Goal: Information Seeking & Learning: Learn about a topic

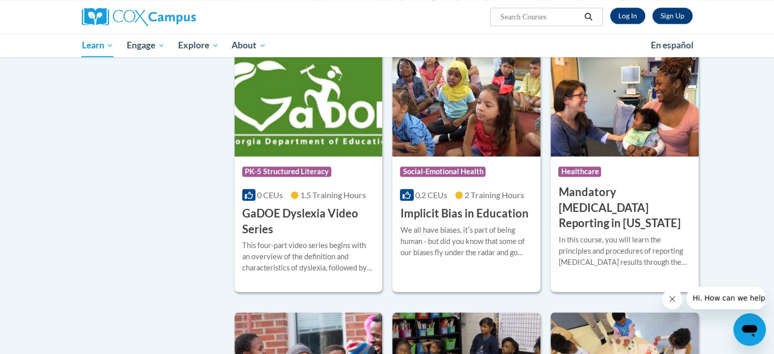
scroll to position [1226, 0]
click at [303, 152] on img at bounding box center [309, 105] width 148 height 104
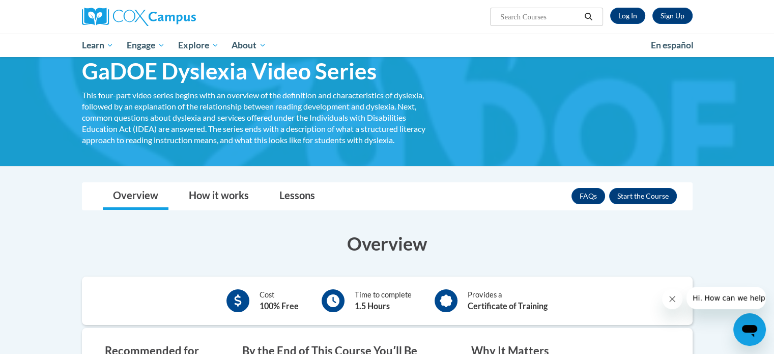
scroll to position [45, 0]
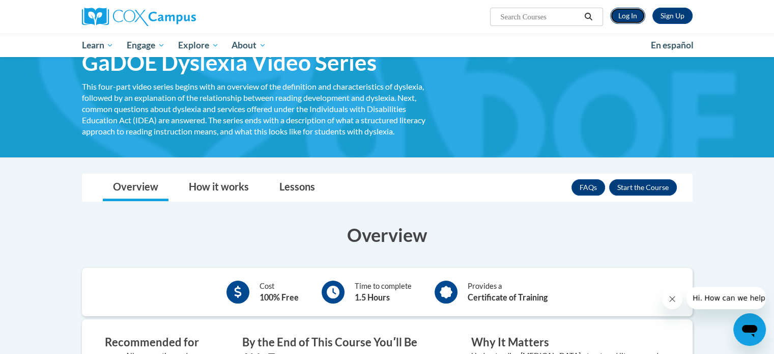
click at [633, 14] on link "Log In" at bounding box center [627, 16] width 35 height 16
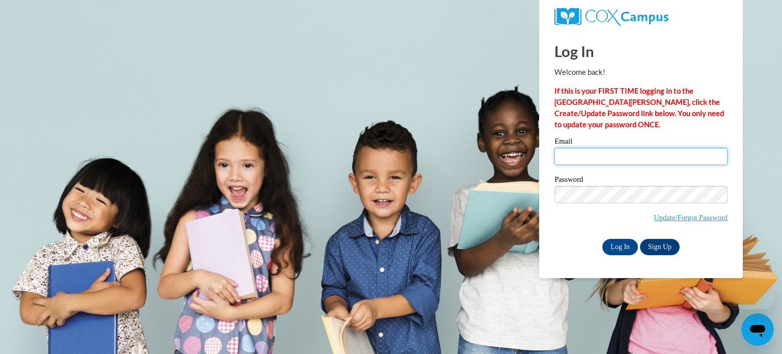
click at [599, 151] on input "Email" at bounding box center [640, 156] width 173 height 17
type input "cwhite18@augusta.edu"
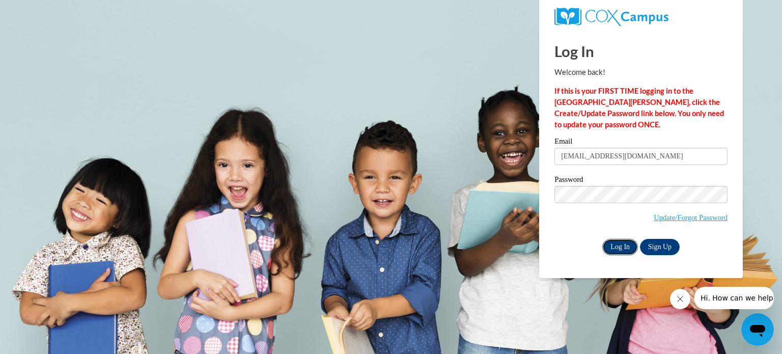
click at [627, 244] on input "Log In" at bounding box center [620, 247] width 36 height 16
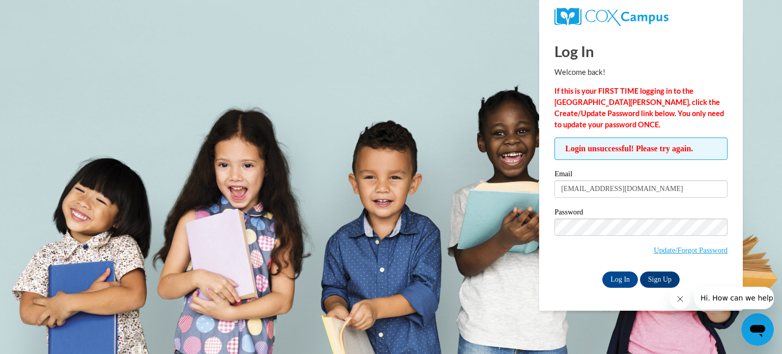
click at [579, 265] on div "Password Update/Forgot Password" at bounding box center [640, 238] width 173 height 60
click at [613, 276] on input "Log In" at bounding box center [620, 279] width 36 height 16
click at [571, 261] on div "Password Update/Forgot Password" at bounding box center [640, 238] width 173 height 60
click at [631, 280] on input "Log In" at bounding box center [620, 279] width 36 height 16
click at [677, 249] on link "Update/Forgot Password" at bounding box center [691, 250] width 74 height 8
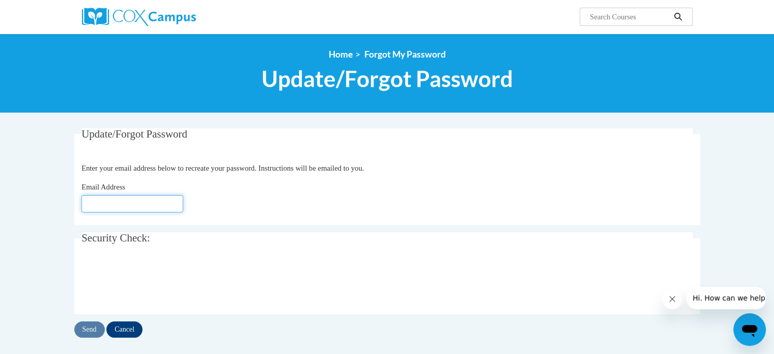
click at [134, 202] on input "Email Address" at bounding box center [132, 203] width 102 height 17
type input "[EMAIL_ADDRESS][DOMAIN_NAME]"
click at [88, 330] on input "Send" at bounding box center [89, 329] width 31 height 16
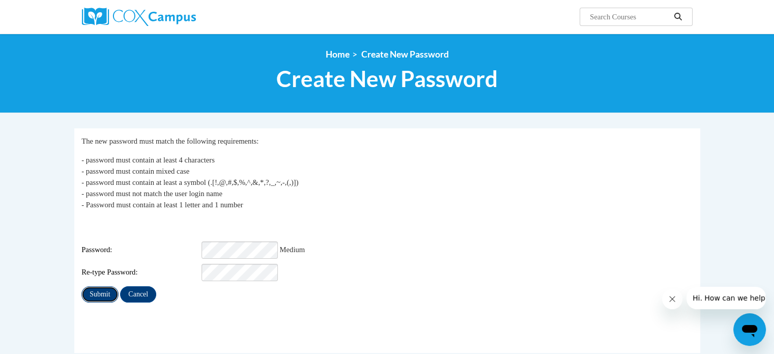
click at [104, 287] on input "Submit" at bounding box center [99, 294] width 37 height 16
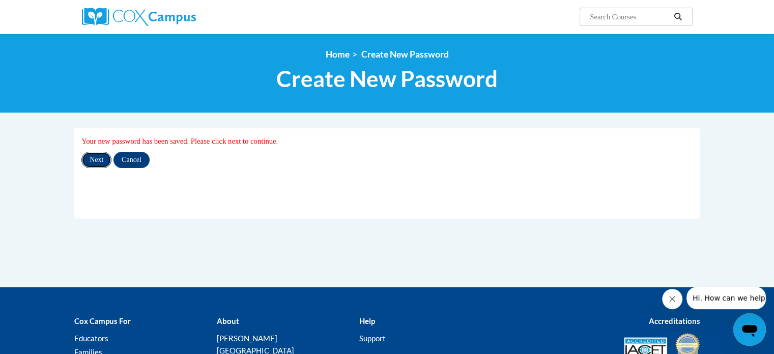
click at [98, 159] on input "Next" at bounding box center [96, 160] width 30 height 16
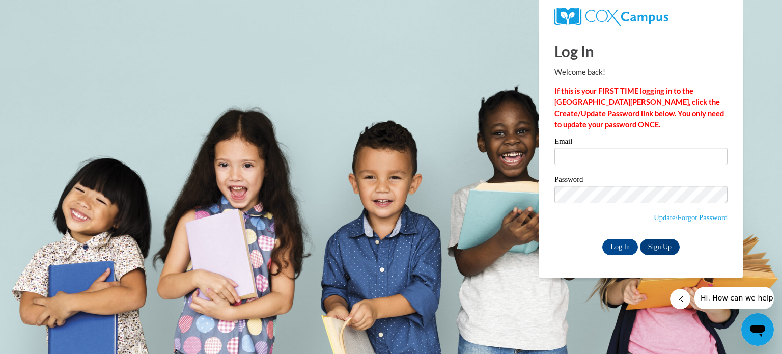
click at [775, 87] on body "Log In Welcome back! If this is your FIRST TIME logging in to the NEW Cox Campu…" at bounding box center [391, 177] width 782 height 354
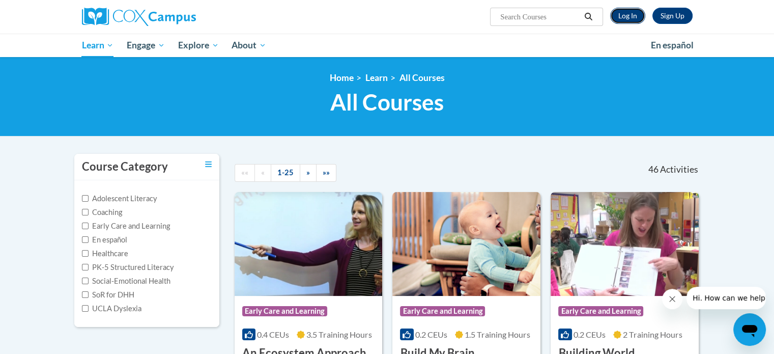
click at [627, 16] on link "Log In" at bounding box center [627, 16] width 35 height 16
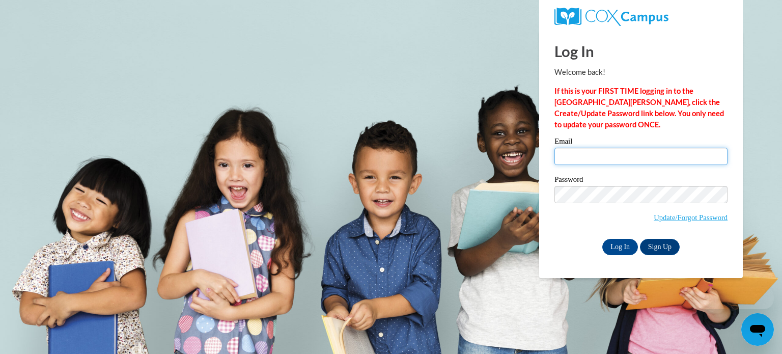
click at [602, 161] on input "Email" at bounding box center [640, 156] width 173 height 17
type input "[EMAIL_ADDRESS][DOMAIN_NAME]"
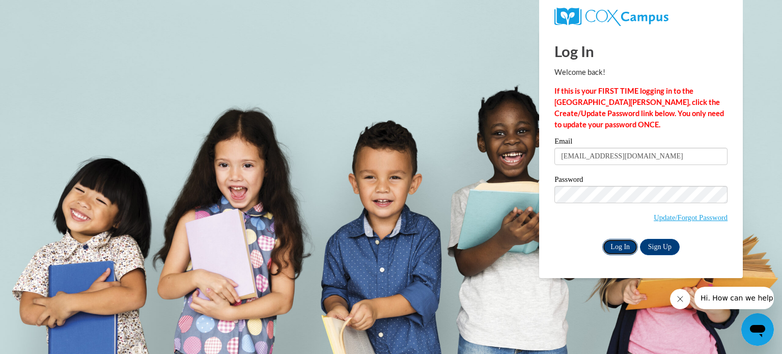
click at [621, 244] on input "Log In" at bounding box center [620, 247] width 36 height 16
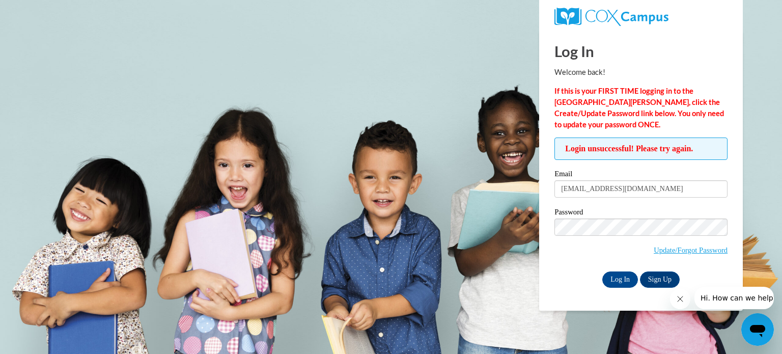
click at [572, 262] on div "Password Update/Forgot Password" at bounding box center [640, 238] width 173 height 60
click at [621, 279] on input "Log In" at bounding box center [620, 279] width 36 height 16
click at [666, 282] on link "Sign Up" at bounding box center [660, 279] width 40 height 16
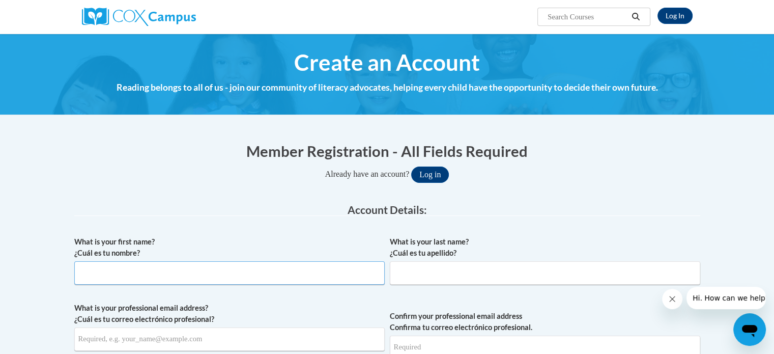
click at [257, 273] on input "What is your first name? ¿Cuál es tu nombre?" at bounding box center [229, 272] width 311 height 23
type input "[PERSON_NAME]"
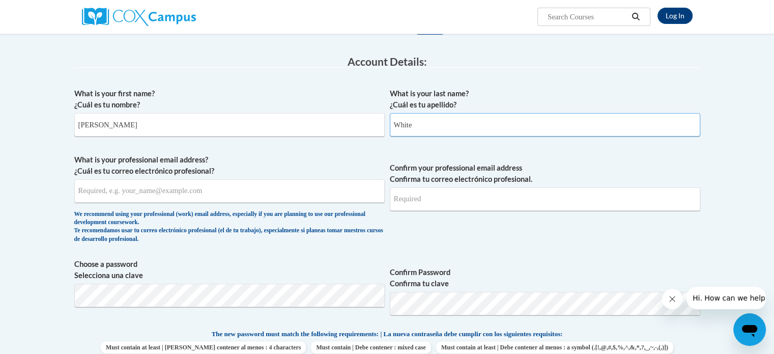
scroll to position [149, 0]
type input "White"
click at [213, 193] on input "What is your professional email address? ¿Cuál es tu correo electrónico profesi…" at bounding box center [229, 190] width 311 height 23
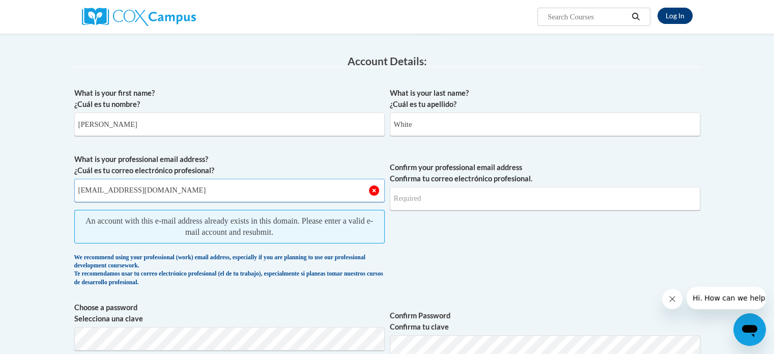
type input "[EMAIL_ADDRESS][DOMAIN_NAME]"
click at [677, 16] on link "Log In" at bounding box center [675, 16] width 35 height 16
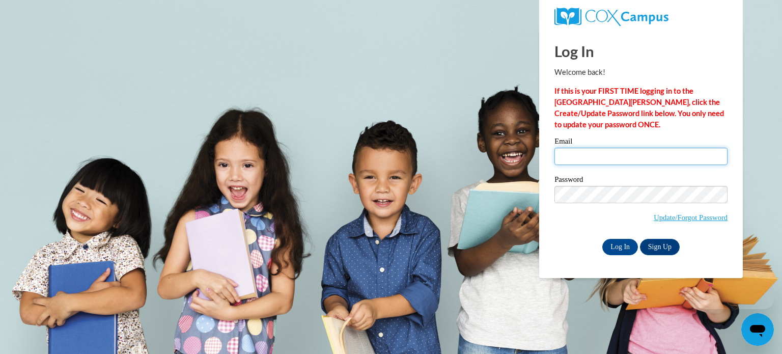
click at [613, 157] on input "Email" at bounding box center [640, 156] width 173 height 17
type input "[EMAIL_ADDRESS][DOMAIN_NAME]"
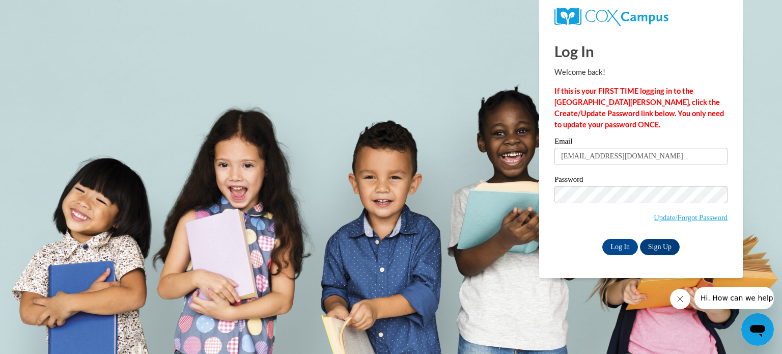
click at [573, 223] on span "Update/Forgot Password" at bounding box center [640, 207] width 173 height 42
click at [618, 245] on input "Log In" at bounding box center [620, 247] width 36 height 16
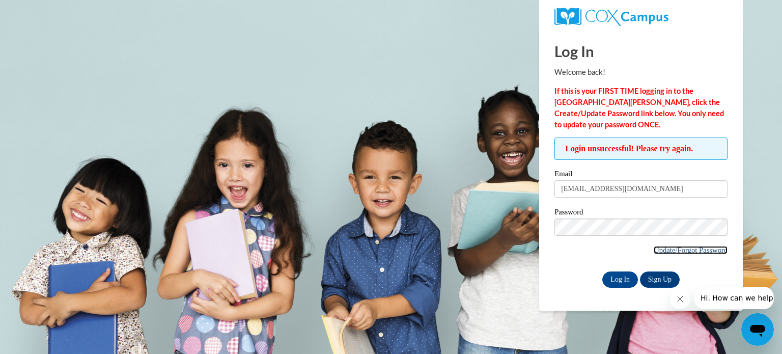
click at [666, 246] on link "Update/Forgot Password" at bounding box center [691, 250] width 74 height 8
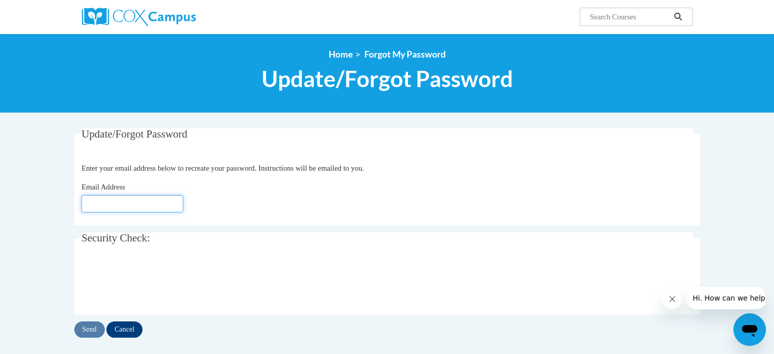
click at [150, 203] on input "Email Address" at bounding box center [132, 203] width 102 height 17
type input "[EMAIL_ADDRESS][DOMAIN_NAME]"
click at [242, 192] on div "Email Address cwhite18@augusta.edu" at bounding box center [387, 196] width 612 height 31
click at [89, 330] on input "Send" at bounding box center [89, 329] width 31 height 16
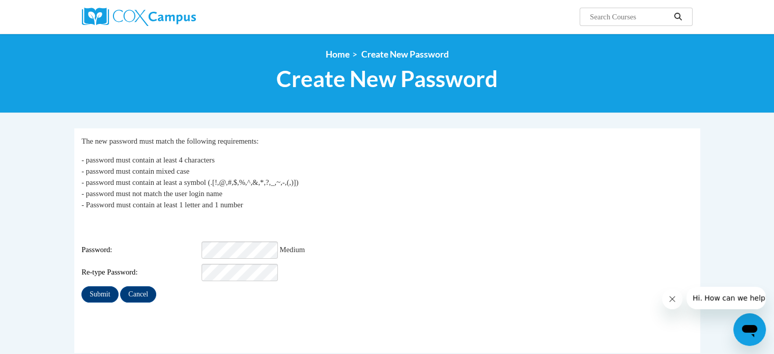
click at [428, 205] on p "- password must contain at least 4 characters - password must contain mixed cas…" at bounding box center [387, 182] width 612 height 56
click at [105, 286] on input "Submit" at bounding box center [99, 294] width 37 height 16
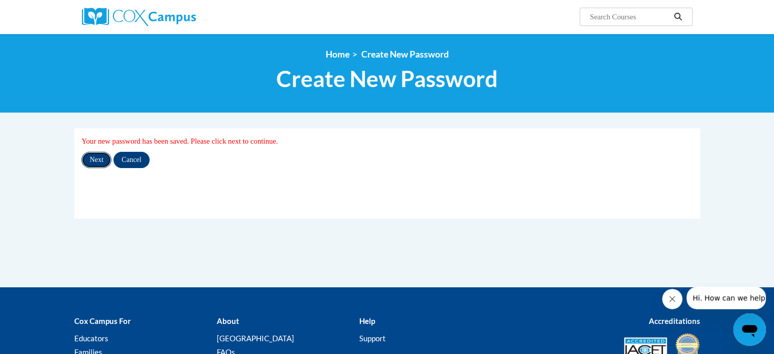
click at [93, 162] on input "Next" at bounding box center [96, 160] width 30 height 16
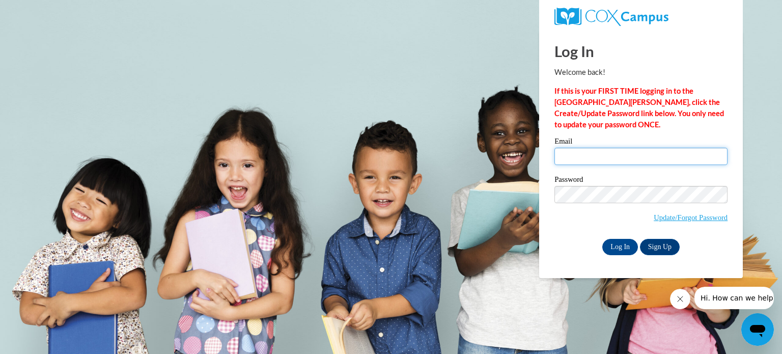
click at [672, 157] on input "Email" at bounding box center [640, 156] width 173 height 17
type input "cwhite18@augusta.edu"
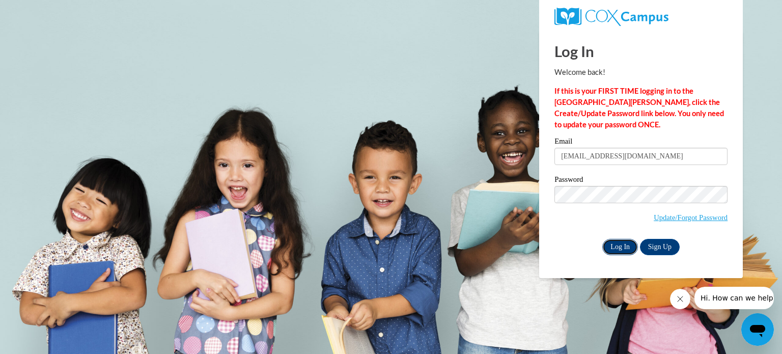
click at [624, 244] on input "Log In" at bounding box center [620, 247] width 36 height 16
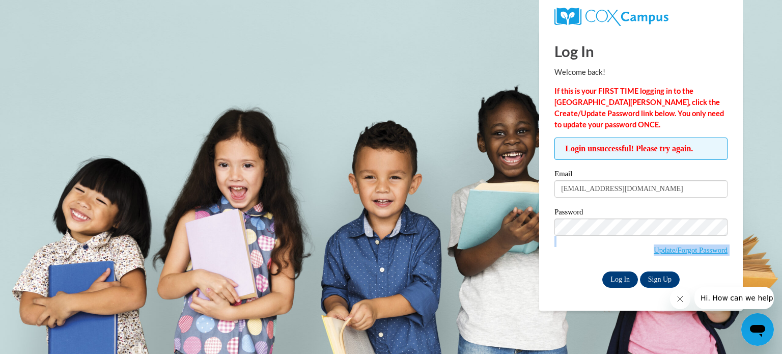
drag, startPoint x: 578, startPoint y: 260, endPoint x: 618, endPoint y: 277, distance: 42.7
click at [618, 277] on div "Email cwhite18@augusta.edu Password Update/Forgot Password Log In Sign Up OR" at bounding box center [640, 228] width 173 height 117
click at [618, 277] on input "Log In" at bounding box center [620, 279] width 36 height 16
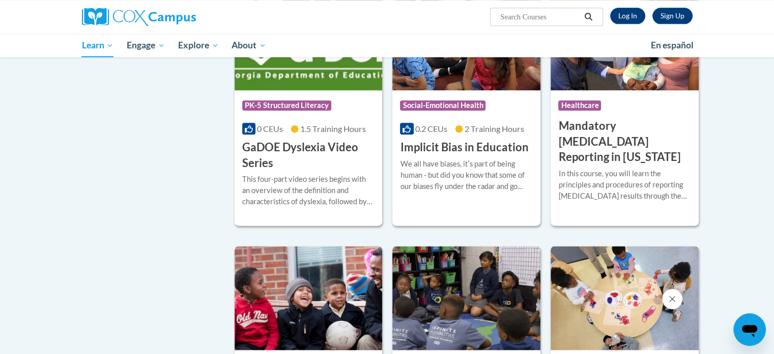
scroll to position [1295, 0]
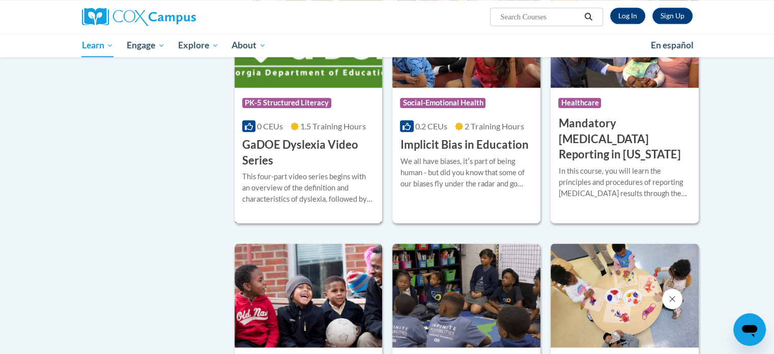
click at [315, 169] on h3 "GaDOE Dyslexia Video Series" at bounding box center [308, 153] width 133 height 32
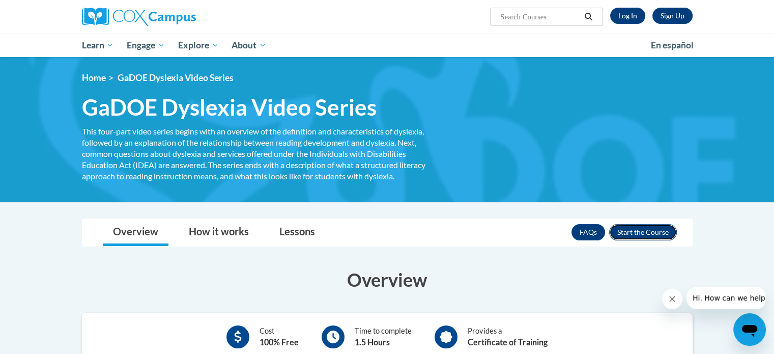
click at [640, 234] on button "Enroll" at bounding box center [643, 232] width 68 height 16
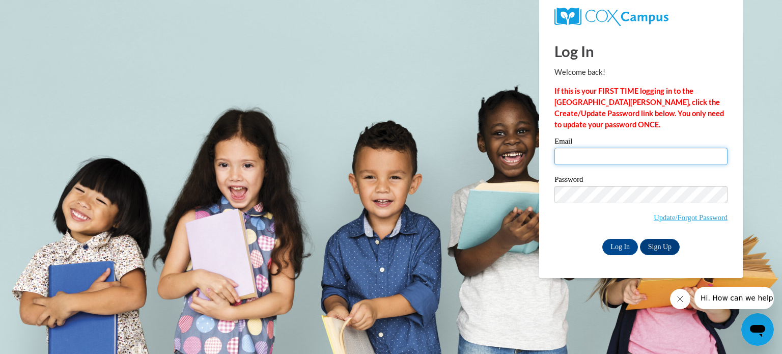
click at [614, 154] on input "Email" at bounding box center [640, 156] width 173 height 17
type input "cwhite18@augusta.edu"
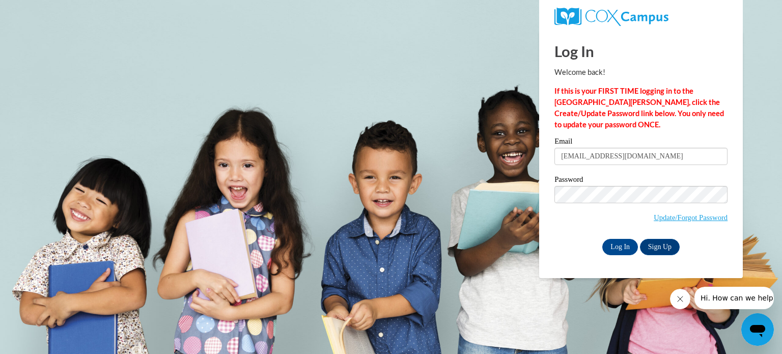
click at [570, 238] on div "Email cwhite18@augusta.edu Password Update/Forgot Password Log In Sign Up OR" at bounding box center [640, 195] width 173 height 117
click at [625, 245] on input "Log In" at bounding box center [620, 247] width 36 height 16
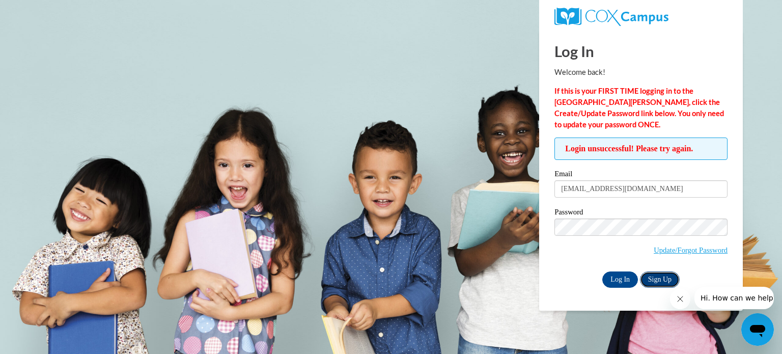
click at [663, 278] on link "Sign Up" at bounding box center [660, 279] width 40 height 16
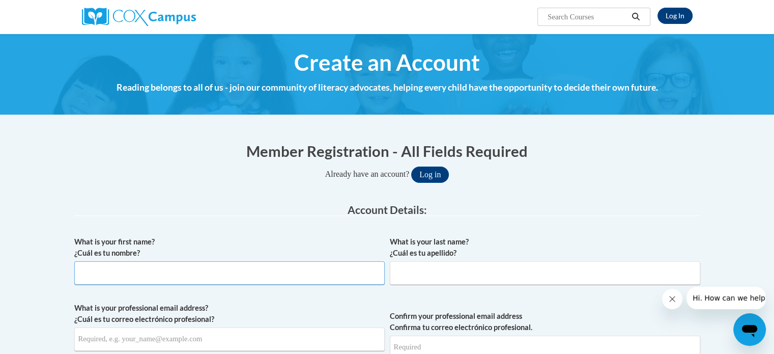
click at [282, 266] on input "What is your first name? ¿Cuál es tu nombre?" at bounding box center [229, 272] width 311 height 23
type input "[PERSON_NAME]"
type input "White"
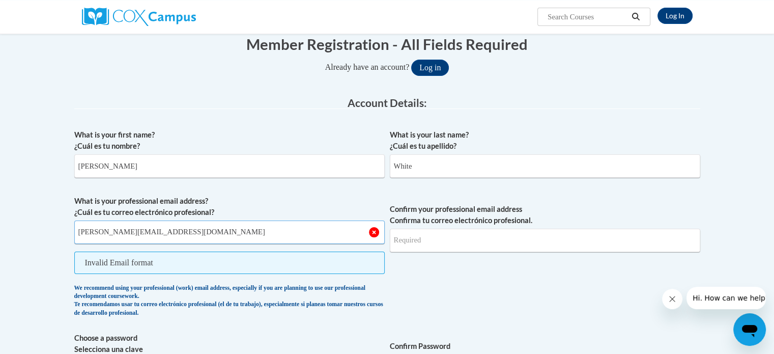
scroll to position [108, 0]
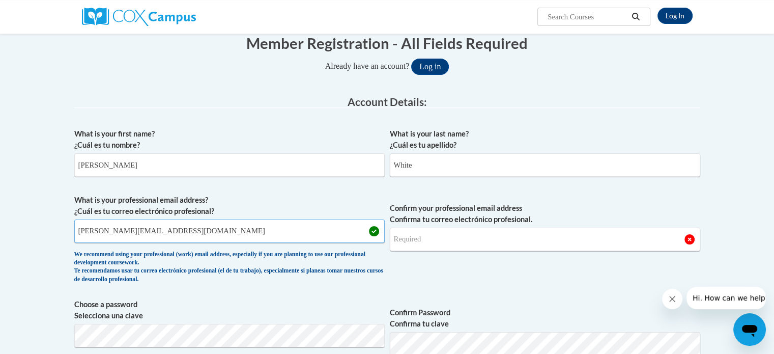
type input "[PERSON_NAME][EMAIL_ADDRESS][DOMAIN_NAME]"
click at [424, 242] on input "Confirm your professional email address Confirma tu correo electrónico profesio…" at bounding box center [545, 239] width 311 height 23
type input "christina.white@gcpsk12.org"
click at [477, 283] on span "Confirm your professional email address Confirma tu correo electrónico profesio…" at bounding box center [545, 242] width 311 height 94
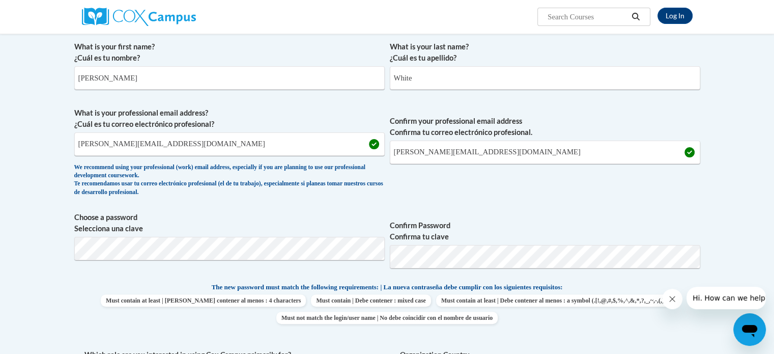
scroll to position [196, 0]
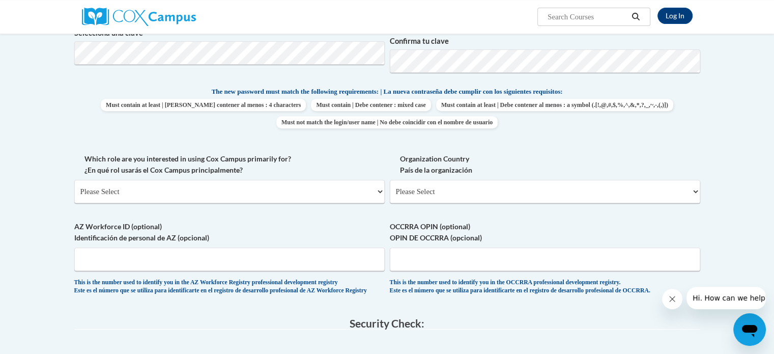
scroll to position [391, 0]
click at [378, 187] on select "Please Select College/University | Colegio/Universidad Community/Nonprofit Part…" at bounding box center [229, 190] width 311 height 23
select select "fbf2d438-af2f-41f8-98f1-81c410e29de3"
click at [74, 179] on select "Please Select College/University | Colegio/Universidad Community/Nonprofit Part…" at bounding box center [229, 190] width 311 height 23
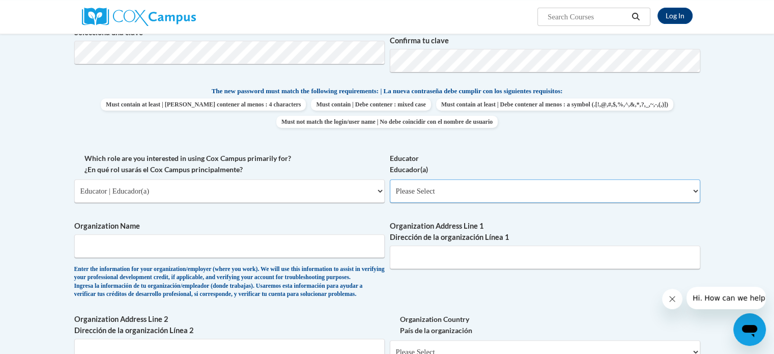
click at [464, 186] on select "Please Select Early Learning/Daycare Teacher/Family Home Care Provider | Maestr…" at bounding box center [545, 190] width 311 height 23
select select "8e40623d-54d0-45cd-9f92-5df65cd3f8cf"
click at [390, 179] on select "Please Select Early Learning/Daycare Teacher/Family Home Care Provider | Maestr…" at bounding box center [545, 190] width 311 height 23
click at [320, 257] on input "Organization Name" at bounding box center [229, 245] width 311 height 23
type input "Knight Elementary"
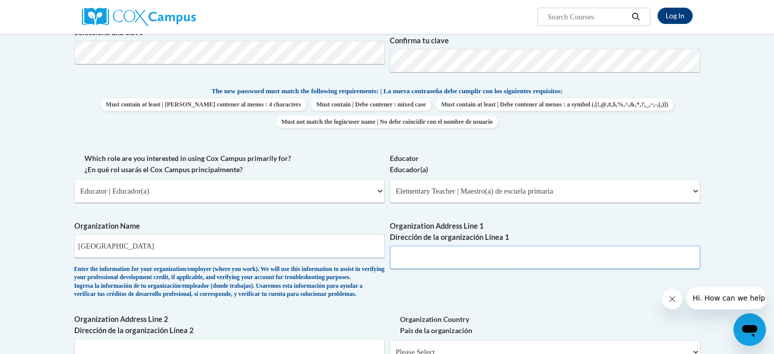
click at [434, 259] on input "Organization Address Line 1 Dirección de la organización Línea 1" at bounding box center [545, 256] width 311 height 23
type input "401 N. River Dr., Lilburn, GA 300477"
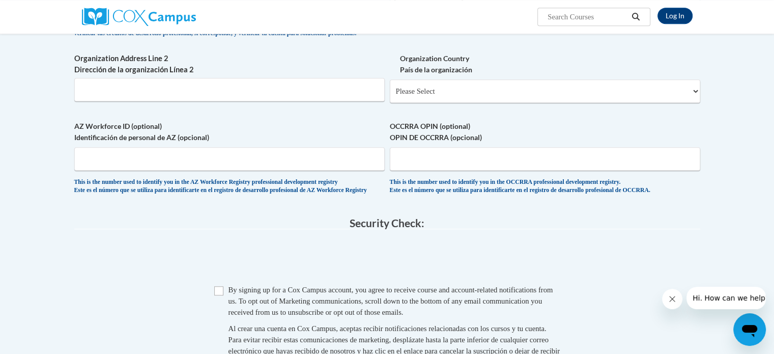
scroll to position [653, 0]
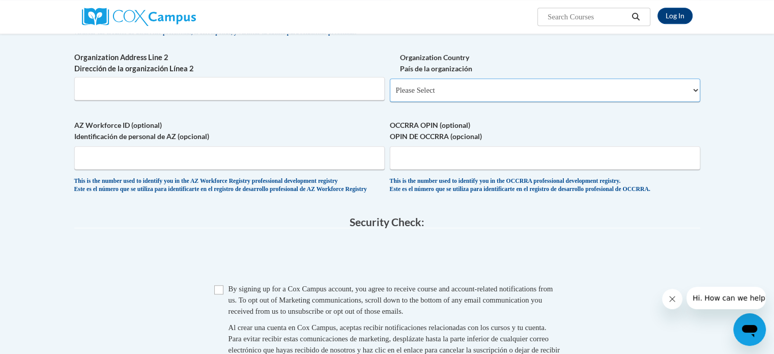
click at [450, 102] on select "Please Select United States | Estados Unidos Outside of the United States | Fue…" at bounding box center [545, 89] width 311 height 23
select select "ad49bcad-a171-4b2e-b99c-48b446064914"
click at [390, 95] on select "Please Select United States | Estados Unidos Outside of the United States | Fue…" at bounding box center [545, 89] width 311 height 23
select select
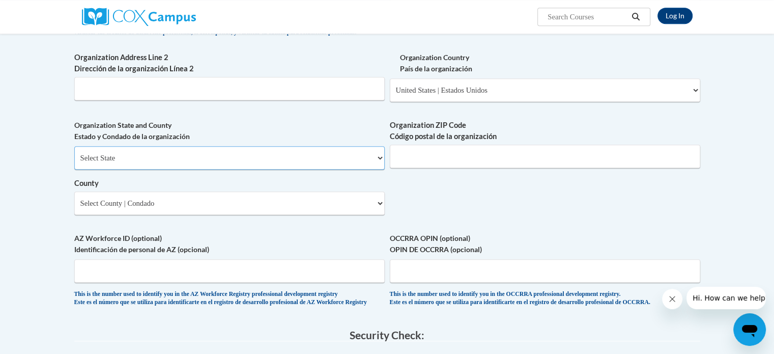
click at [320, 170] on select "Select State Alabama Alaska Arizona Arkansas California Colorado Connecticut De…" at bounding box center [229, 157] width 311 height 23
select select "Georgia"
click at [74, 162] on select "Select State Alabama Alaska Arizona Arkansas California Colorado Connecticut De…" at bounding box center [229, 157] width 311 height 23
click at [418, 166] on input "Organization ZIP Code Código postal de la organización" at bounding box center [545, 156] width 311 height 23
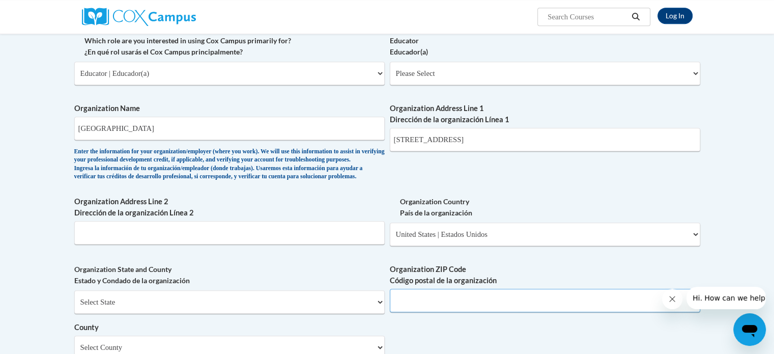
scroll to position [521, 0]
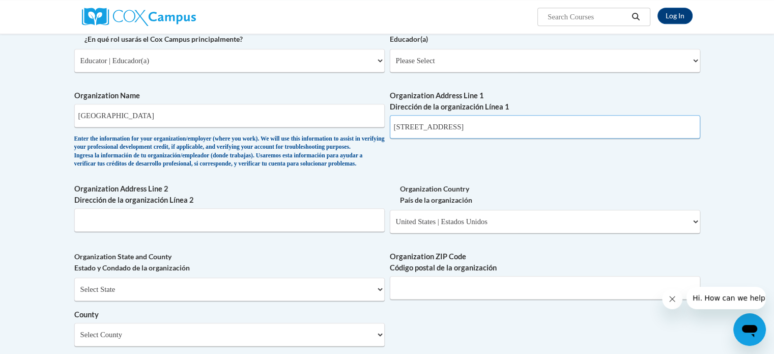
click at [554, 123] on input "401 N. River Dr., Lilburn, GA 300477" at bounding box center [545, 126] width 311 height 23
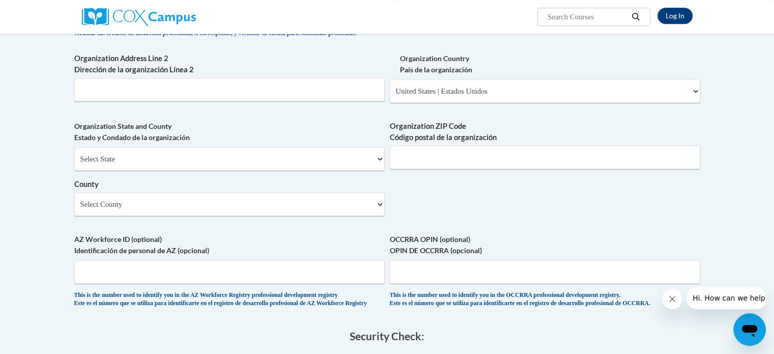
type input "401 N. River Dr., Lilburn, GA 30047"
click at [521, 169] on input "Organization ZIP Code Código postal de la organización" at bounding box center [545, 157] width 311 height 23
type input "30047"
click at [308, 216] on select "Select County Appling Atkinson Bacon Baker Baldwin Banks Barrow Bartow Ben Hill…" at bounding box center [229, 203] width 311 height 23
select select "Gwinnett"
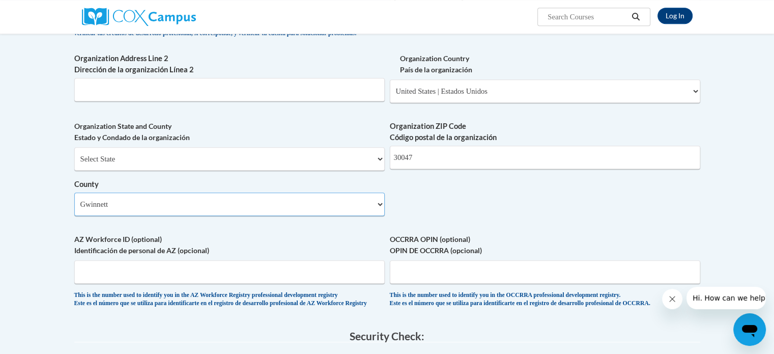
click at [74, 209] on select "Select County Appling Atkinson Bacon Baker Baldwin Banks Barrow Bartow Ben Hill…" at bounding box center [229, 203] width 311 height 23
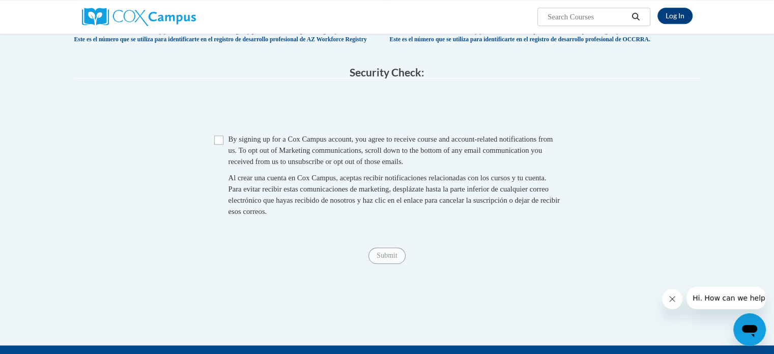
scroll to position [918, 0]
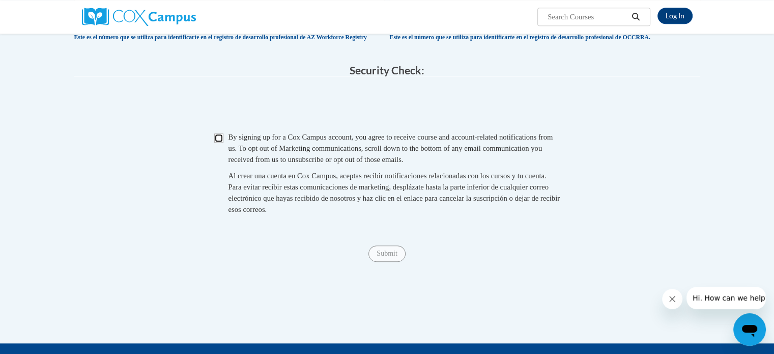
click at [214, 143] on input "Checkbox" at bounding box center [218, 137] width 9 height 9
checkbox input "true"
click at [384, 262] on input "Submit" at bounding box center [387, 253] width 37 height 16
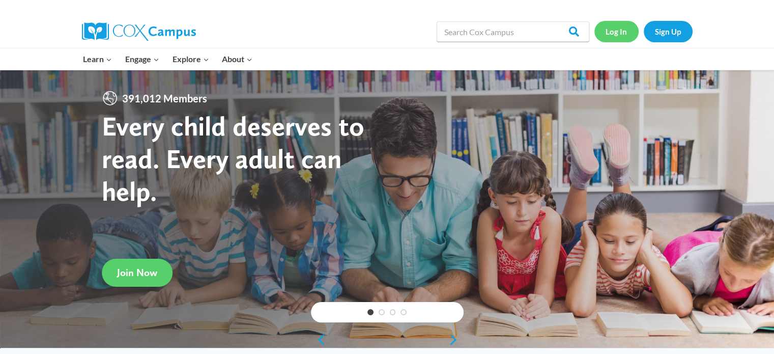
click at [614, 23] on link "Log In" at bounding box center [617, 31] width 44 height 21
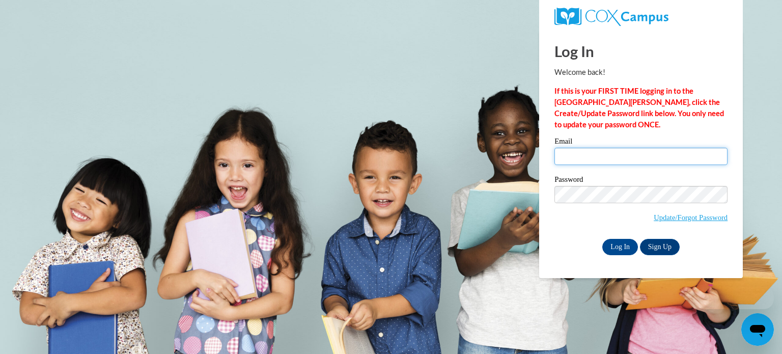
click at [610, 160] on input "Email" at bounding box center [640, 156] width 173 height 17
type input "[EMAIL_ADDRESS][DOMAIN_NAME]"
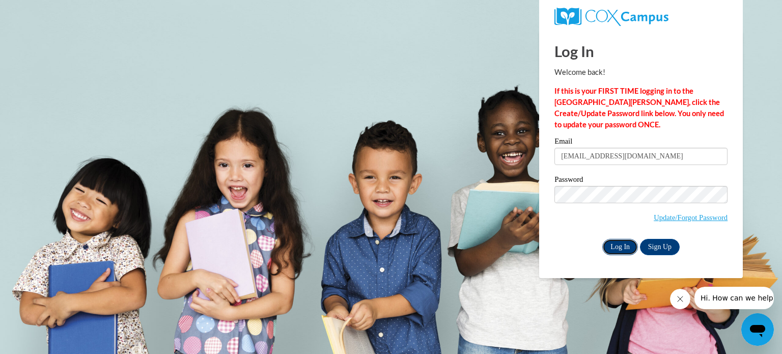
click at [620, 245] on input "Log In" at bounding box center [620, 247] width 36 height 16
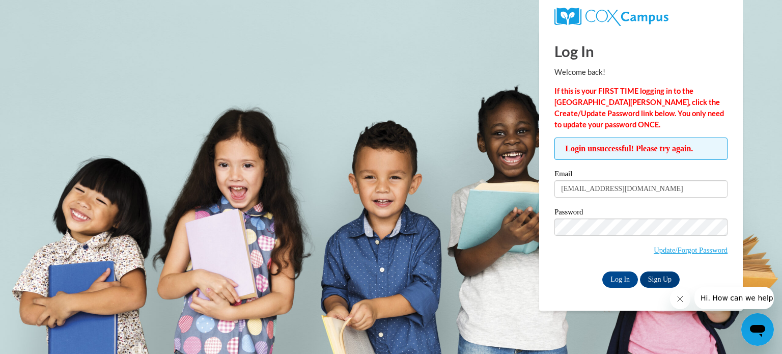
click at [717, 292] on button "Hi. How can we help?" at bounding box center [738, 298] width 89 height 22
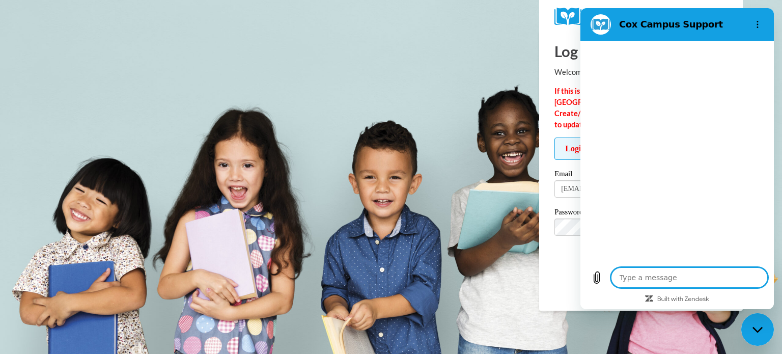
type textarea "x"
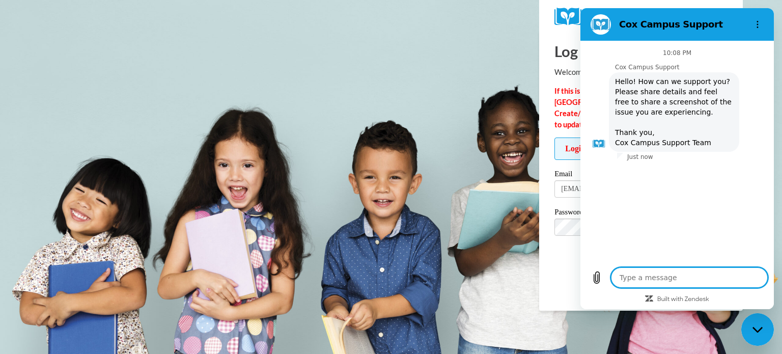
click at [713, 275] on textarea at bounding box center [689, 277] width 157 height 20
type textarea "I"
type textarea "x"
type textarea "I"
type textarea "x"
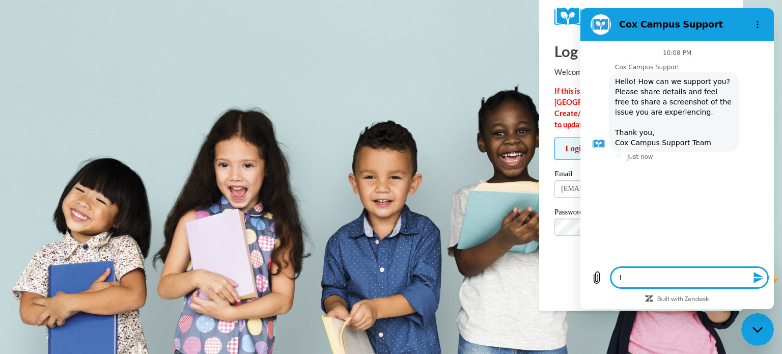
type textarea "I a"
type textarea "x"
type textarea "I am"
type textarea "x"
type textarea "I am"
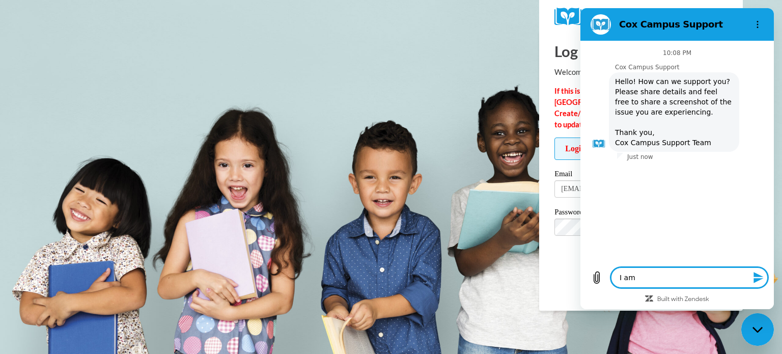
type textarea "x"
type textarea "I am t"
type textarea "x"
type textarea "I am tr"
type textarea "x"
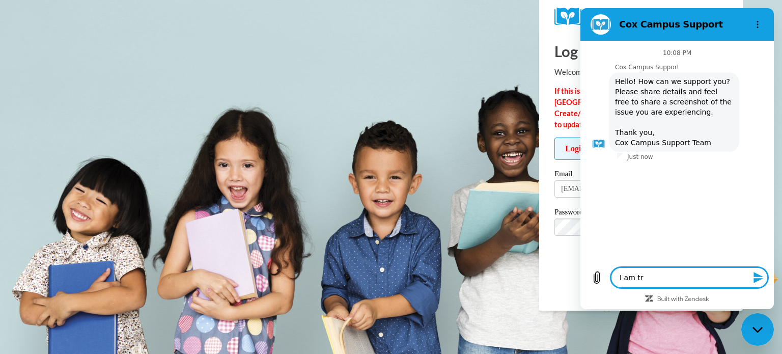
type textarea "I am try"
type textarea "x"
type textarea "I am tryi"
type textarea "x"
type textarea "I am tryin"
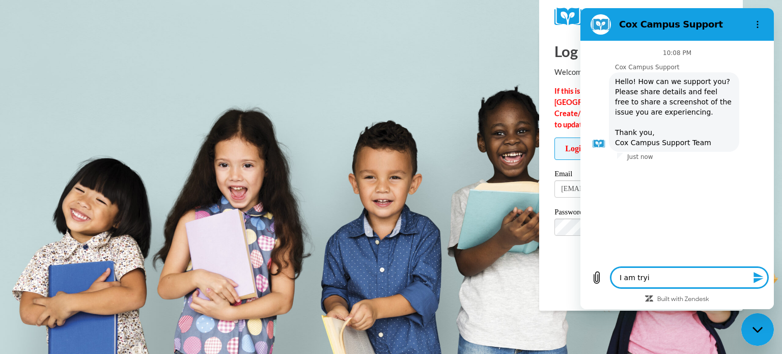
type textarea "x"
type textarea "I am trying"
type textarea "x"
type textarea "I am trying"
type textarea "x"
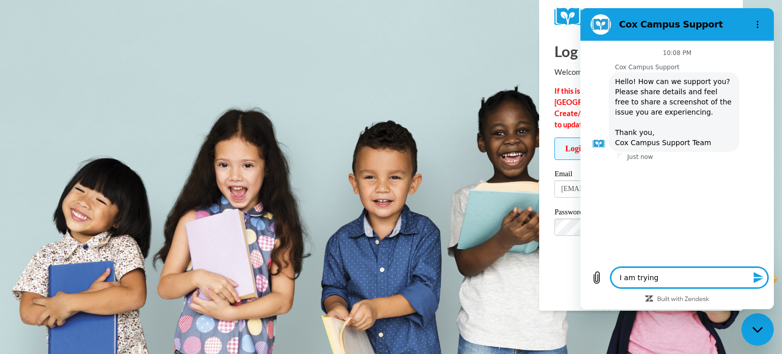
type textarea "I am trying t"
type textarea "x"
type textarea "I am trying to"
type textarea "x"
type textarea "I am trying to"
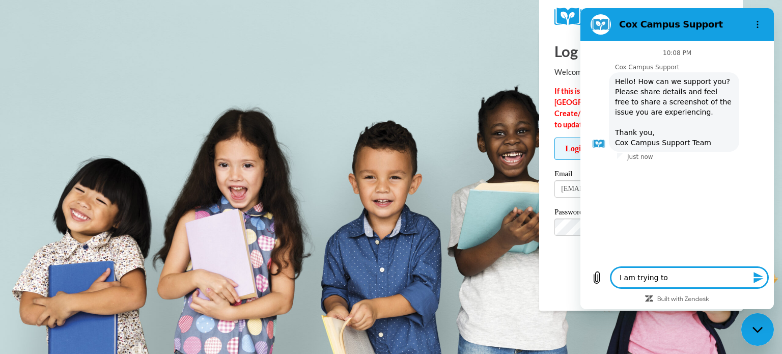
type textarea "x"
type textarea "I am trying to l"
type textarea "x"
type textarea "I am trying to lo"
type textarea "x"
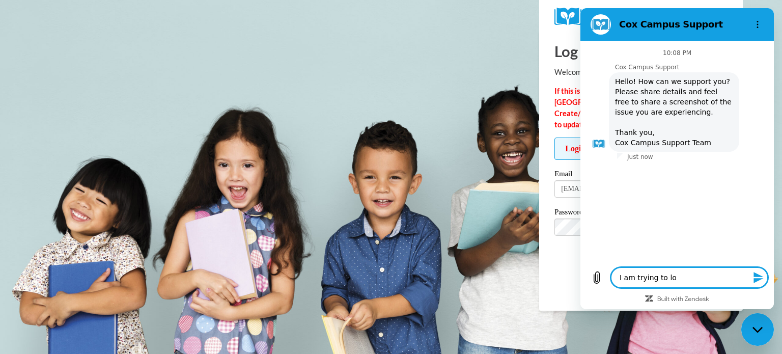
type textarea "I am trying to log"
type textarea "x"
type textarea "I am trying to log"
type textarea "x"
type textarea "I am trying to log i"
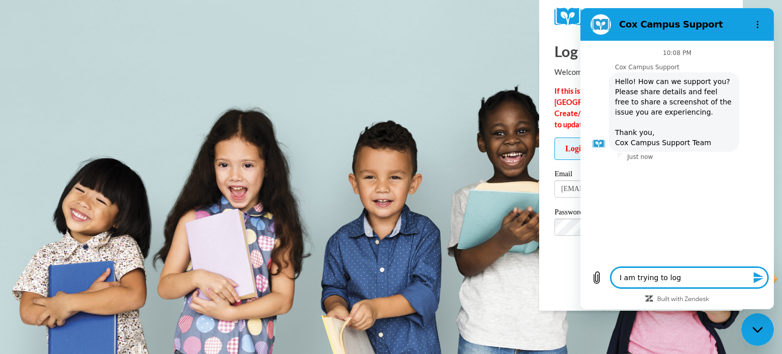
type textarea "x"
type textarea "I am trying to log in"
type textarea "x"
type textarea "I am trying to log in"
type textarea "x"
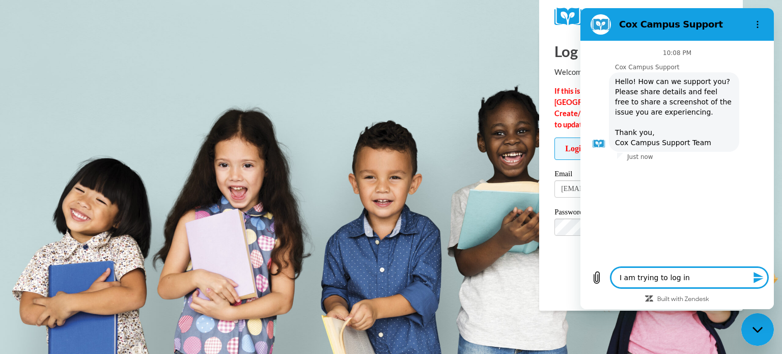
type textarea "I am trying to log in b"
type textarea "x"
type textarea "I am trying to log in bu"
type textarea "x"
type textarea "I am trying to log in but"
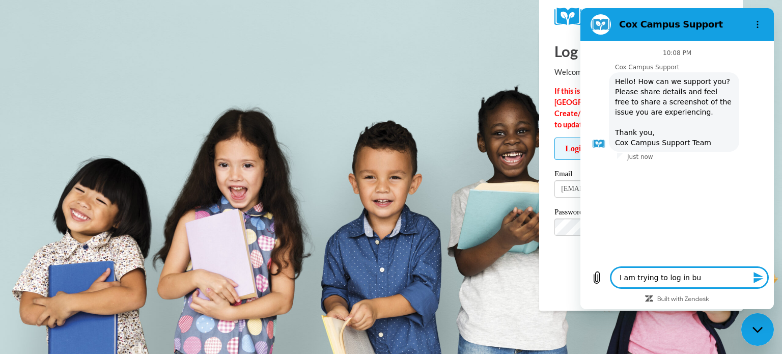
type textarea "x"
type textarea "I am trying to log in but"
type textarea "x"
type textarea "I am trying to log in but i"
type textarea "x"
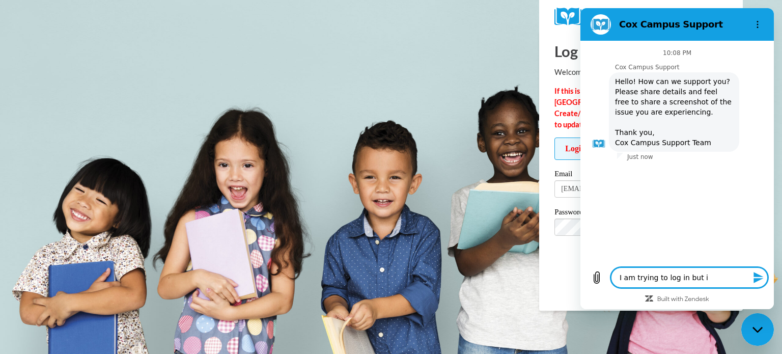
type textarea "I am trying to log in but it"
type textarea "x"
type textarea "I am trying to log in but it"
type textarea "x"
type textarea "I am trying to log in but it w"
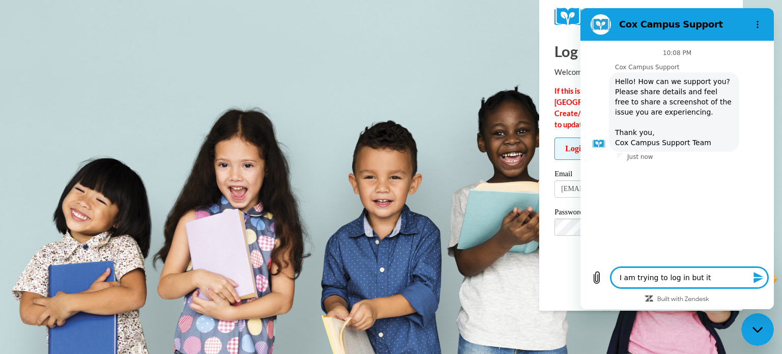
type textarea "x"
type textarea "I am trying to log in but it"
type textarea "x"
type textarea "I am trying to log in but it w"
type textarea "x"
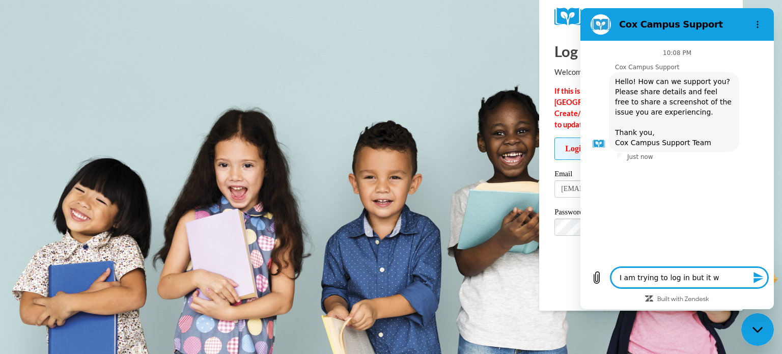
type textarea "I am trying to log in but it wi"
type textarea "x"
type textarea "I am trying to log in but it wil"
type textarea "x"
type textarea "I am trying to log in but it will"
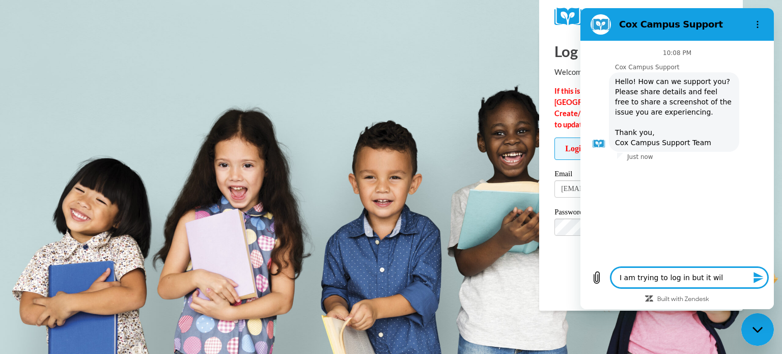
type textarea "x"
type textarea "I am trying to log in but it will"
type textarea "x"
type textarea "I am trying to log in but it will n"
type textarea "x"
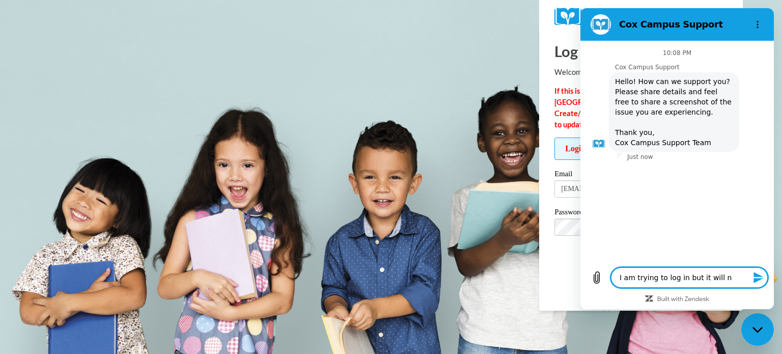
type textarea "I am trying to log in but it will no"
type textarea "x"
type textarea "I am trying to log in but it will not"
type textarea "x"
type textarea "I am trying to log in but it will not"
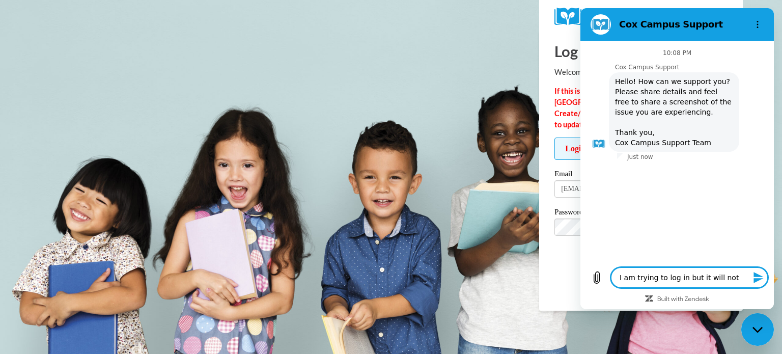
type textarea "x"
type textarea "I am trying to log in but it will not a"
type textarea "x"
type textarea "I am trying to log in but it will not ac"
type textarea "x"
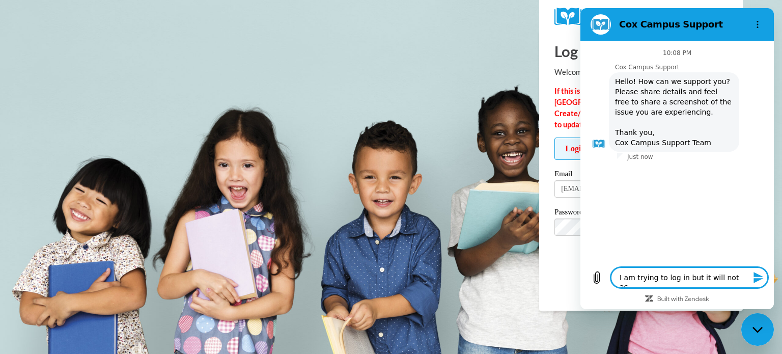
type textarea "I am trying to log in but it will not acc"
type textarea "x"
type textarea "I am trying to log in but it will not acce"
type textarea "x"
type textarea "I am trying to log in but it will not accep"
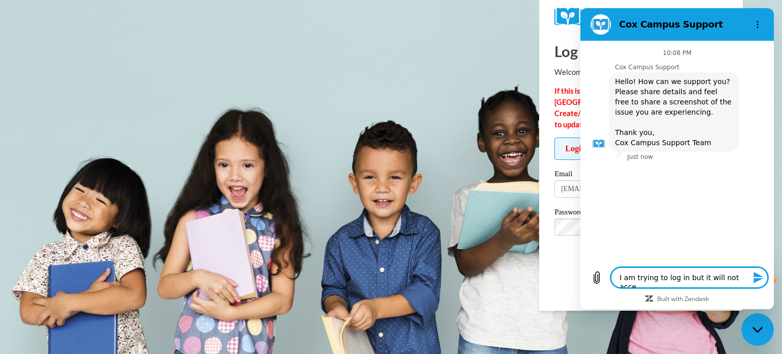
type textarea "x"
type textarea "I am trying to log in but it will not accept"
type textarea "x"
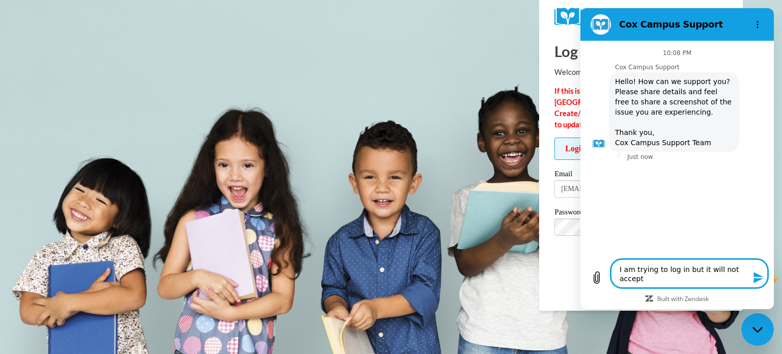
type textarea "I am trying to log in but it will not accept"
type textarea "x"
type textarea "I am trying to log in but it will not accept m"
type textarea "x"
type textarea "I am trying to log in but it will not accept my"
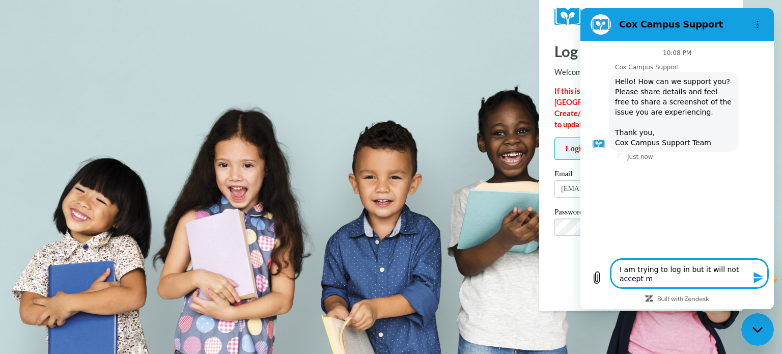
type textarea "x"
type textarea "I am trying to log in but it will not accept my"
type textarea "x"
type textarea "I am trying to log in but it will not accept my l"
type textarea "x"
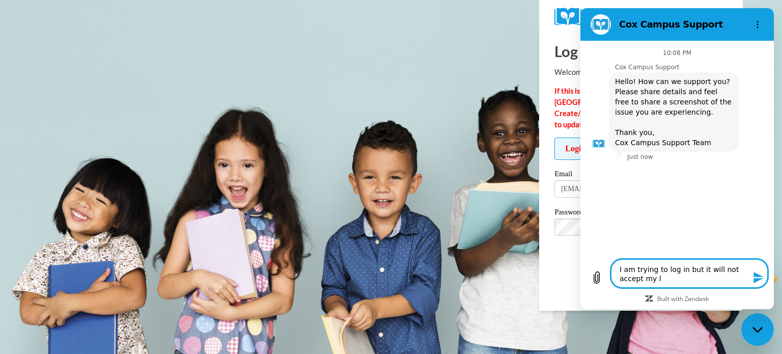
type textarea "I am trying to log in but it will not accept my lo"
type textarea "x"
type textarea "I am trying to log in but it will not accept my log"
type textarea "x"
type textarea "I am trying to log in but it will not accept my logi"
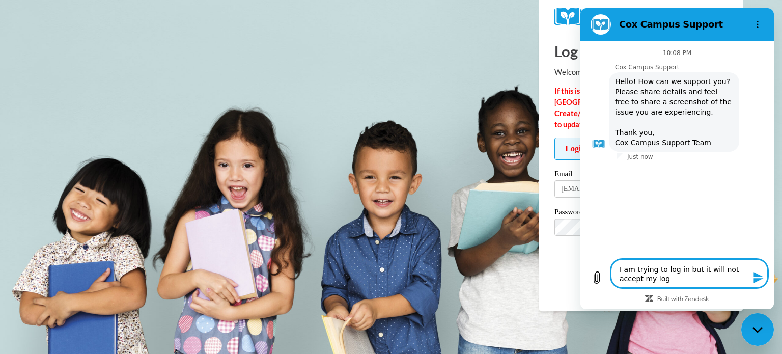
type textarea "x"
type textarea "I am trying to log in but it will not accept my login"
type textarea "x"
type textarea "I am trying to log in but it will not accept my login."
type textarea "x"
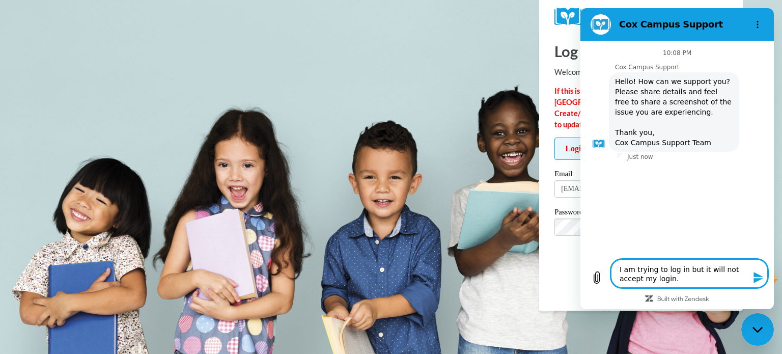
type textarea "I am trying to log in but it will not accept my login."
type textarea "x"
type textarea "I am trying to log in but it will not accept my login. I"
type textarea "x"
type textarea "I am trying to log in but it will not accept my login. I"
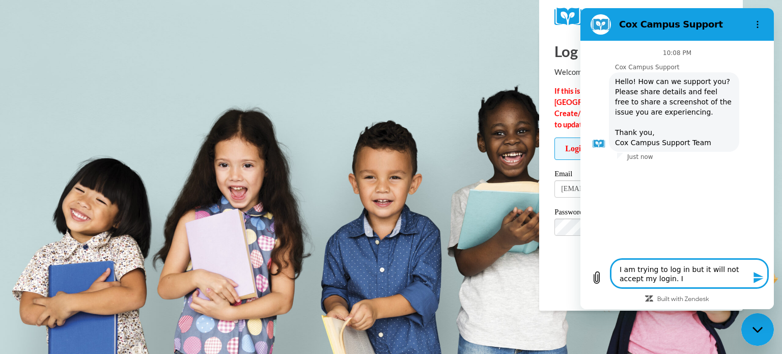
type textarea "x"
type textarea "I am trying to log in but it will not accept my login. I c"
type textarea "x"
type textarea "I am trying to log in but it will not accept my login. I ch"
type textarea "x"
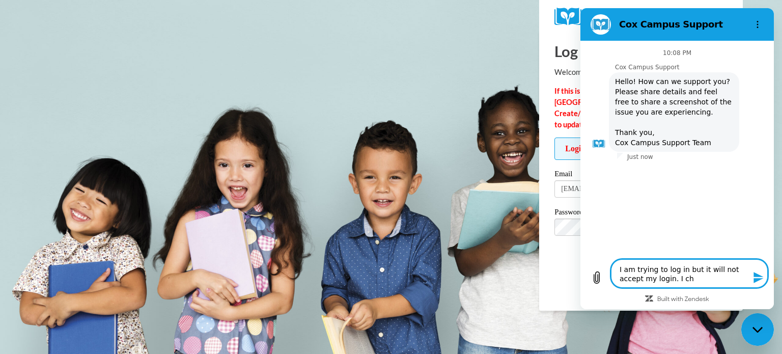
type textarea "I am trying to log in but it will not accept my login. I cha"
type textarea "x"
type textarea "I am trying to log in but it will not accept my login. I chan"
type textarea "x"
type textarea "I am trying to log in but it will not accept my login. I chang"
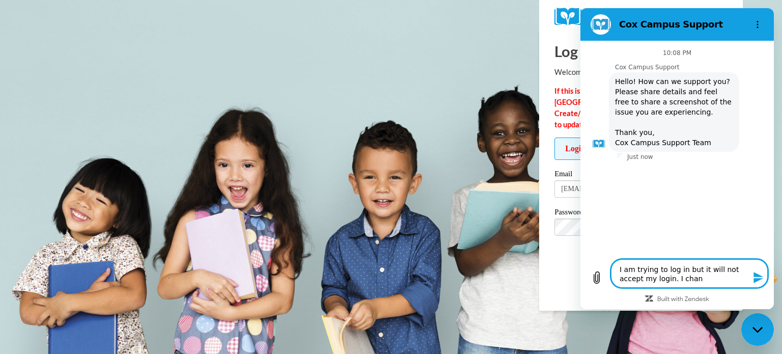
type textarea "x"
type textarea "I am trying to log in but it will not accept my login. I change"
type textarea "x"
type textarea "I am trying to log in but it will not accept my login. I changed"
type textarea "x"
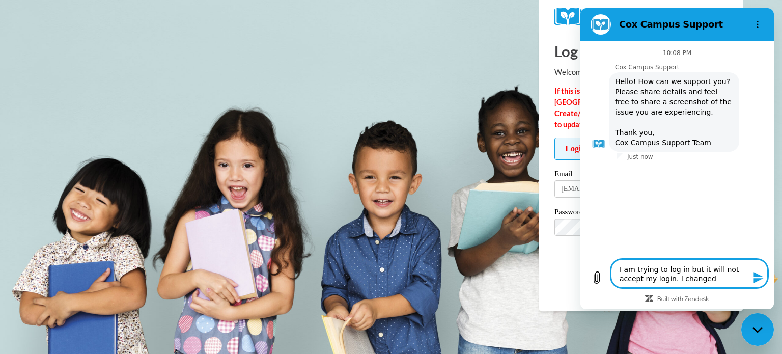
type textarea "I am trying to log in but it will not accept my login. I changed"
type textarea "x"
type textarea "I am trying to log in but it will not accept my login. I changed m"
type textarea "x"
type textarea "I am trying to log in but it will not accept my login. I changed my"
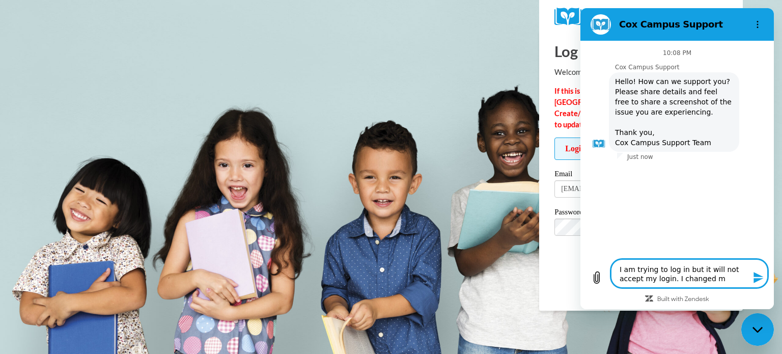
type textarea "x"
type textarea "I am trying to log in but it will not accept my login. I changed my"
type textarea "x"
type textarea "I am trying to log in but it will not accept my login. I changed my p"
type textarea "x"
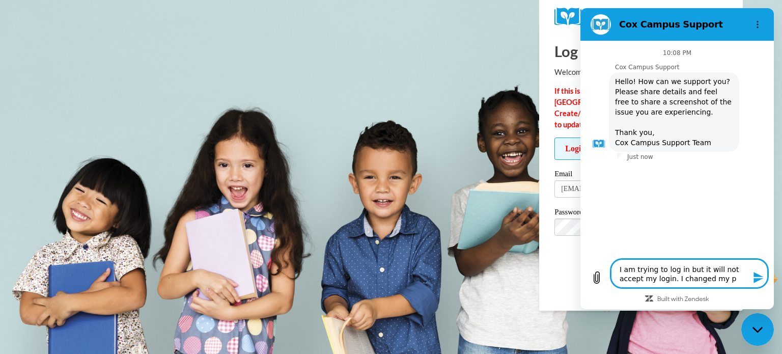
type textarea "I am trying to log in but it will not accept my login. I changed my pa"
type textarea "x"
type textarea "I am trying to log in but it will not accept my login. I changed my pas"
type textarea "x"
type textarea "I am trying to log in but it will not accept my login. I changed my pass"
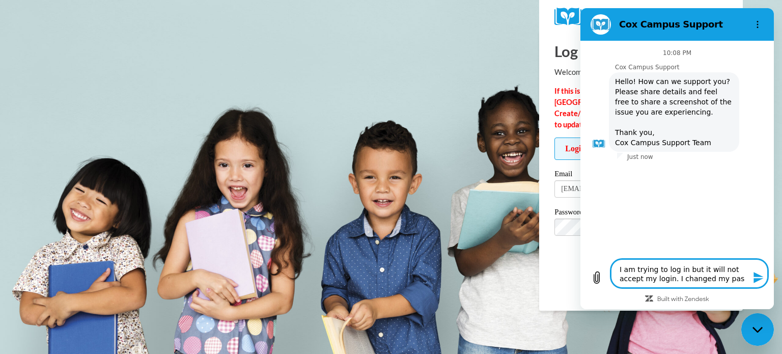
type textarea "x"
type textarea "I am trying to log in but it will not accept my login. I changed my passw"
type textarea "x"
type textarea "I am trying to log in but it will not accept my login. I changed my passwo"
type textarea "x"
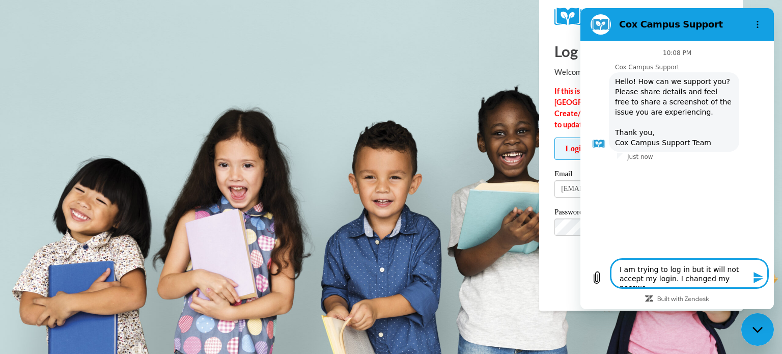
type textarea "I am trying to log in but it will not accept my login. I changed my passwor"
type textarea "x"
type textarea "I am trying to log in but it will not accept my login. I changed my password"
type textarea "x"
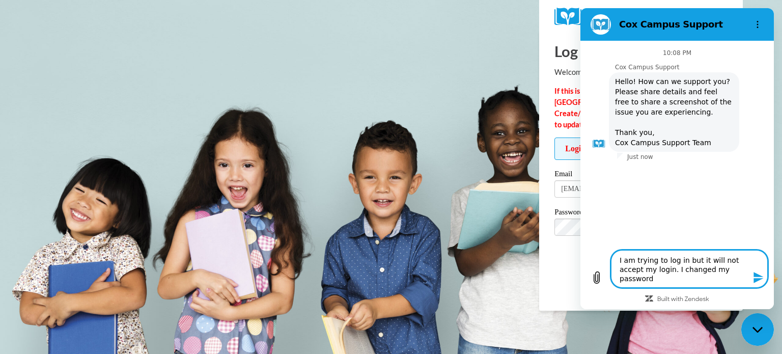
type textarea "I am trying to log in but it will not accept my login. I changed my password"
type textarea "x"
type textarea "I am trying to log in but it will not accept my login. I changed my password t"
type textarea "x"
type textarea "I am trying to log in but it will not accept my login. I changed my password tw"
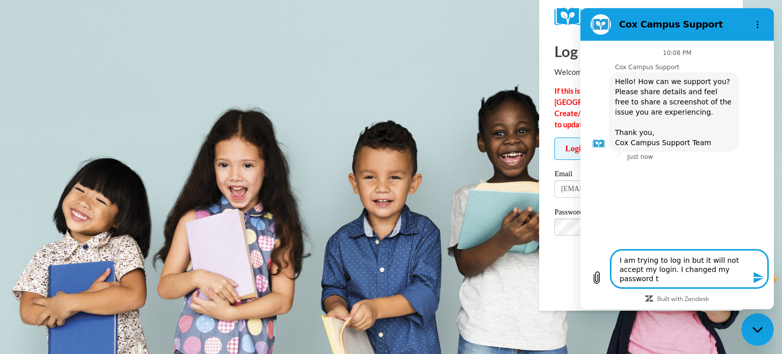
type textarea "x"
type textarea "I am trying to log in but it will not accept my login. I changed my password twi"
type textarea "x"
type textarea "I am trying to log in but it will not accept my login. I changed my password tw…"
type textarea "x"
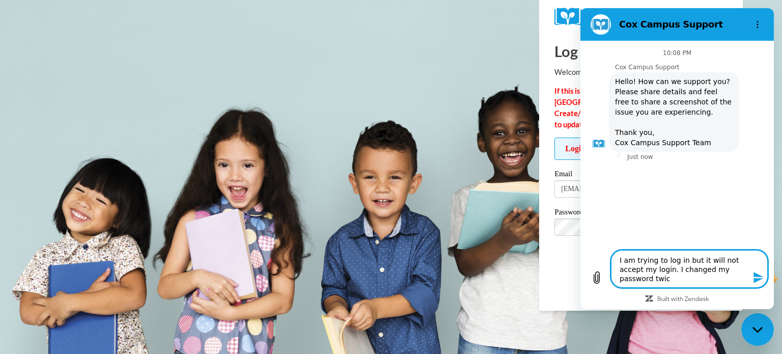
type textarea "I am trying to log in but it will not accept my login. I changed my password tw…"
type textarea "x"
type textarea "I am trying to log in but it will not accept my login. I changed my password tw…"
type textarea "x"
type textarea "I am trying to log in but it will not accept my login. I changed my password tw…"
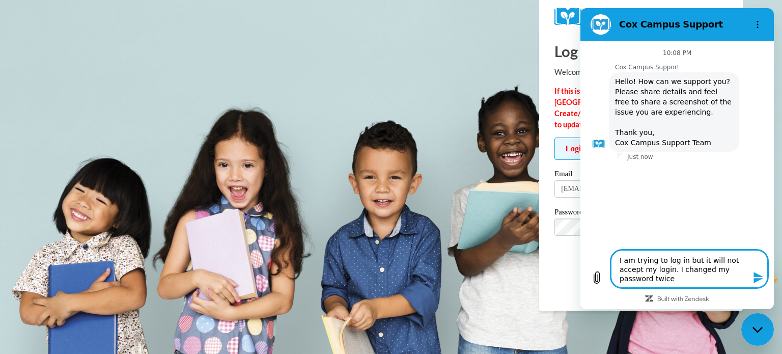
type textarea "x"
type textarea "I am trying to log in but it will not accept my login. I changed my password tw…"
type textarea "x"
type textarea "I am trying to log in but it will not accept my login. I changed my password tw…"
type textarea "x"
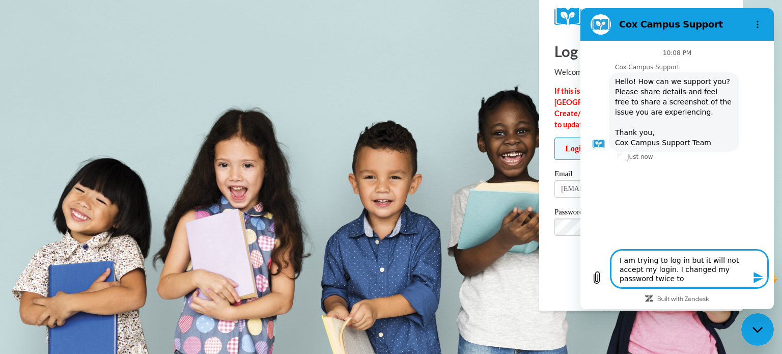
type textarea "I am trying to log in but it will not accept my login. I changed my password tw…"
type textarea "x"
type textarea "I am trying to log in but it will not accept my login. I changed my password tw…"
type textarea "x"
type textarea "I am trying to log in but it will not accept my login. I changed my password tw…"
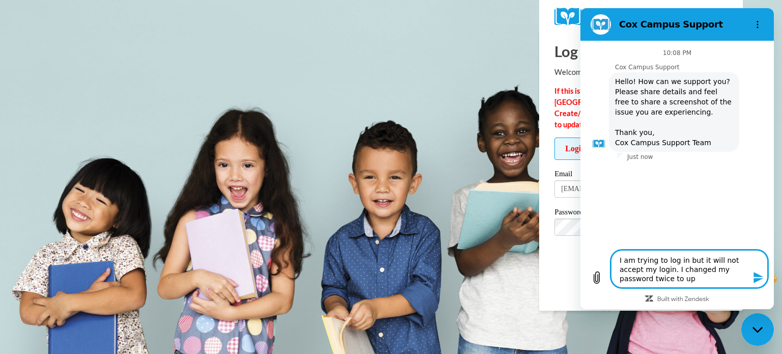
type textarea "x"
type textarea "I am trying to log in but it will not accept my login. I changed my password tw…"
type textarea "x"
type textarea "I am trying to log in but it will not accept my login. I changed my password tw…"
type textarea "x"
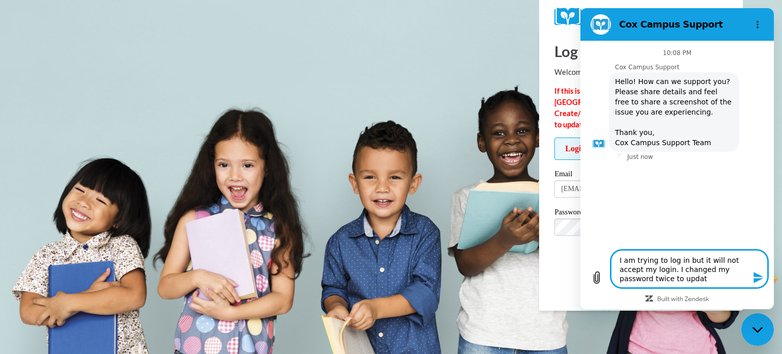
type textarea "I am trying to log in but it will not accept my login. I changed my password tw…"
type textarea "x"
type textarea "I am trying to log in but it will not accept my login. I changed my password tw…"
type textarea "x"
type textarea "I am trying to log in but it will not accept my login. I changed my password tw…"
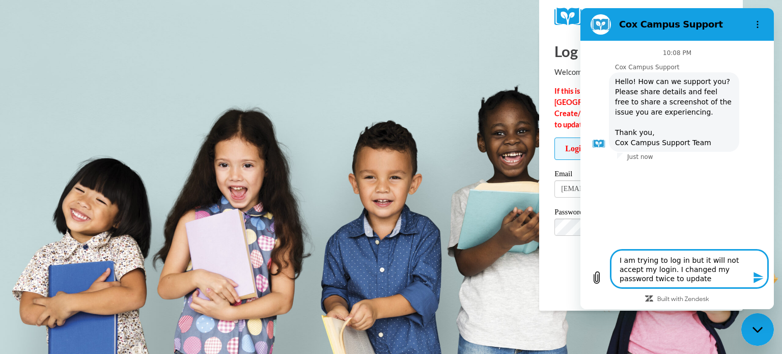
type textarea "x"
type textarea "I am trying to log in but it will not accept my login. I changed my password tw…"
type textarea "x"
type textarea "I am trying to log in but it will not accept my login. I changed my password tw…"
type textarea "x"
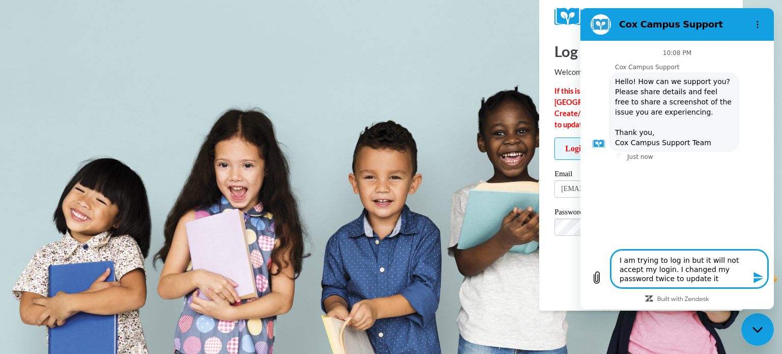
type textarea "I am trying to log in but it will not accept my login. I changed my password tw…"
type textarea "x"
type textarea "I am trying to log in but it will not accept my login. I changed my password tw…"
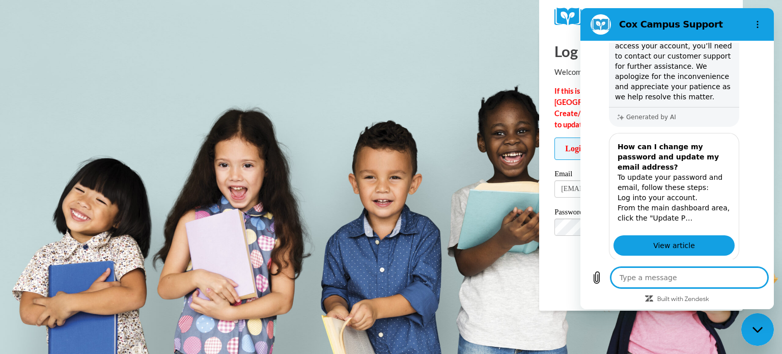
scroll to position [266, 0]
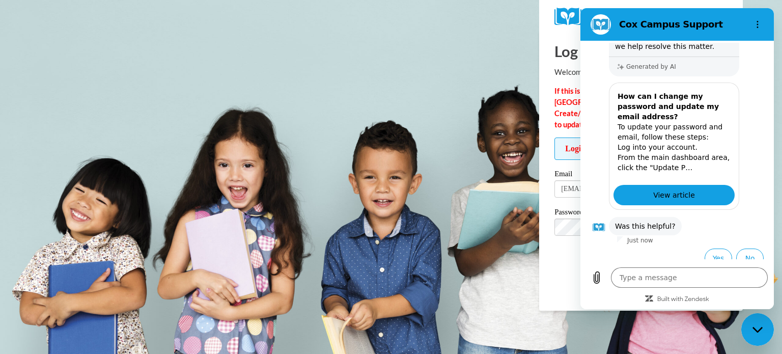
click at [487, 198] on body "Log In Welcome back! If this is your FIRST TIME logging in to the NEW Cox Campu…" at bounding box center [391, 177] width 782 height 354
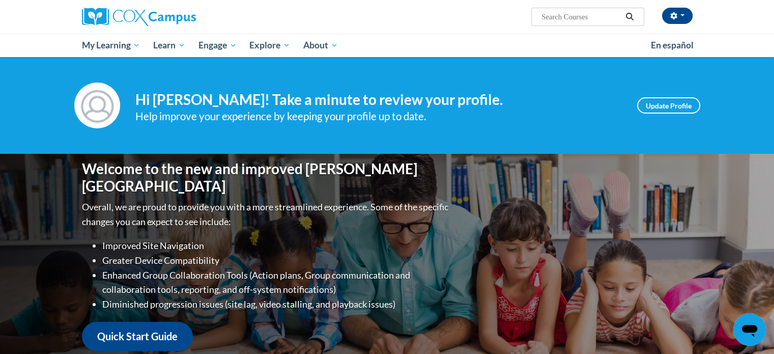
click at [596, 12] on input "Search..." at bounding box center [581, 17] width 81 height 12
type input "gaDOE [MEDICAL_DATA]"
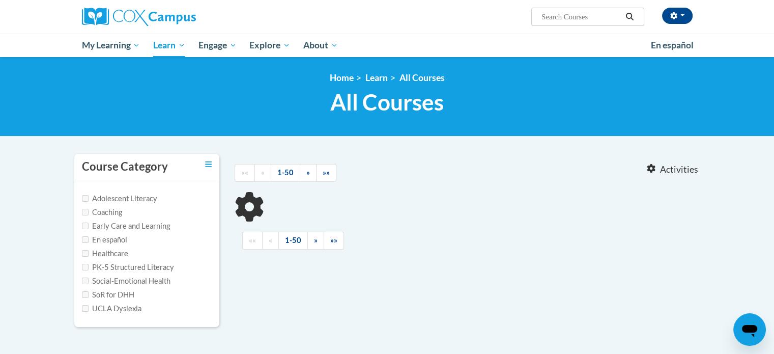
type input "gaDOE dyslexia"
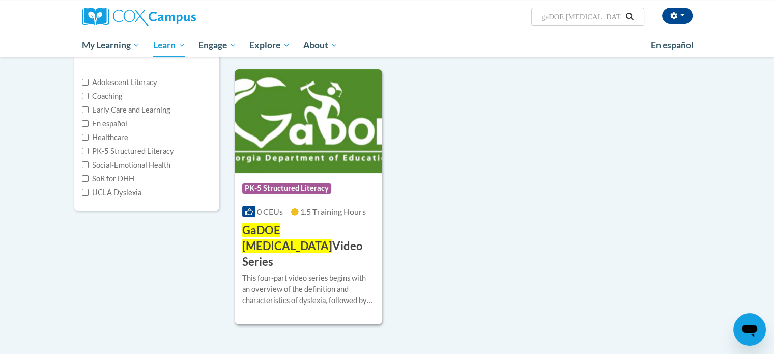
scroll to position [146, 0]
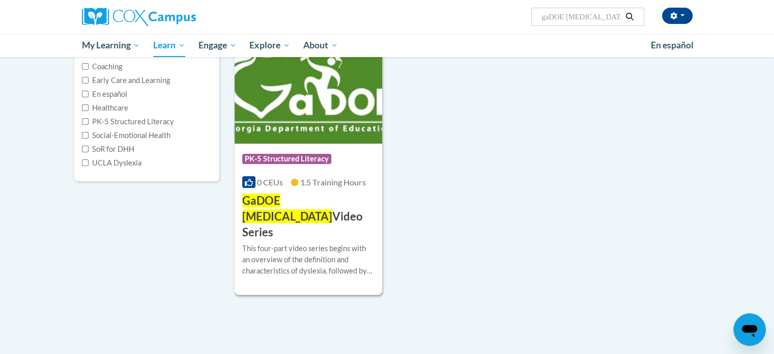
click at [308, 165] on span "PK-5 Structured Literacy" at bounding box center [288, 160] width 92 height 13
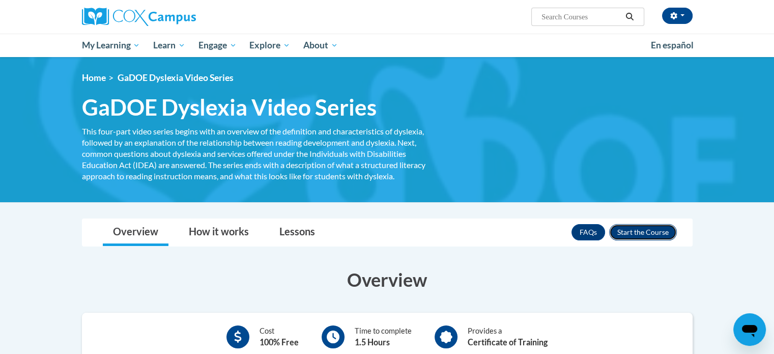
click at [651, 234] on button "Enroll" at bounding box center [643, 232] width 68 height 16
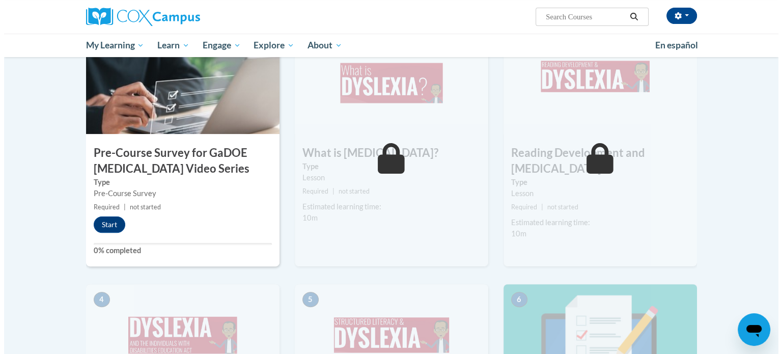
scroll to position [299, 0]
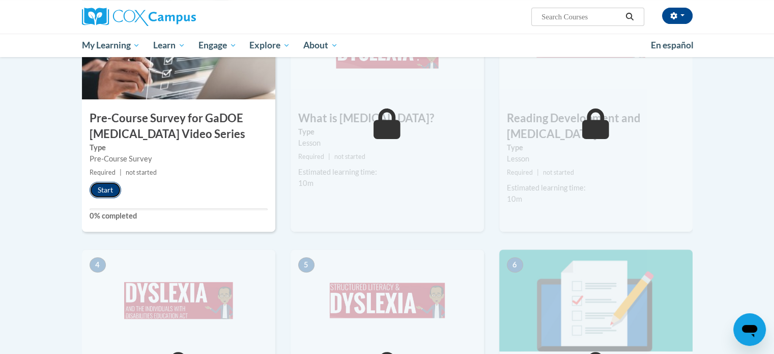
click at [109, 185] on button "Start" at bounding box center [106, 190] width 32 height 16
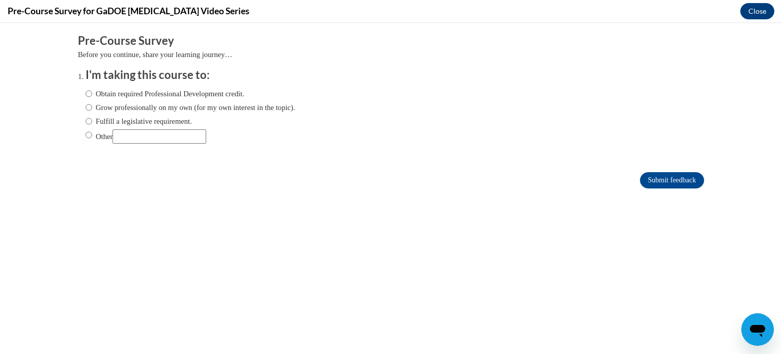
scroll to position [0, 0]
click at [88, 134] on label "Other" at bounding box center [146, 136] width 121 height 14
click at [88, 134] on input "Other" at bounding box center [89, 134] width 7 height 11
radio input "true"
click at [129, 132] on input "Other" at bounding box center [160, 136] width 94 height 14
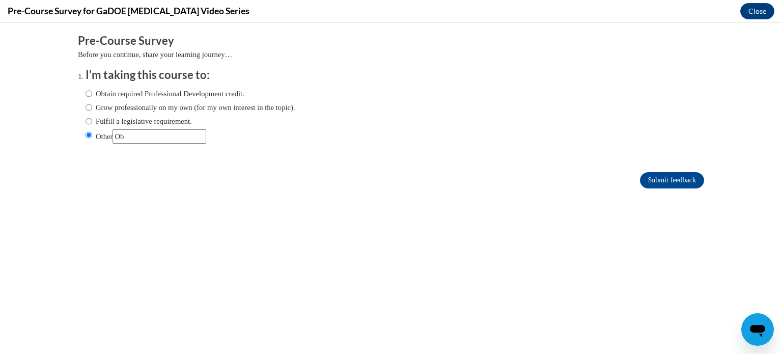
type input "O"
type input "For MAT program"
click at [640, 180] on input "Submit feedback" at bounding box center [672, 180] width 64 height 16
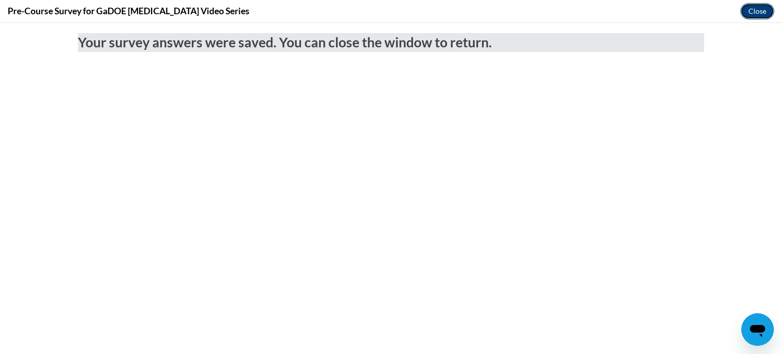
click at [754, 13] on button "Close" at bounding box center [757, 11] width 34 height 16
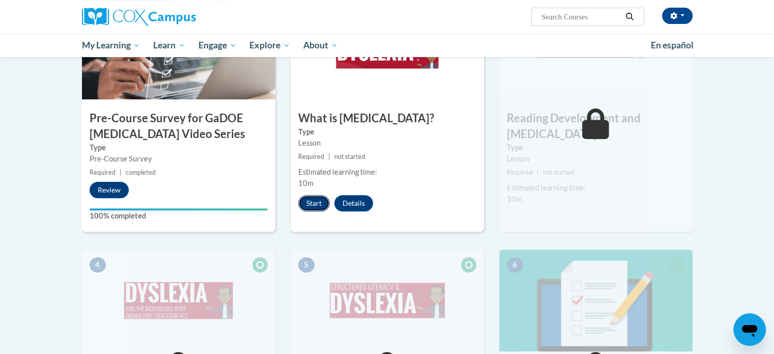
click at [314, 201] on button "Start" at bounding box center [314, 203] width 32 height 16
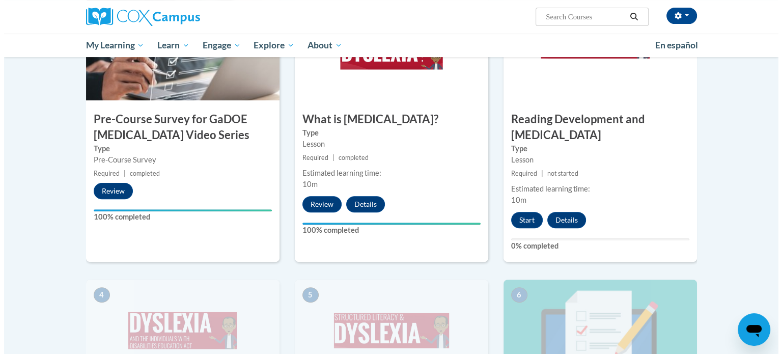
scroll to position [309, 0]
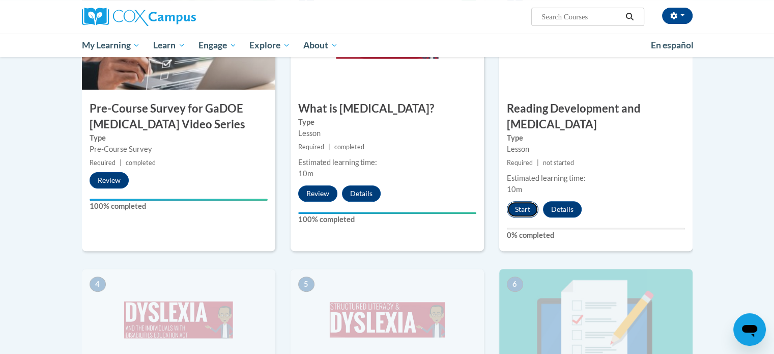
click at [521, 201] on button "Start" at bounding box center [523, 209] width 32 height 16
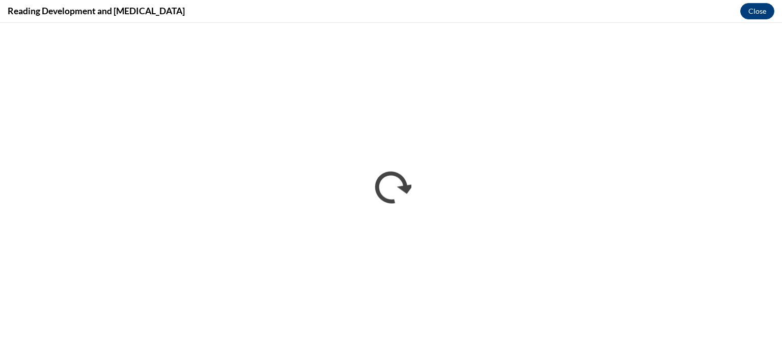
scroll to position [0, 0]
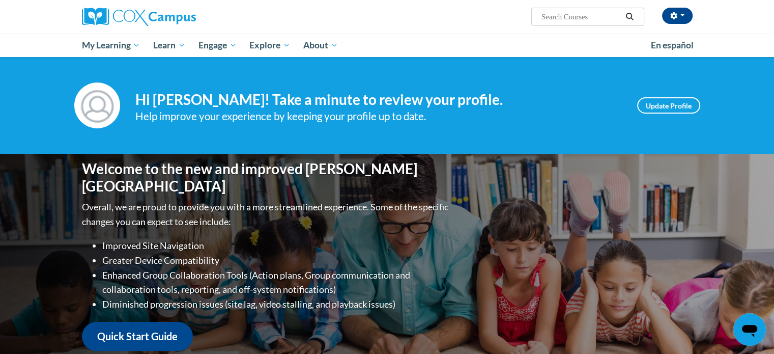
click at [564, 12] on input "Search..." at bounding box center [581, 17] width 81 height 12
type input "gaDOE [MEDICAL_DATA]"
click at [627, 13] on icon "Search" at bounding box center [629, 17] width 9 height 8
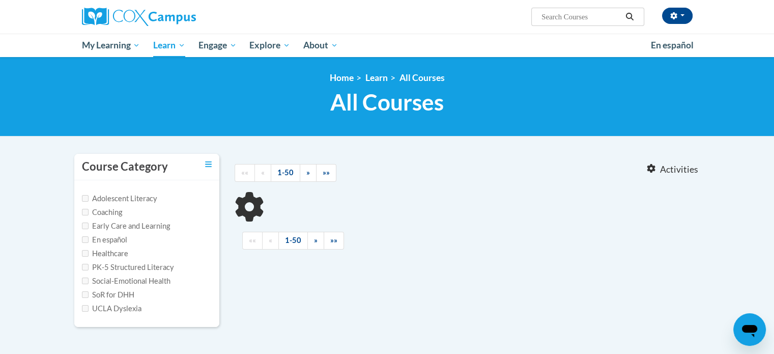
type input "gaDOE [MEDICAL_DATA]"
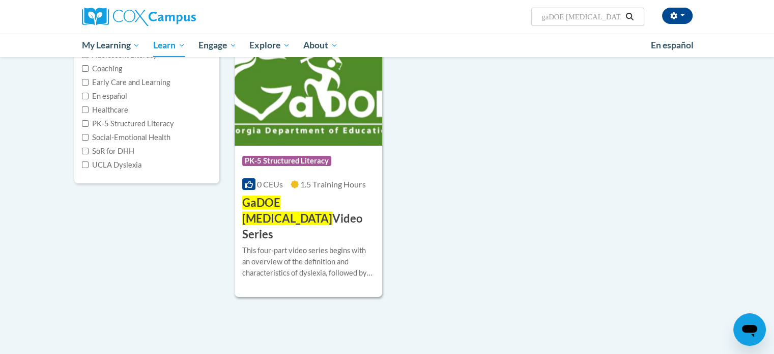
scroll to position [145, 0]
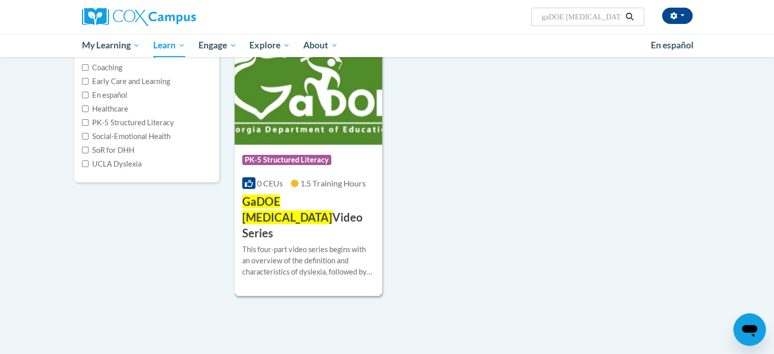
click at [305, 107] on img at bounding box center [309, 93] width 148 height 104
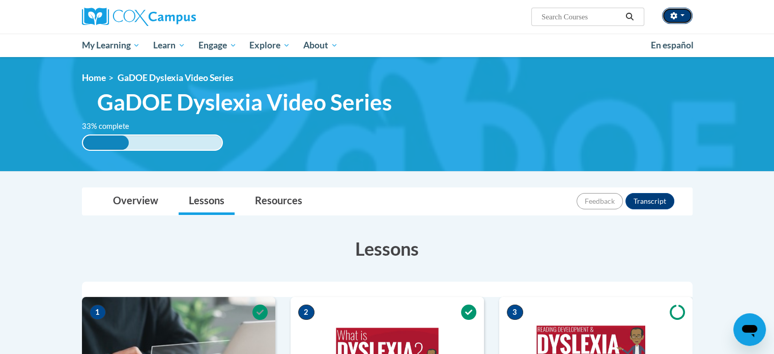
click at [682, 17] on button "button" at bounding box center [677, 16] width 31 height 16
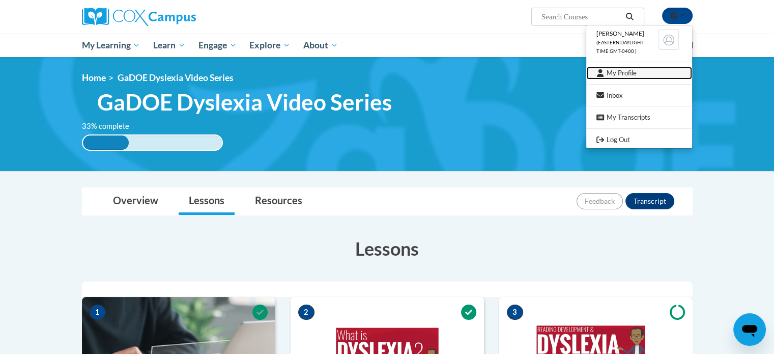
click at [621, 75] on link "My Profile" at bounding box center [640, 73] width 106 height 13
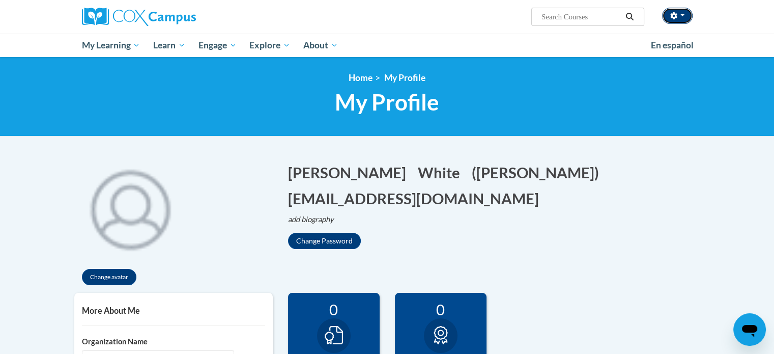
click at [682, 13] on button "button" at bounding box center [677, 16] width 31 height 16
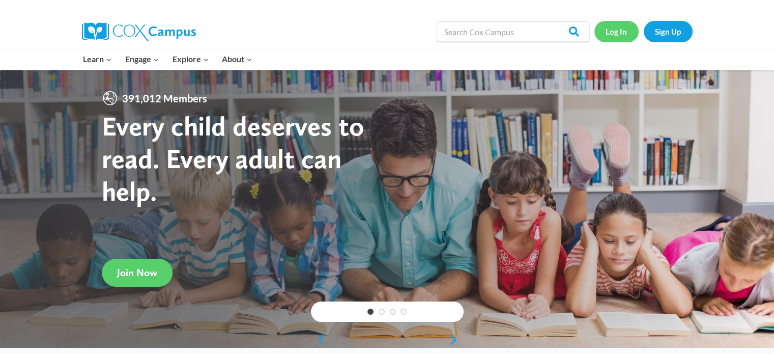
click at [625, 32] on link "Log In" at bounding box center [617, 31] width 44 height 21
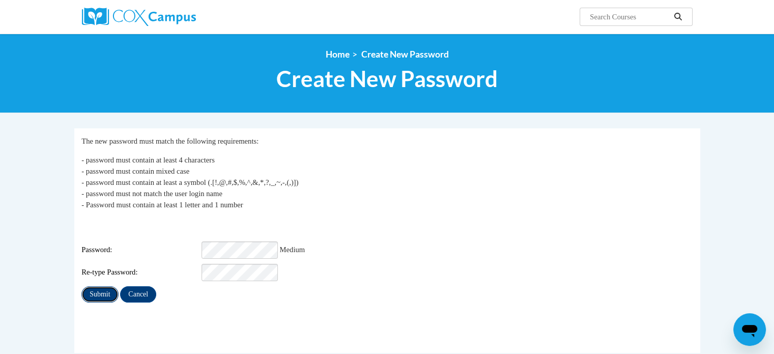
click at [106, 286] on input "Submit" at bounding box center [99, 294] width 37 height 16
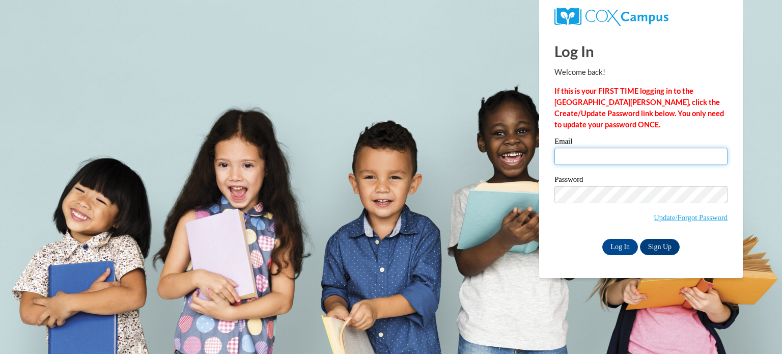
drag, startPoint x: 0, startPoint y: 0, endPoint x: 630, endPoint y: 159, distance: 649.6
click at [630, 159] on input "Email" at bounding box center [640, 156] width 173 height 17
type input "[EMAIL_ADDRESS][DOMAIN_NAME]"
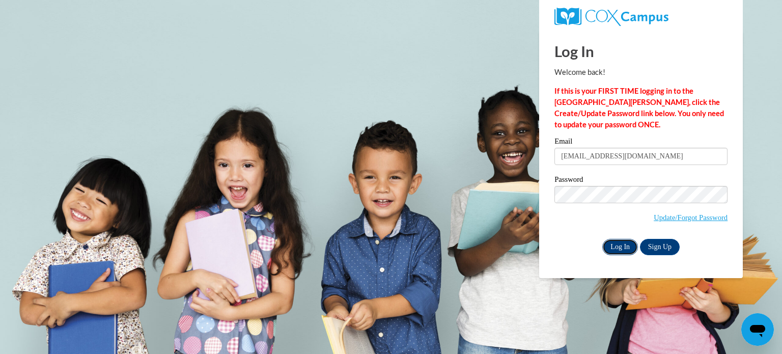
click at [619, 242] on input "Log In" at bounding box center [620, 247] width 36 height 16
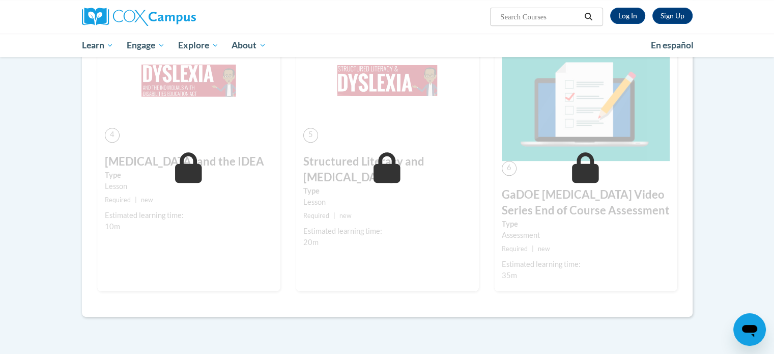
scroll to position [480, 0]
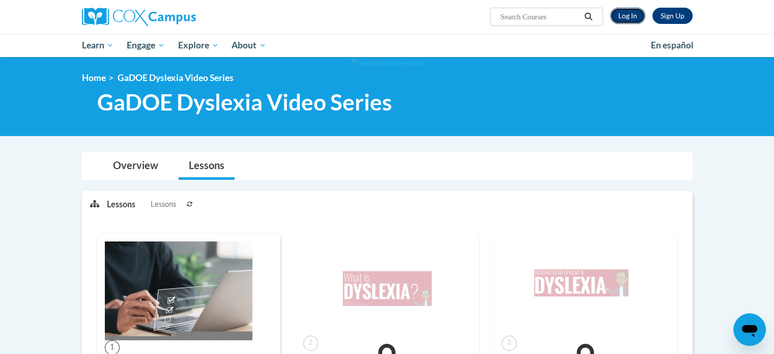
click at [621, 18] on link "Log In" at bounding box center [627, 16] width 35 height 16
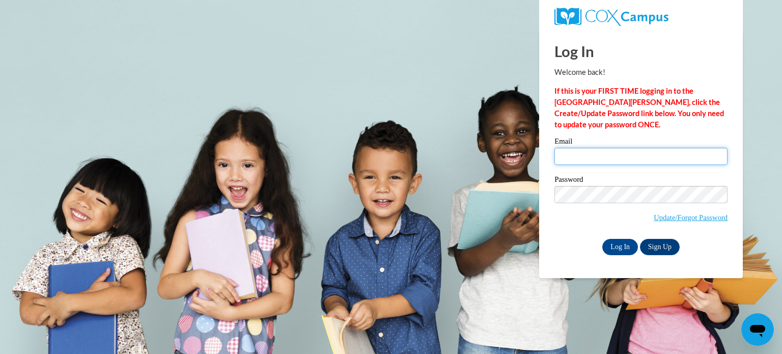
click at [572, 153] on input "Email" at bounding box center [640, 156] width 173 height 17
type input "[PERSON_NAME][EMAIL_ADDRESS][DOMAIN_NAME]"
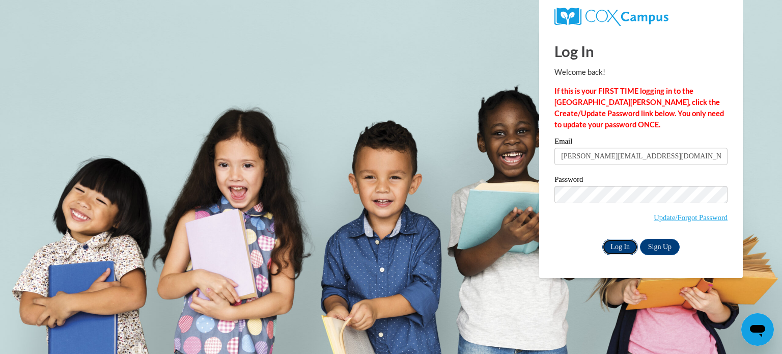
click at [620, 245] on input "Log In" at bounding box center [620, 247] width 36 height 16
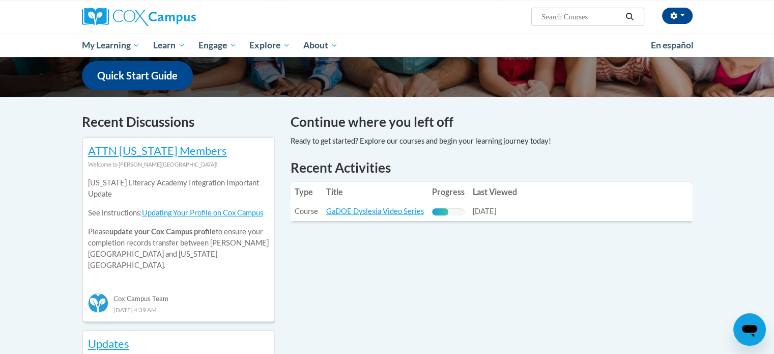
scroll to position [261, 0]
click at [404, 213] on link "GaDOE Dyslexia Video Series" at bounding box center [375, 211] width 98 height 9
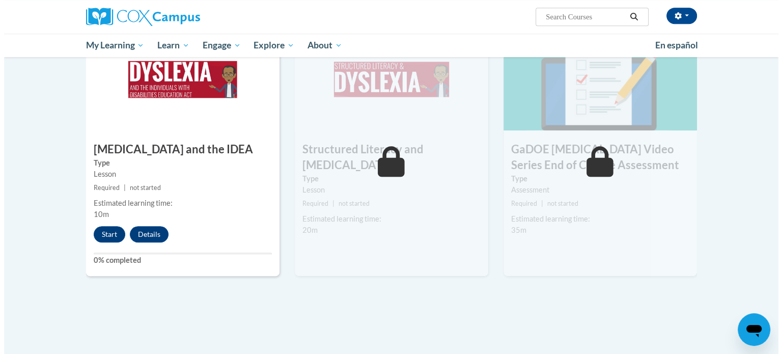
scroll to position [542, 0]
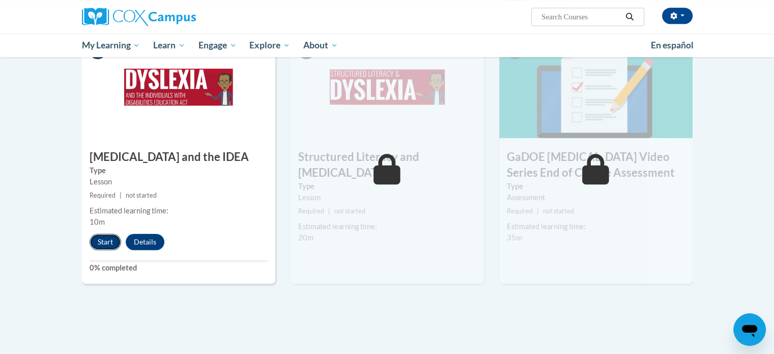
click at [104, 234] on button "Start" at bounding box center [106, 242] width 32 height 16
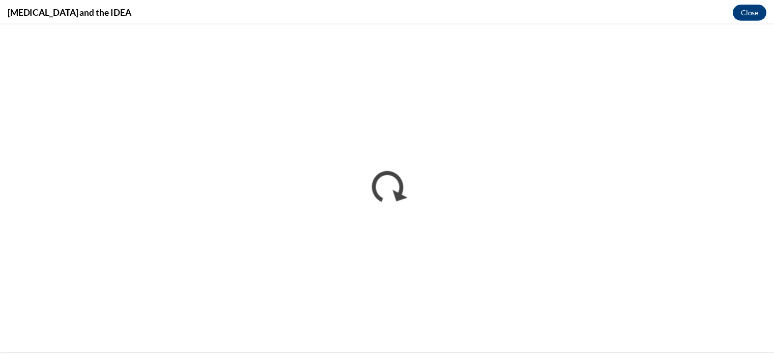
scroll to position [0, 0]
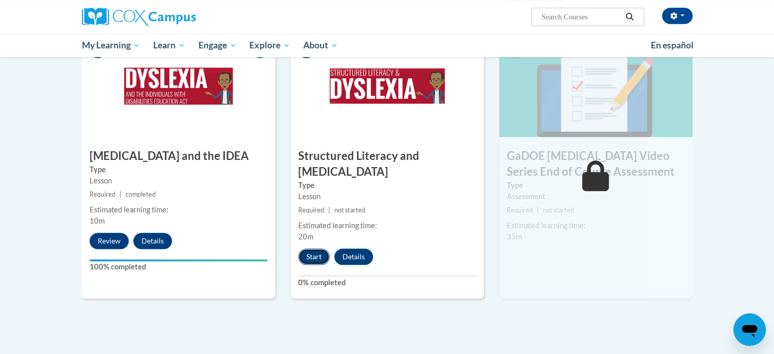
click at [307, 248] on button "Start" at bounding box center [314, 256] width 32 height 16
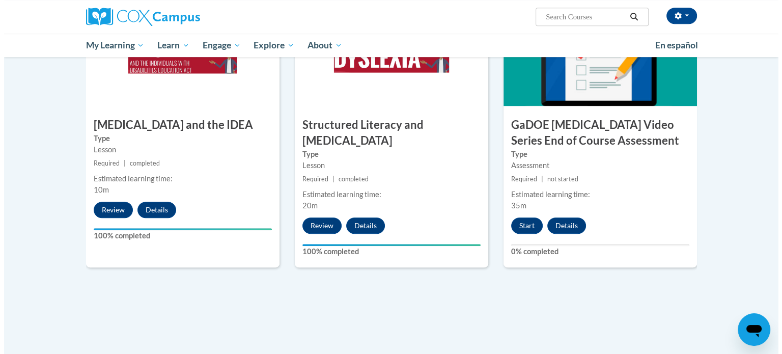
scroll to position [578, 0]
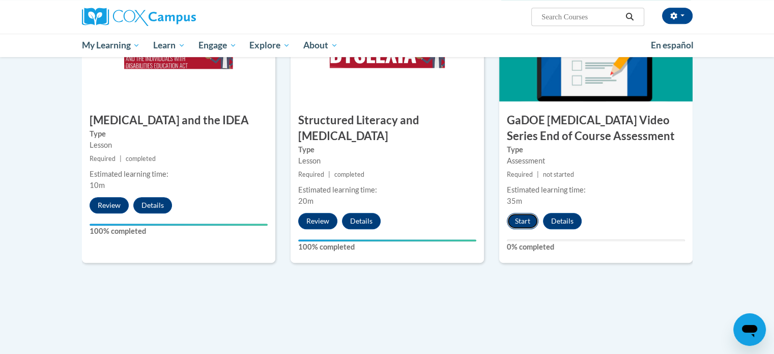
click at [519, 213] on button "Start" at bounding box center [523, 221] width 32 height 16
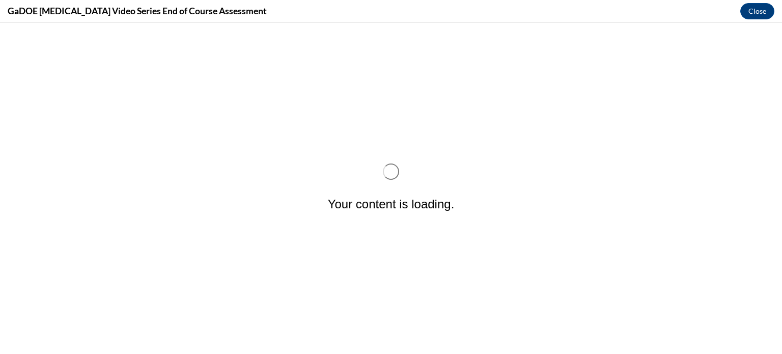
scroll to position [0, 0]
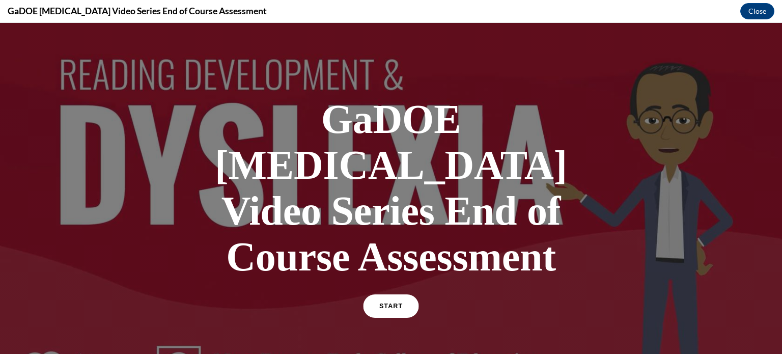
click at [401, 294] on link "START" at bounding box center [390, 305] width 55 height 23
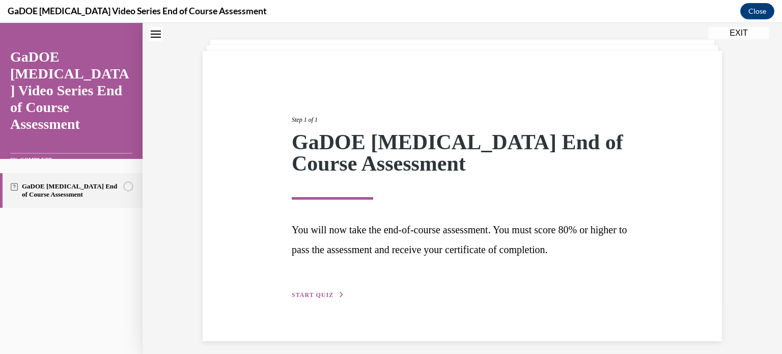
scroll to position [57, 0]
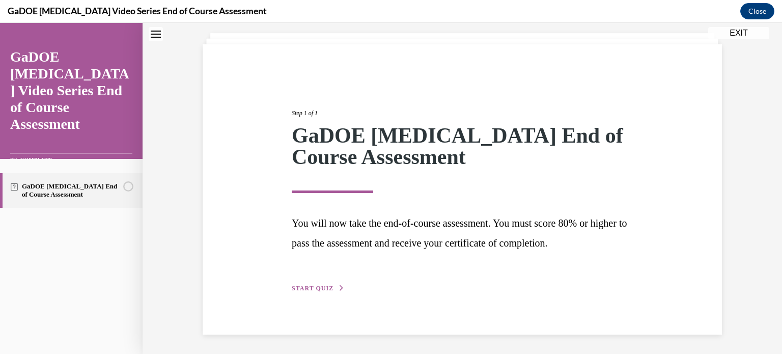
click at [316, 285] on span "START QUIZ" at bounding box center [313, 288] width 42 height 7
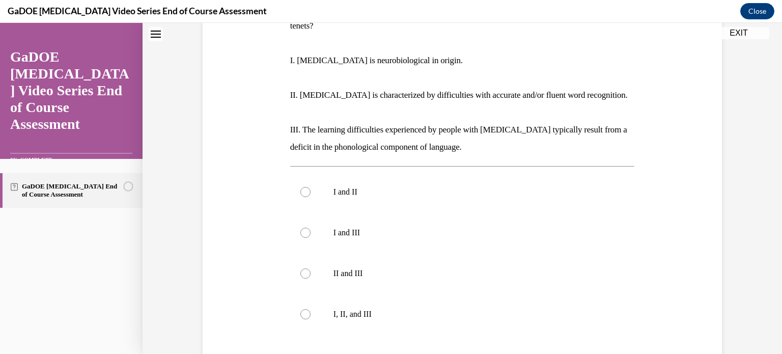
scroll to position [201, 0]
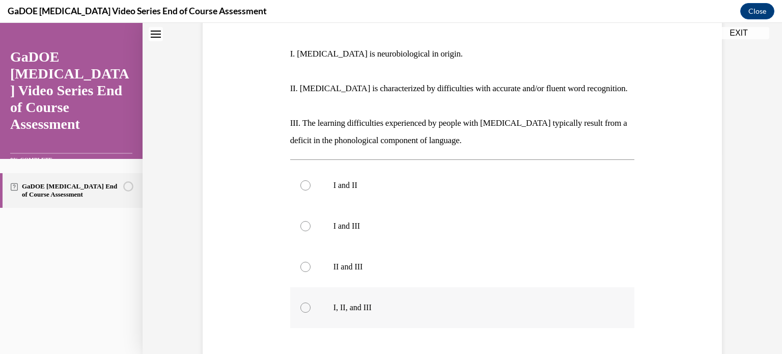
click at [302, 302] on div at bounding box center [305, 307] width 10 height 10
click at [302, 302] on input "I, II, and III" at bounding box center [305, 307] width 10 height 10
radio input "true"
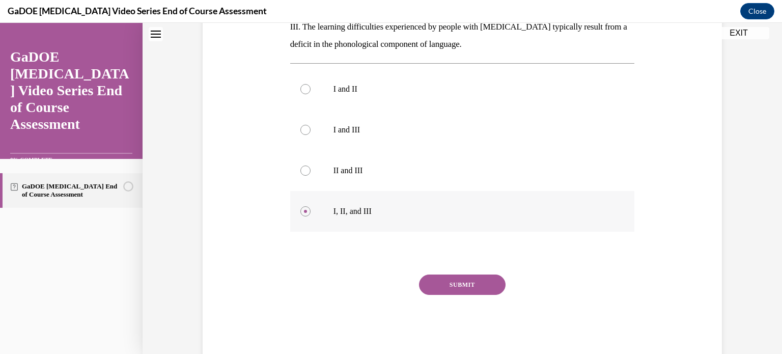
scroll to position [303, 0]
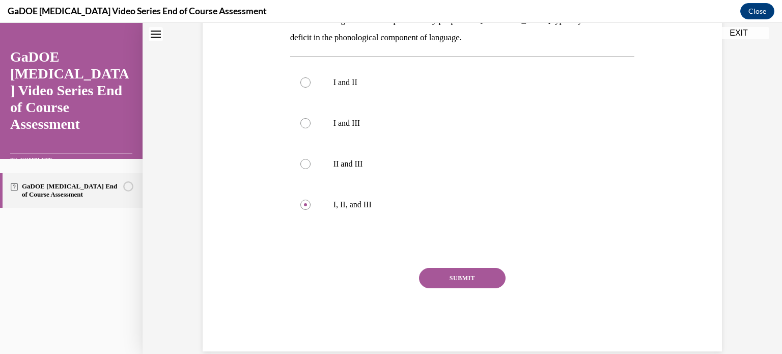
click at [466, 268] on button "SUBMIT" at bounding box center [462, 278] width 87 height 20
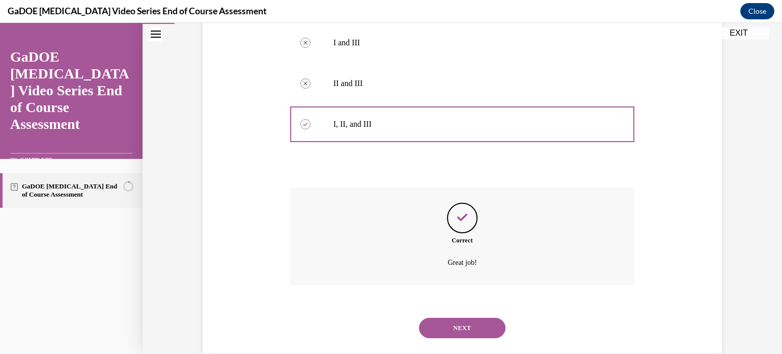
scroll to position [386, 0]
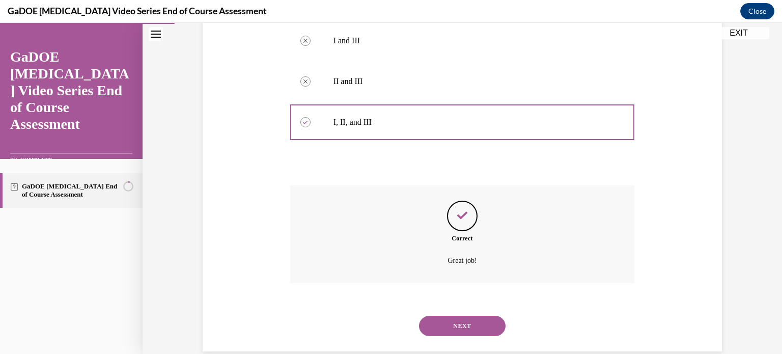
click at [465, 316] on button "NEXT" at bounding box center [462, 326] width 87 height 20
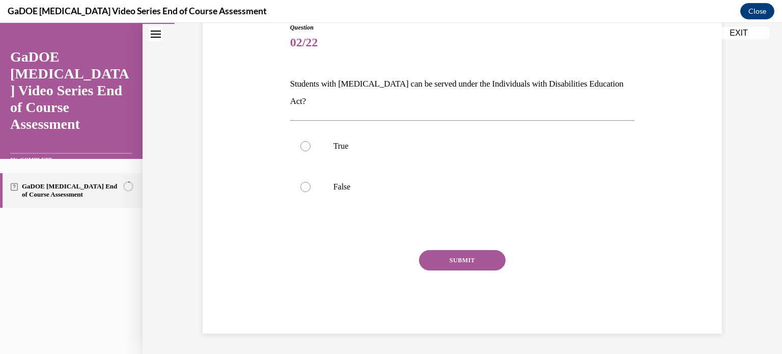
scroll to position [101, 0]
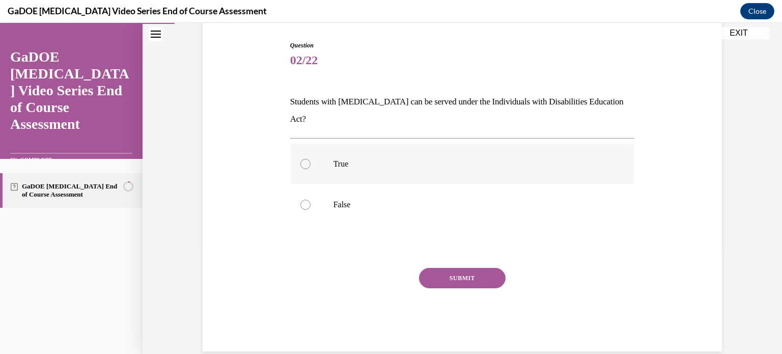
click at [334, 152] on label "True" at bounding box center [462, 164] width 345 height 41
click at [311, 159] on input "True" at bounding box center [305, 164] width 10 height 10
radio input "true"
click at [438, 268] on button "SUBMIT" at bounding box center [462, 278] width 87 height 20
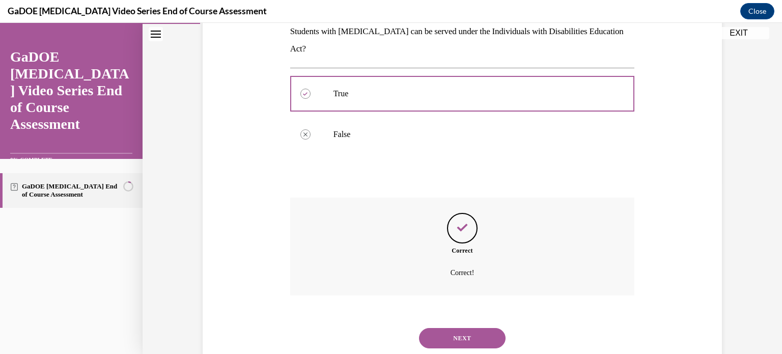
scroll to position [183, 0]
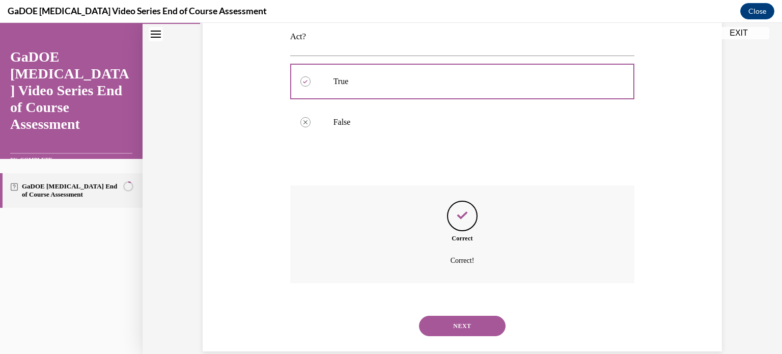
click at [455, 316] on button "NEXT" at bounding box center [462, 326] width 87 height 20
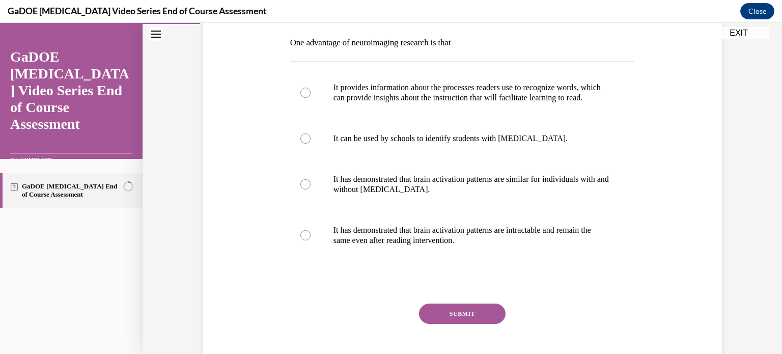
scroll to position [160, 0]
click at [303, 97] on div at bounding box center [305, 92] width 10 height 10
click at [303, 97] on input "It provides information about the processes readers use to recognize words, whi…" at bounding box center [305, 92] width 10 height 10
radio input "true"
click at [446, 323] on button "SUBMIT" at bounding box center [462, 313] width 87 height 20
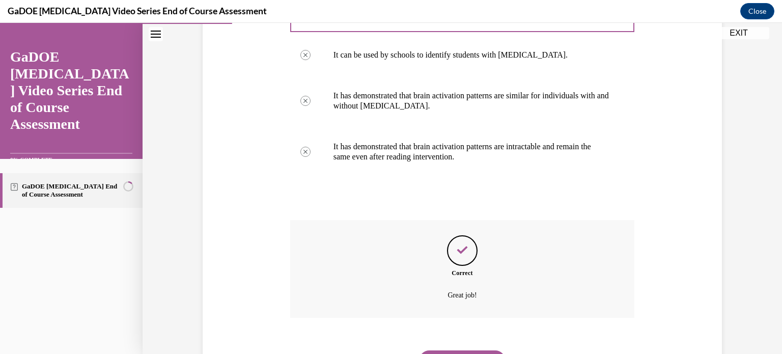
scroll to position [305, 0]
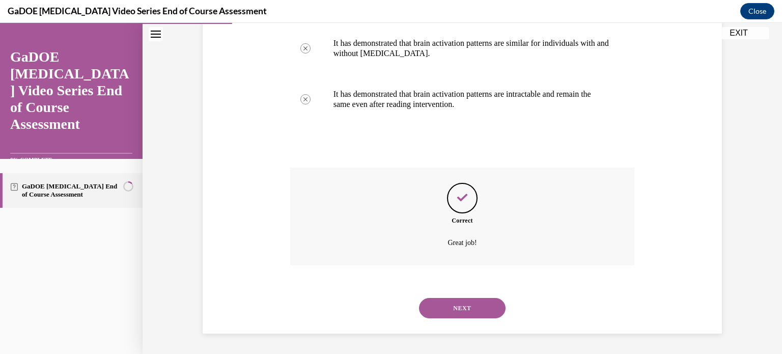
click at [459, 315] on button "NEXT" at bounding box center [462, 308] width 87 height 20
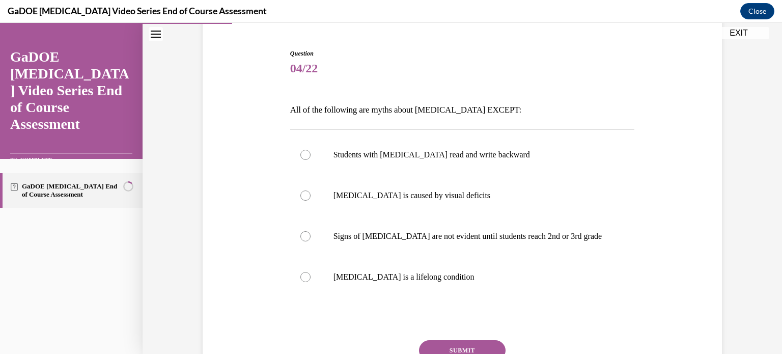
scroll to position [99, 0]
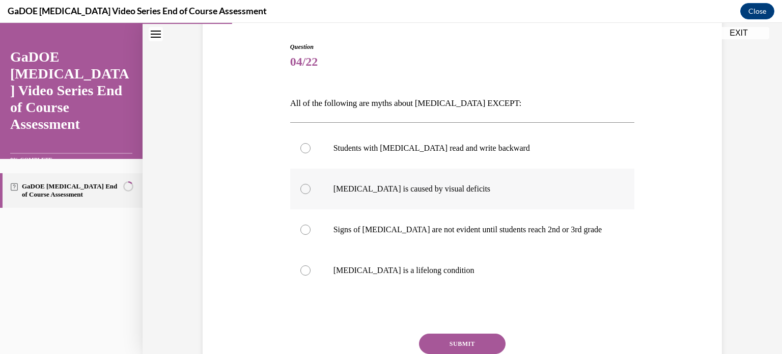
click at [426, 197] on label "Dyslexia is caused by visual deficits" at bounding box center [462, 189] width 345 height 41
click at [311, 194] on input "Dyslexia is caused by visual deficits" at bounding box center [305, 189] width 10 height 10
radio input "true"
click at [420, 230] on p "Signs of dyslexia are not evident until students reach 2nd or 3rd grade" at bounding box center [472, 230] width 276 height 10
click at [311, 230] on input "Signs of dyslexia are not evident until students reach 2nd or 3rd grade" at bounding box center [305, 230] width 10 height 10
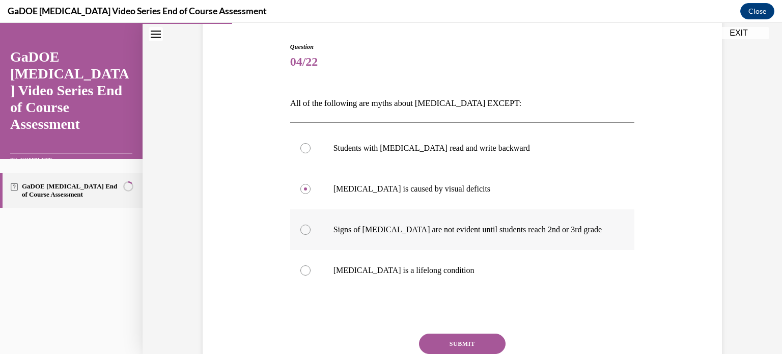
radio input "true"
click at [450, 344] on button "SUBMIT" at bounding box center [462, 344] width 87 height 20
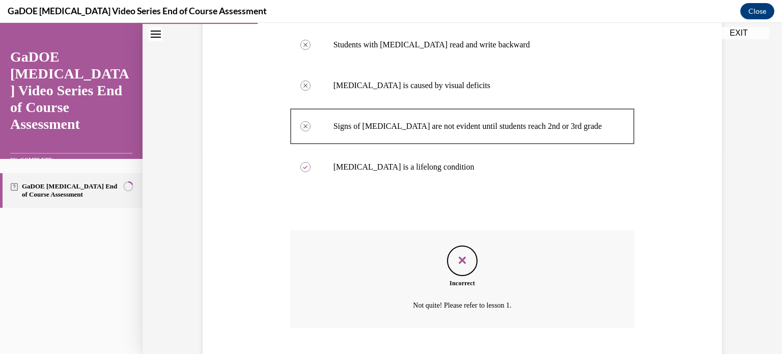
scroll to position [265, 0]
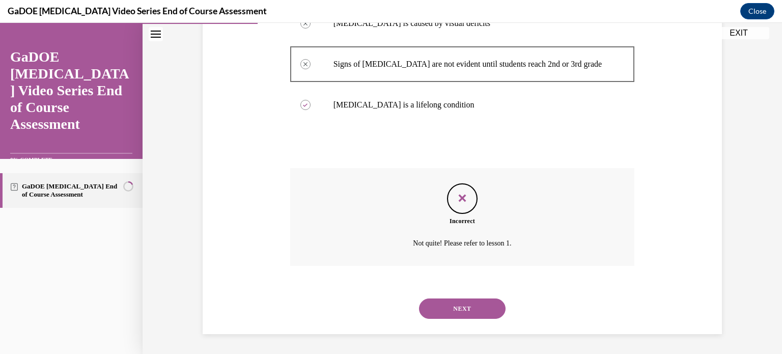
click at [458, 311] on button "NEXT" at bounding box center [462, 308] width 87 height 20
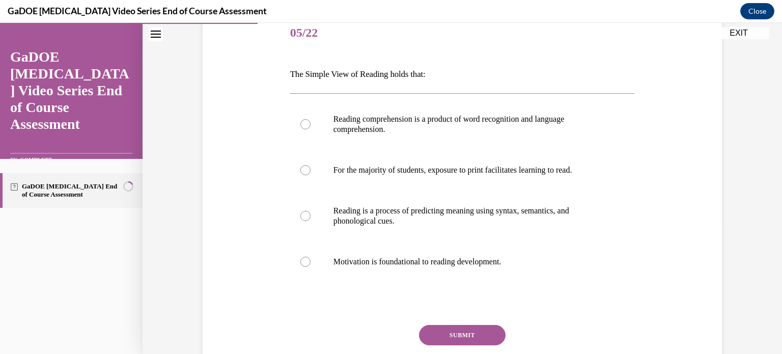
scroll to position [130, 0]
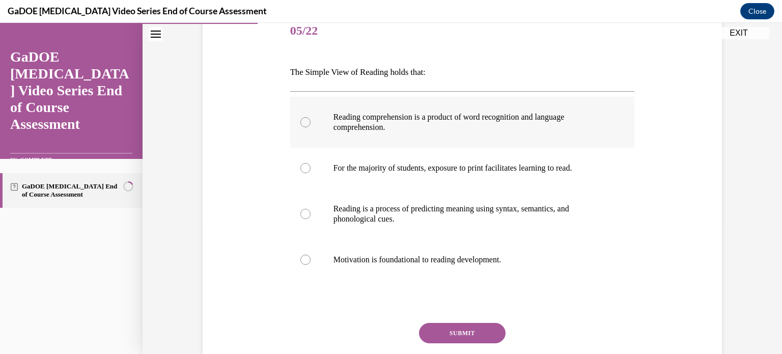
click at [505, 120] on p "Reading comprehension is a product of word recognition and language comprehensi…" at bounding box center [472, 122] width 276 height 20
click at [311, 120] on input "Reading comprehension is a product of word recognition and language comprehensi…" at bounding box center [305, 122] width 10 height 10
radio input "true"
click at [473, 331] on button "SUBMIT" at bounding box center [462, 333] width 87 height 20
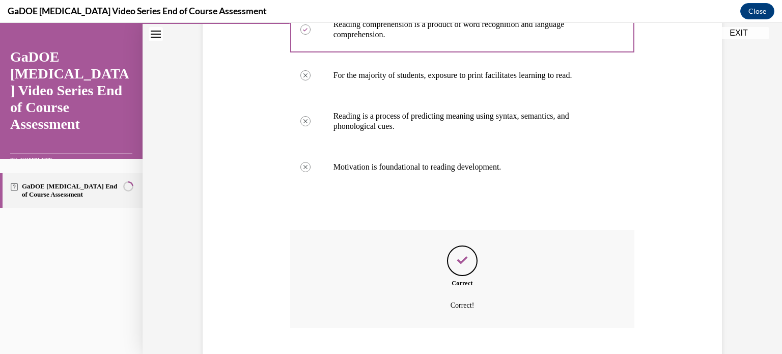
scroll to position [285, 0]
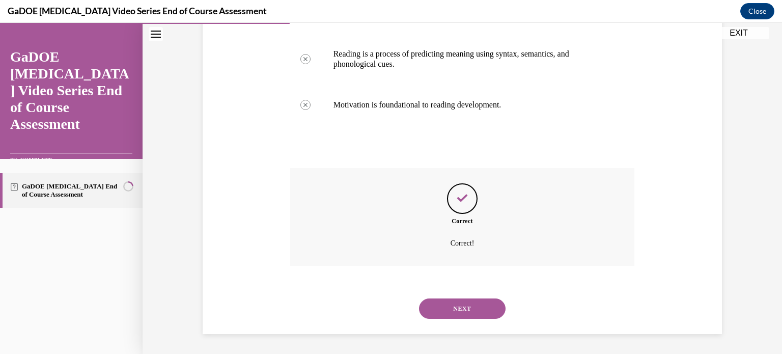
click at [468, 309] on button "NEXT" at bounding box center [462, 308] width 87 height 20
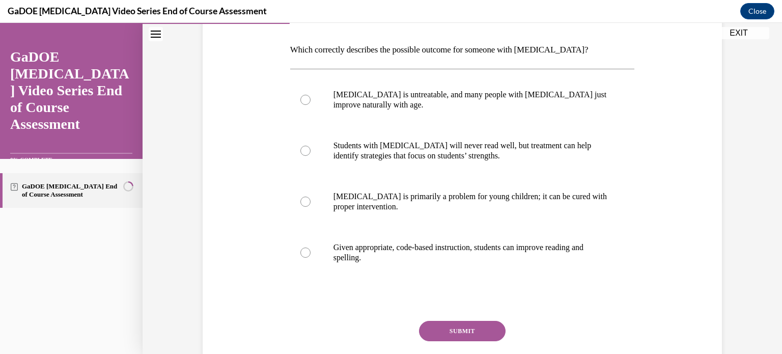
scroll to position [153, 0]
click at [449, 209] on p "Dyslexia is primarily a problem for young children; it can be cured with proper…" at bounding box center [472, 201] width 276 height 20
click at [311, 207] on input "Dyslexia is primarily a problem for young children; it can be cured with proper…" at bounding box center [305, 202] width 10 height 10
radio input "true"
click at [449, 330] on button "SUBMIT" at bounding box center [462, 331] width 87 height 20
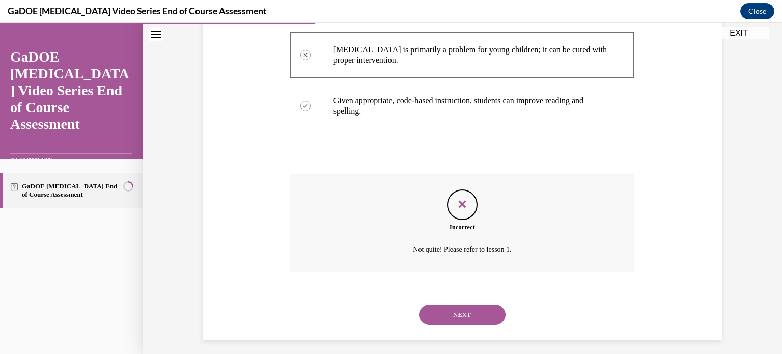
scroll to position [305, 0]
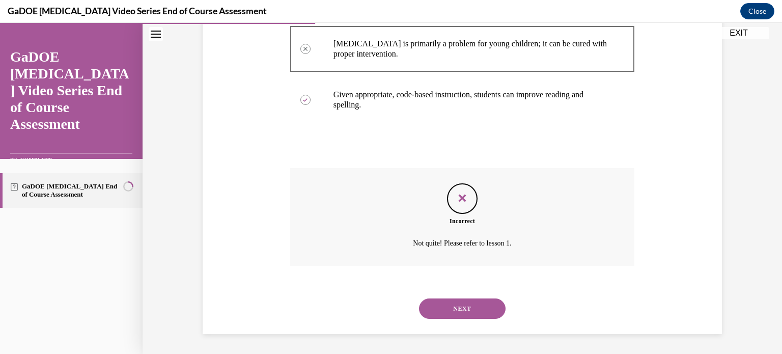
click at [455, 311] on button "NEXT" at bounding box center [462, 308] width 87 height 20
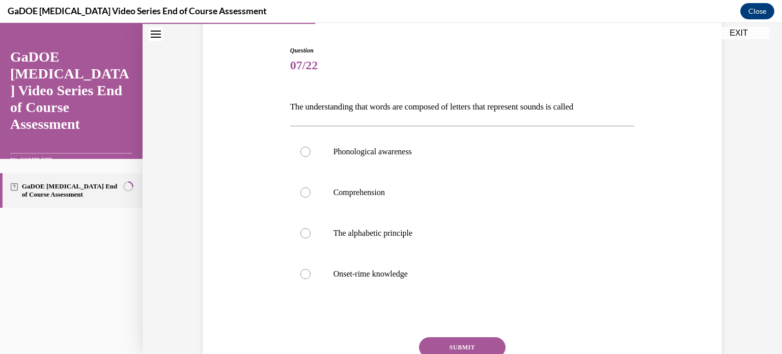
scroll to position [96, 0]
click at [402, 144] on label "Phonological awareness" at bounding box center [462, 151] width 345 height 41
click at [311, 147] on input "Phonological awareness" at bounding box center [305, 152] width 10 height 10
radio input "true"
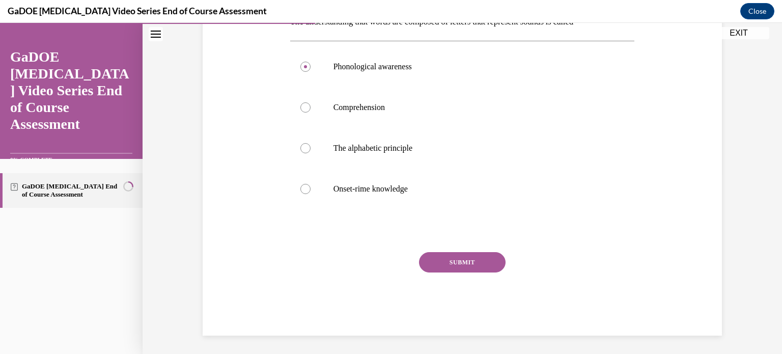
click at [466, 262] on button "SUBMIT" at bounding box center [462, 262] width 87 height 20
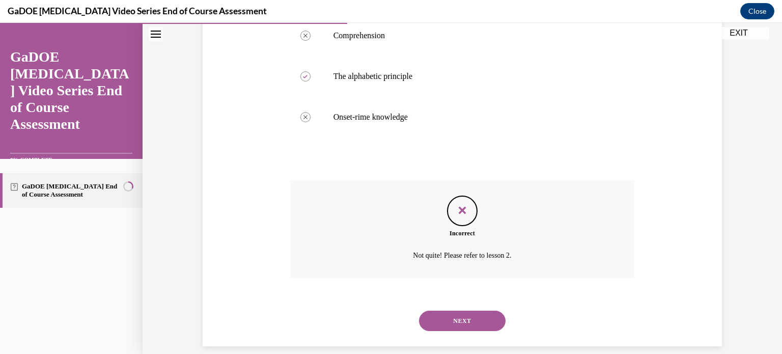
scroll to position [265, 0]
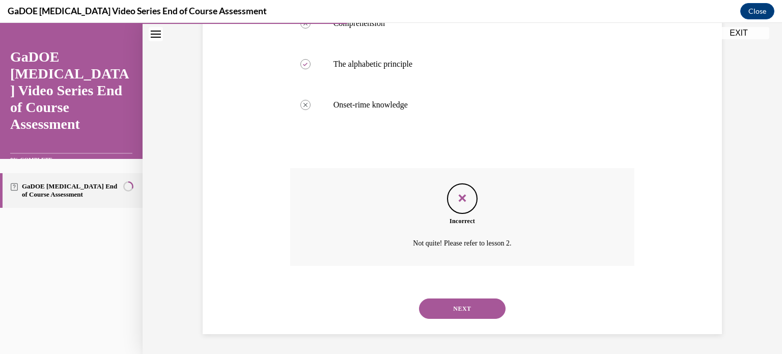
click at [468, 312] on button "NEXT" at bounding box center [462, 308] width 87 height 20
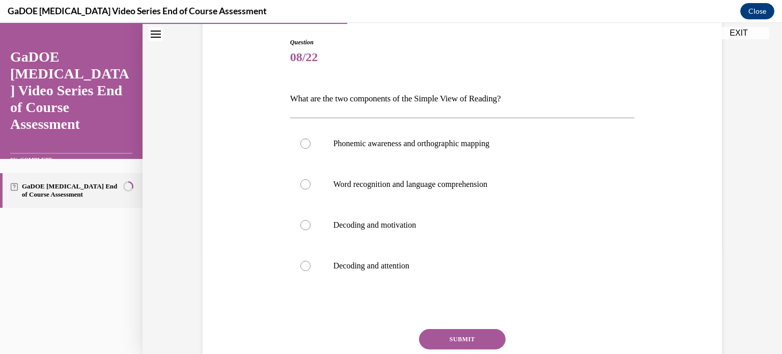
scroll to position [107, 0]
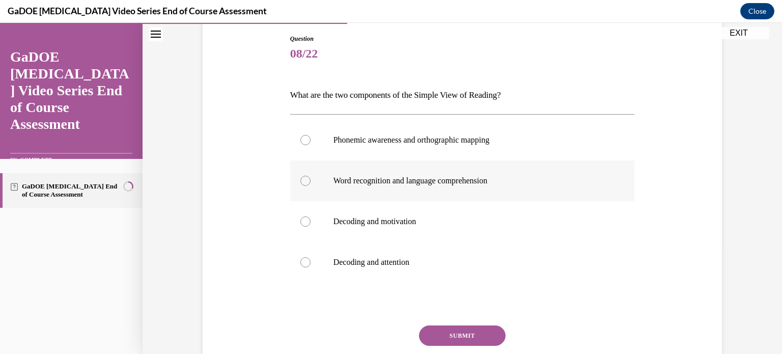
click at [453, 183] on p "Word recognition and language comprehension" at bounding box center [472, 181] width 276 height 10
click at [311, 183] on input "Word recognition and language comprehension" at bounding box center [305, 181] width 10 height 10
radio input "true"
click at [466, 336] on button "SUBMIT" at bounding box center [462, 335] width 87 height 20
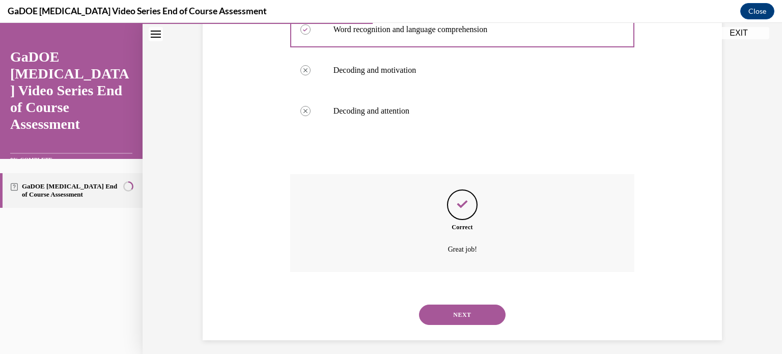
scroll to position [265, 0]
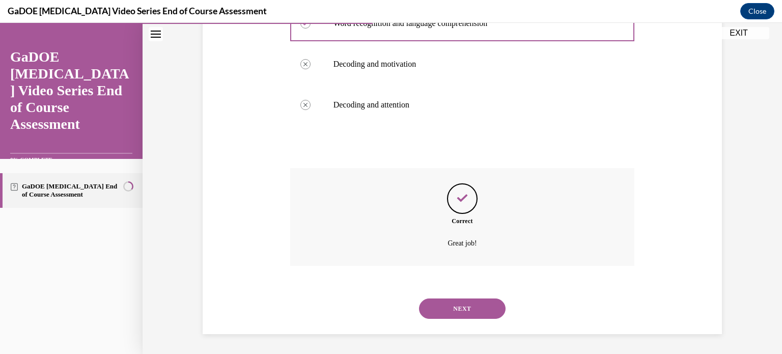
click at [468, 309] on button "NEXT" at bounding box center [462, 308] width 87 height 20
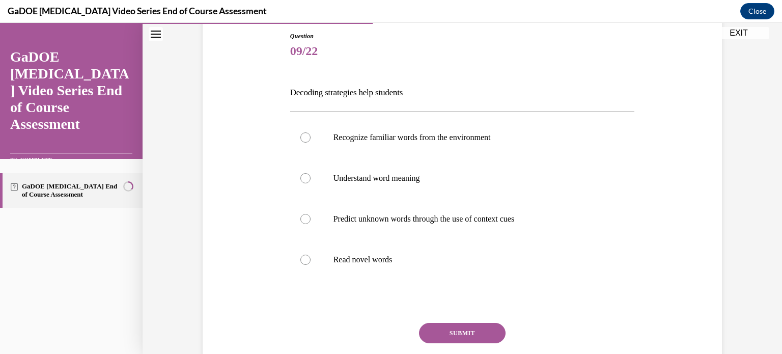
scroll to position [112, 0]
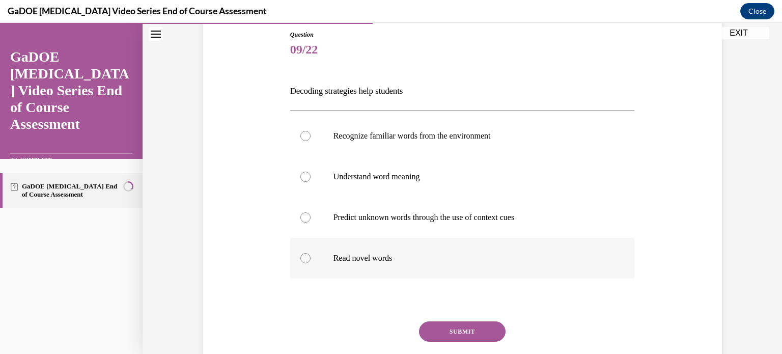
click at [452, 257] on p "Read novel words" at bounding box center [472, 258] width 276 height 10
click at [311, 257] on input "Read novel words" at bounding box center [305, 258] width 10 height 10
radio input "true"
click at [449, 336] on button "SUBMIT" at bounding box center [462, 331] width 87 height 20
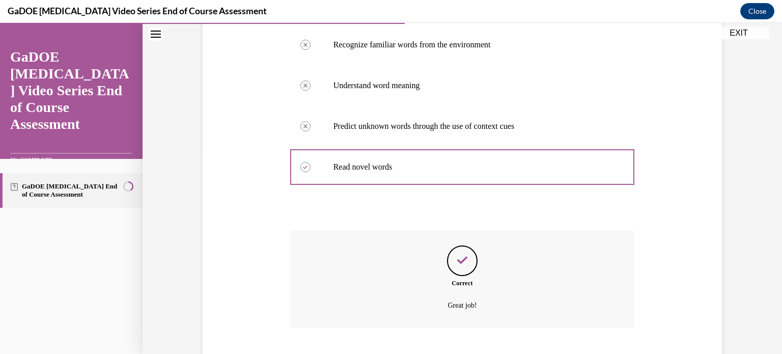
scroll to position [265, 0]
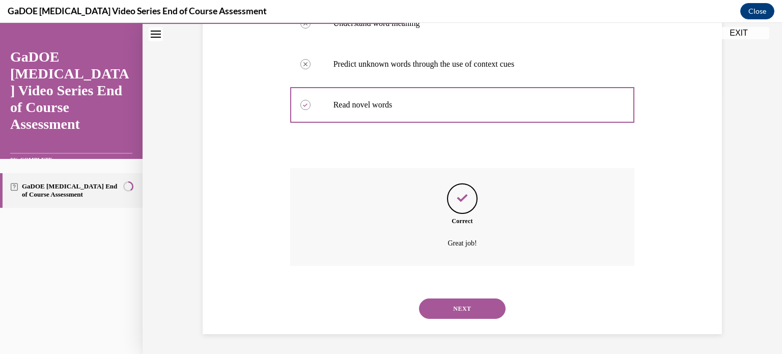
click at [450, 301] on button "NEXT" at bounding box center [462, 308] width 87 height 20
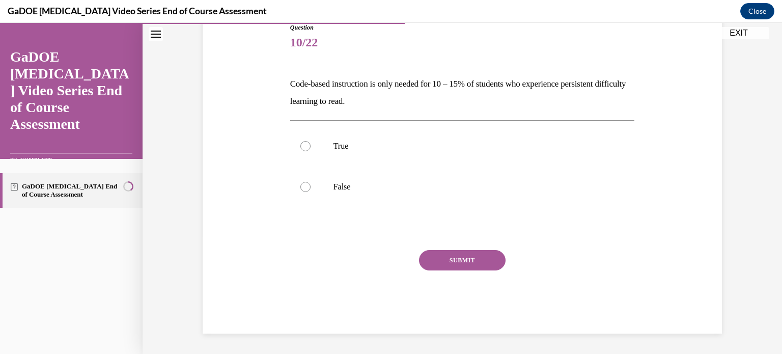
scroll to position [113, 0]
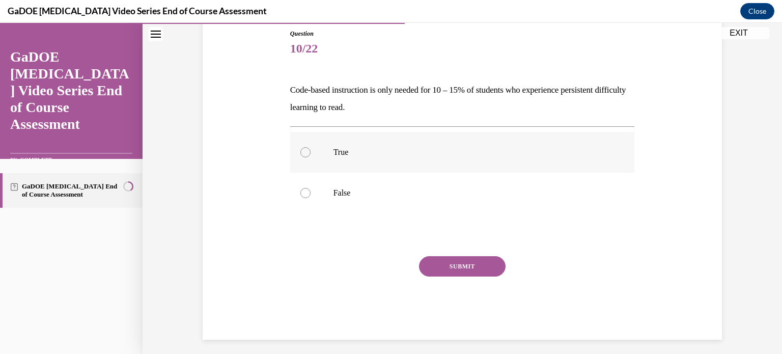
click at [382, 150] on p "True" at bounding box center [472, 152] width 276 height 10
click at [311, 150] on input "True" at bounding box center [305, 152] width 10 height 10
radio input "true"
click at [442, 263] on button "SUBMIT" at bounding box center [462, 266] width 87 height 20
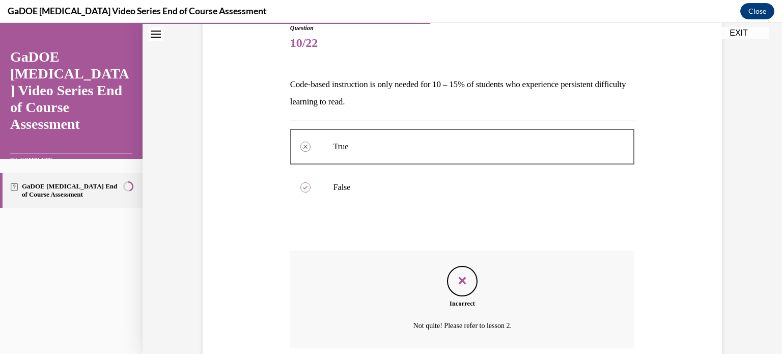
scroll to position [201, 0]
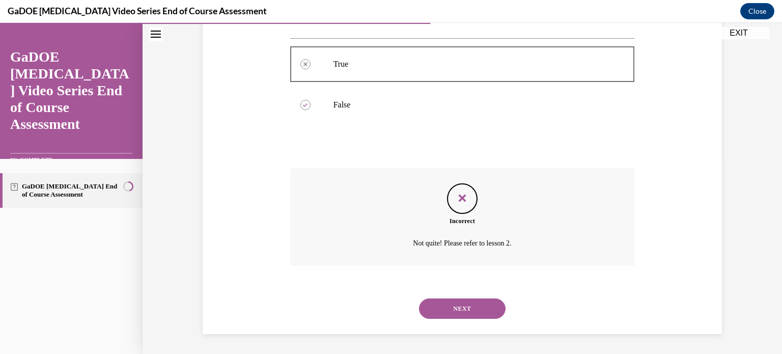
click at [445, 303] on button "NEXT" at bounding box center [462, 308] width 87 height 20
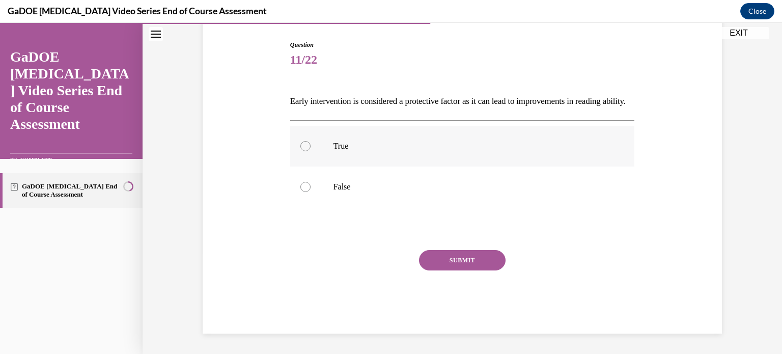
click at [334, 150] on p "True" at bounding box center [472, 146] width 276 height 10
click at [311, 150] on input "True" at bounding box center [305, 146] width 10 height 10
radio input "true"
click at [442, 267] on button "SUBMIT" at bounding box center [462, 260] width 87 height 20
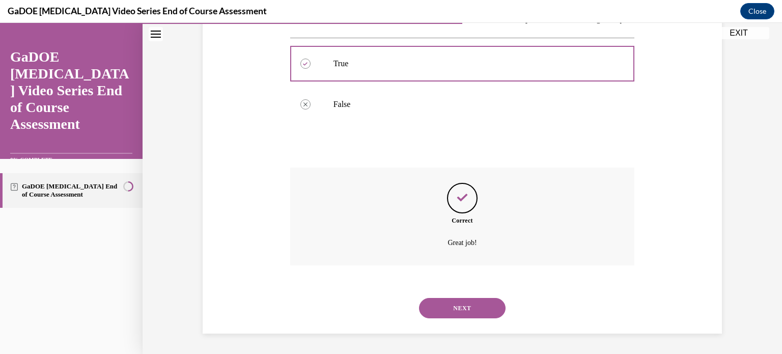
scroll to position [201, 0]
click at [464, 305] on button "NEXT" at bounding box center [462, 308] width 87 height 20
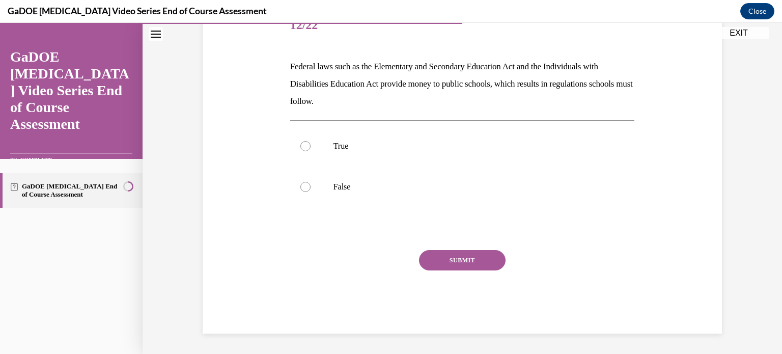
scroll to position [113, 0]
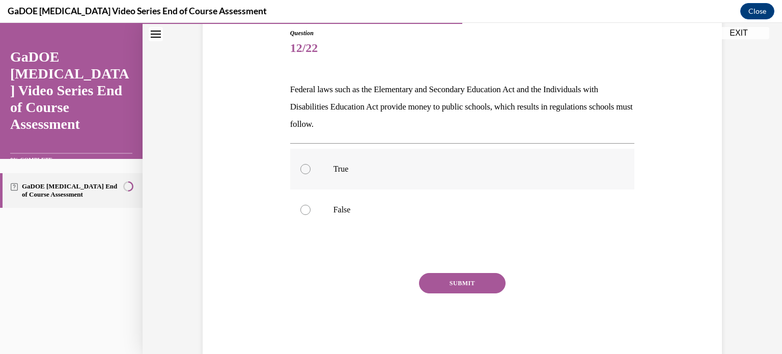
click at [338, 164] on p "True" at bounding box center [472, 169] width 276 height 10
click at [311, 164] on input "True" at bounding box center [305, 169] width 10 height 10
radio input "true"
click at [436, 275] on button "SUBMIT" at bounding box center [462, 283] width 87 height 20
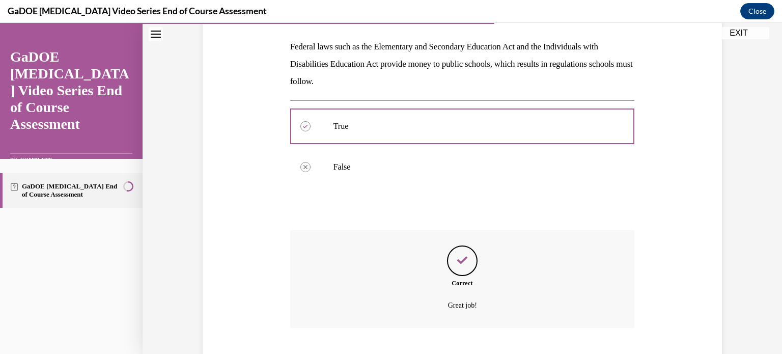
scroll to position [218, 0]
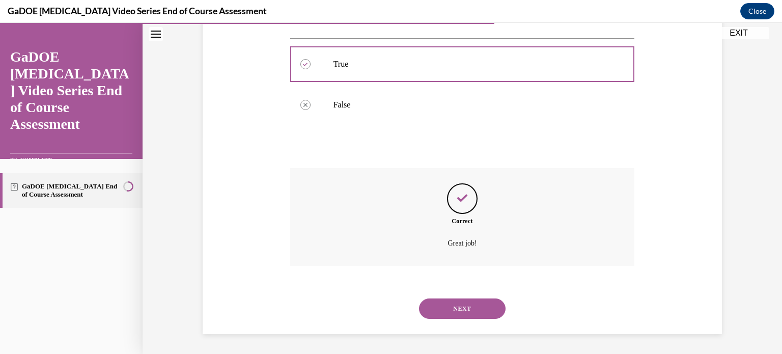
click at [446, 304] on button "NEXT" at bounding box center [462, 308] width 87 height 20
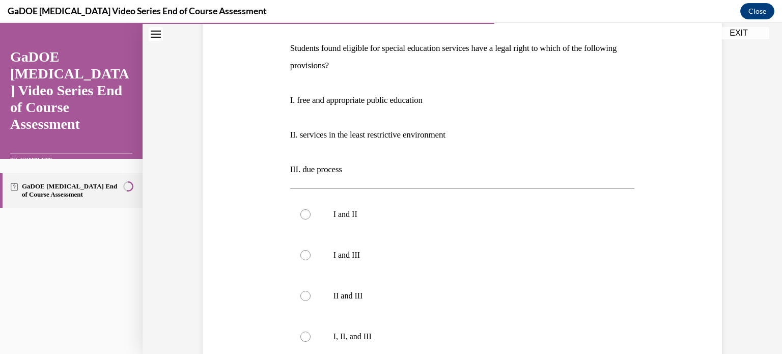
scroll to position [160, 0]
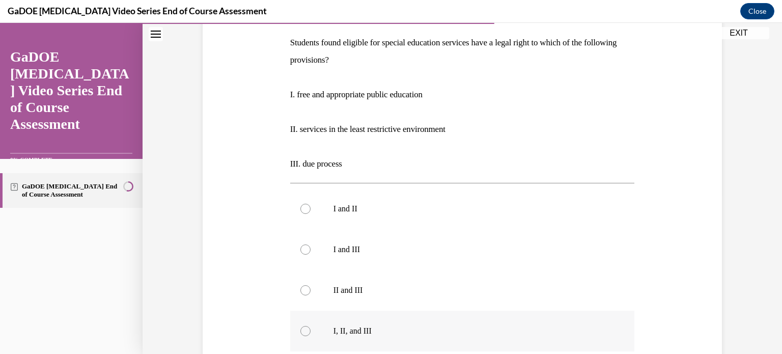
click at [391, 329] on p "I, II, and III" at bounding box center [472, 331] width 276 height 10
click at [311, 329] on input "I, II, and III" at bounding box center [305, 331] width 10 height 10
radio input "true"
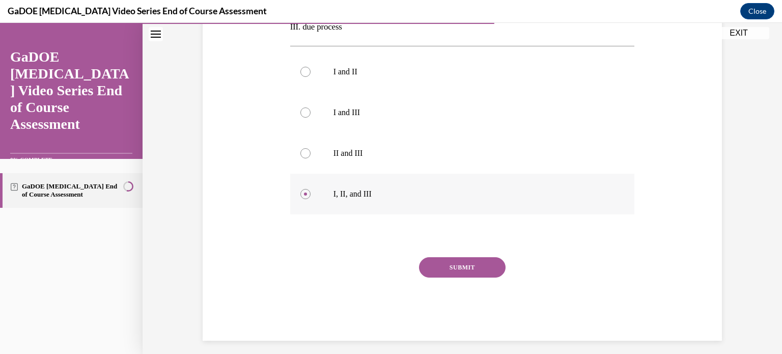
scroll to position [297, 0]
click at [464, 262] on button "SUBMIT" at bounding box center [462, 267] width 87 height 20
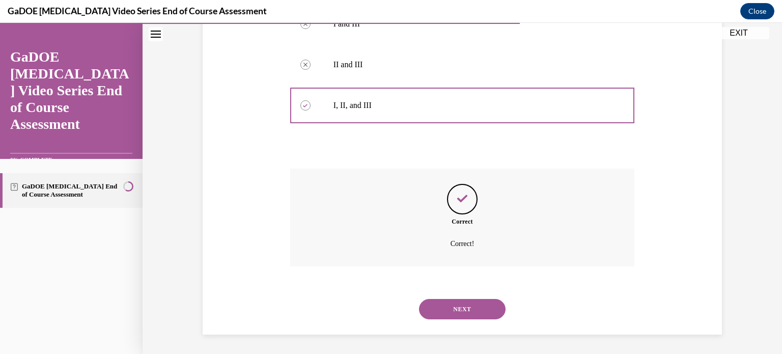
scroll to position [386, 0]
click at [457, 304] on button "NEXT" at bounding box center [462, 308] width 87 height 20
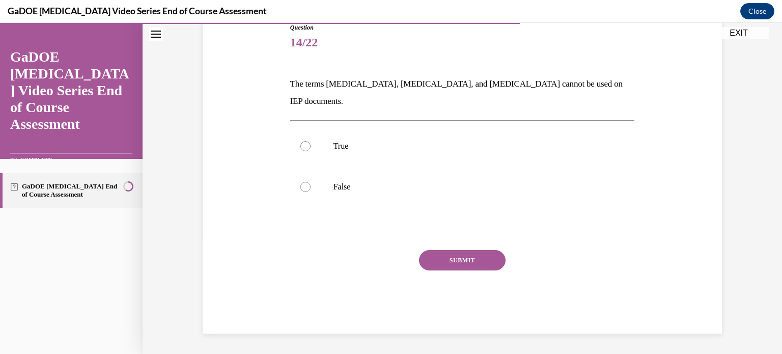
scroll to position [101, 0]
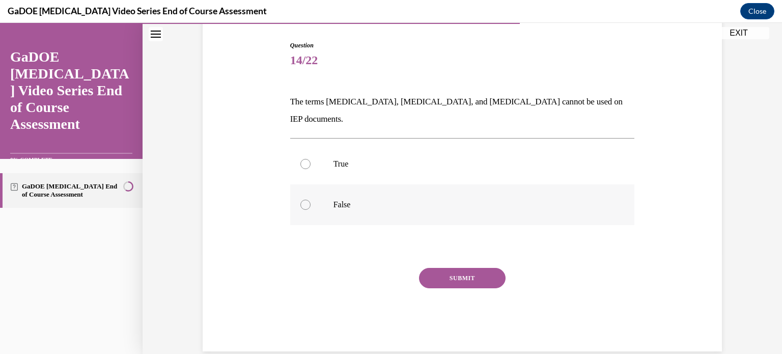
click at [340, 200] on p "False" at bounding box center [472, 205] width 276 height 10
click at [311, 200] on input "False" at bounding box center [305, 205] width 10 height 10
radio input "true"
click at [451, 268] on button "SUBMIT" at bounding box center [462, 278] width 87 height 20
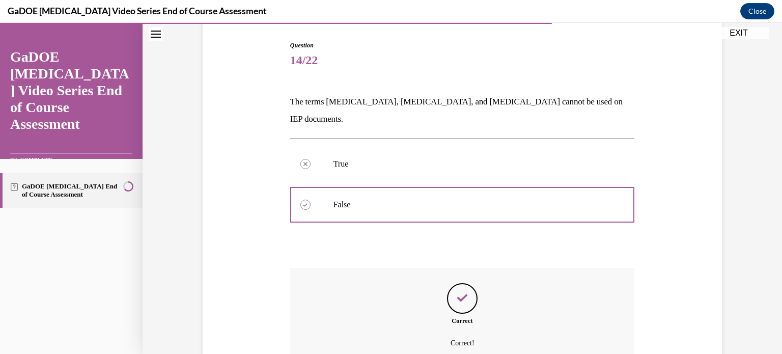
scroll to position [183, 0]
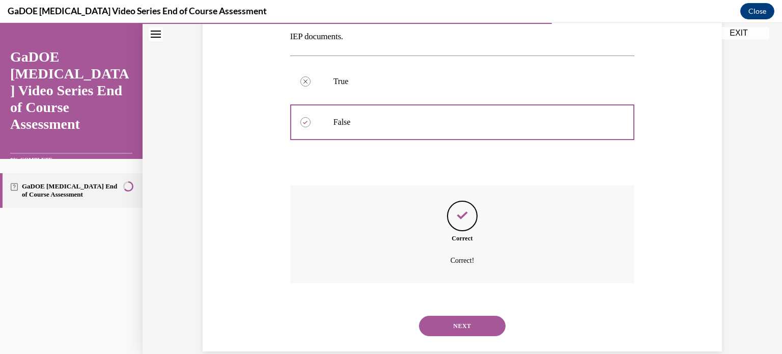
click at [453, 316] on button "NEXT" at bounding box center [462, 326] width 87 height 20
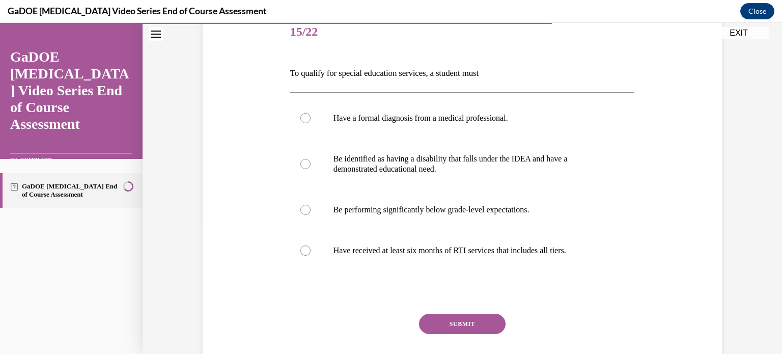
scroll to position [154, 0]
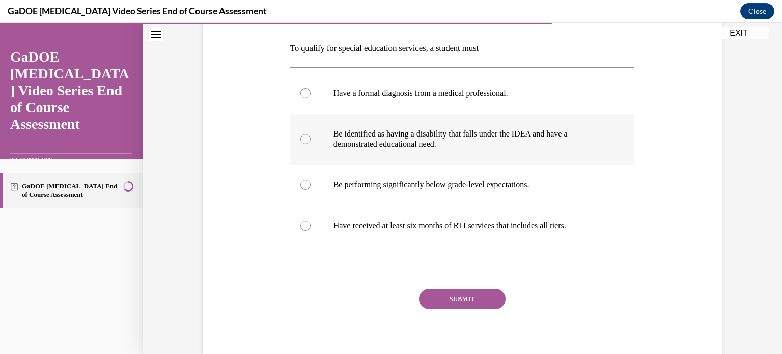
click at [422, 142] on p "Be identified as having a disability that falls under the IDEA and have a demon…" at bounding box center [472, 139] width 276 height 20
click at [311, 142] on input "Be identified as having a disability that falls under the IDEA and have a demon…" at bounding box center [305, 139] width 10 height 10
radio input "true"
click at [448, 298] on button "SUBMIT" at bounding box center [462, 299] width 87 height 20
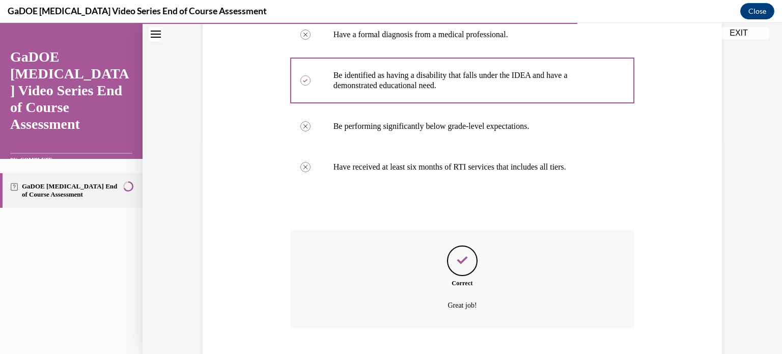
scroll to position [275, 0]
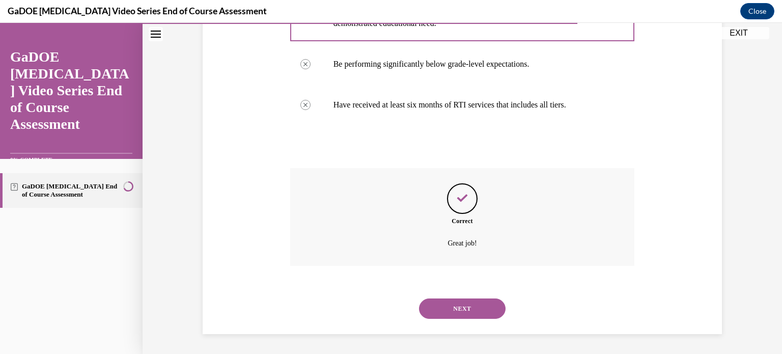
click at [452, 316] on button "NEXT" at bounding box center [462, 308] width 87 height 20
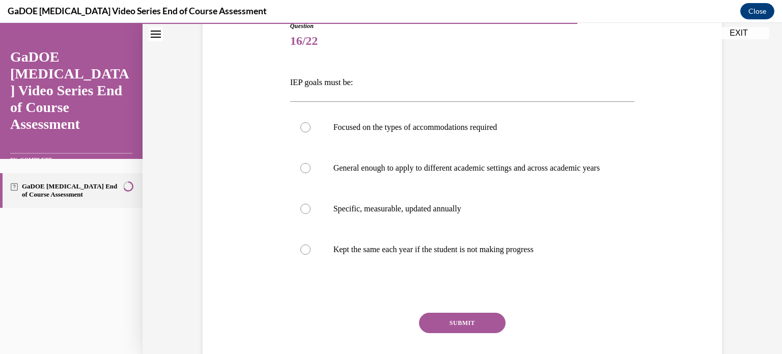
scroll to position [121, 0]
click at [445, 224] on label "Specific, measurable, updated annually" at bounding box center [462, 207] width 345 height 41
click at [311, 213] on input "Specific, measurable, updated annually" at bounding box center [305, 208] width 10 height 10
radio input "true"
click at [455, 329] on button "SUBMIT" at bounding box center [462, 322] width 87 height 20
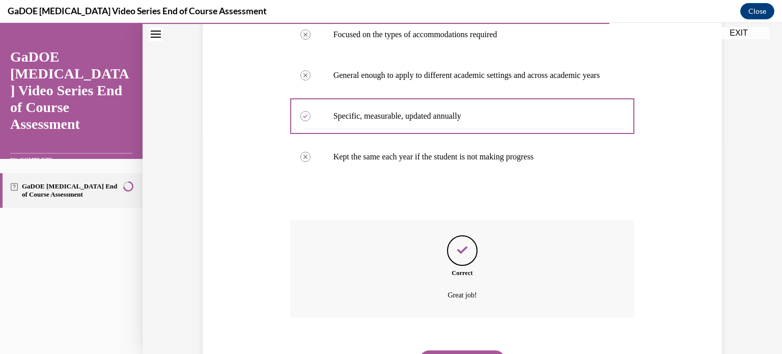
scroll to position [275, 0]
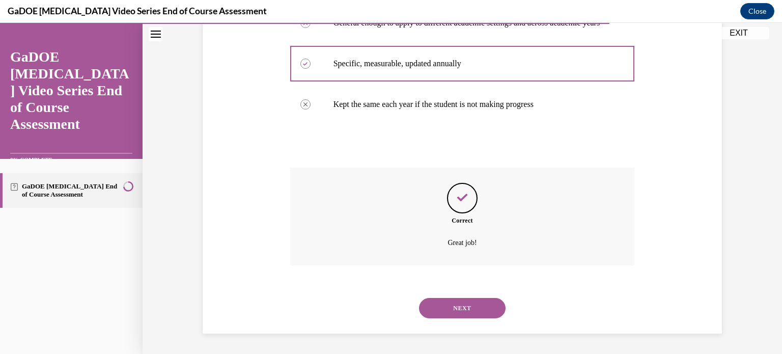
click at [454, 309] on button "NEXT" at bounding box center [462, 308] width 87 height 20
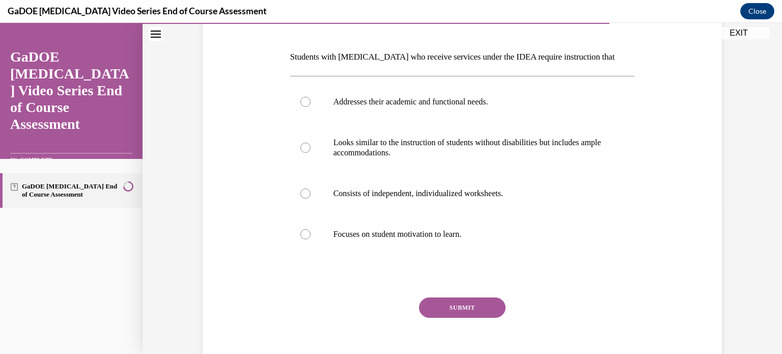
scroll to position [147, 0]
click at [438, 105] on p "Addresses their academic and functional needs." at bounding box center [472, 101] width 276 height 10
click at [311, 105] on input "Addresses their academic and functional needs." at bounding box center [305, 101] width 10 height 10
radio input "true"
click at [457, 303] on button "SUBMIT" at bounding box center [462, 306] width 87 height 20
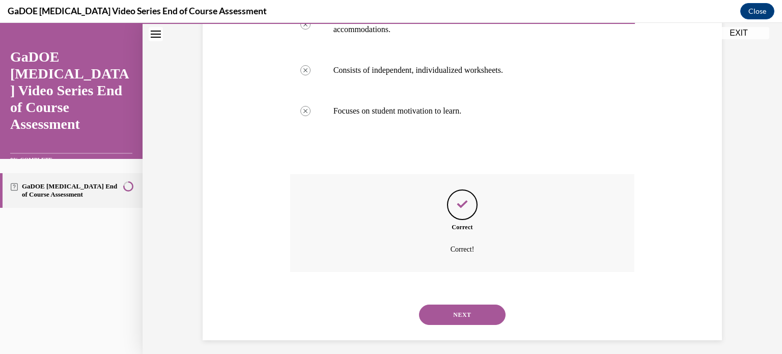
scroll to position [275, 0]
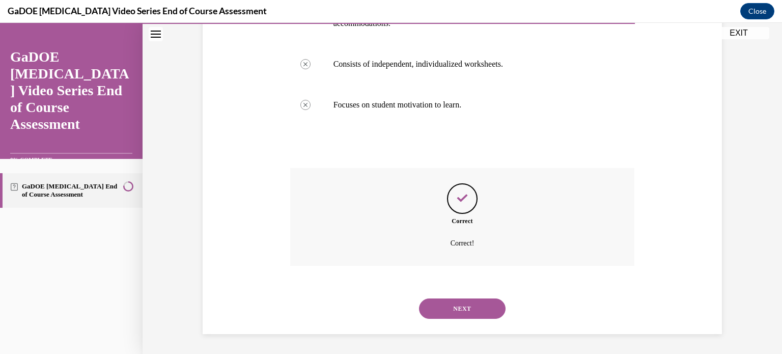
click at [457, 310] on button "NEXT" at bounding box center [462, 308] width 87 height 20
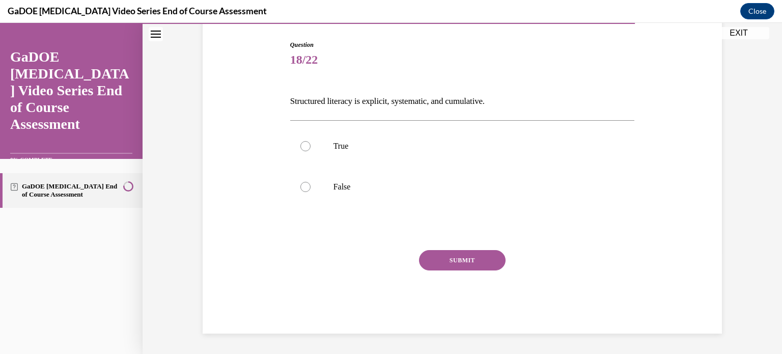
scroll to position [101, 0]
click at [375, 156] on label "True" at bounding box center [462, 146] width 345 height 41
click at [311, 152] on input "True" at bounding box center [305, 147] width 10 height 10
radio input "true"
click at [440, 255] on button "SUBMIT" at bounding box center [462, 261] width 87 height 20
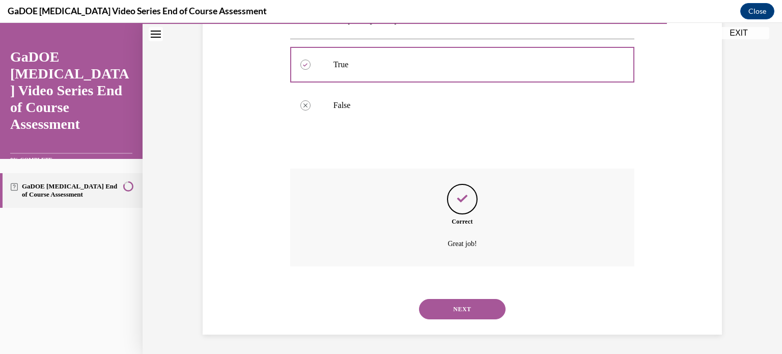
scroll to position [183, 0]
click at [454, 303] on button "NEXT" at bounding box center [462, 308] width 87 height 20
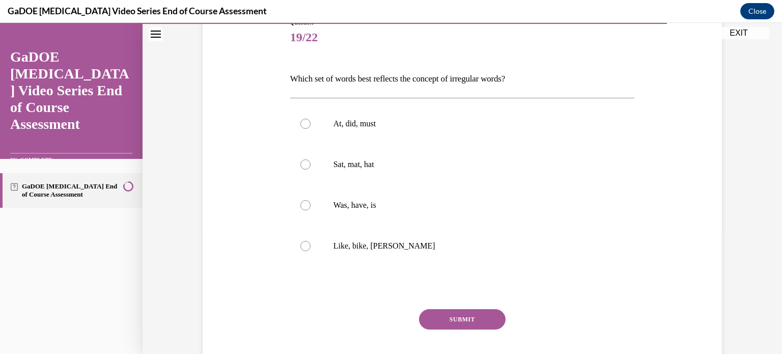
scroll to position [124, 0]
click at [414, 213] on label "Was, have, is" at bounding box center [462, 204] width 345 height 41
click at [311, 210] on input "Was, have, is" at bounding box center [305, 205] width 10 height 10
radio input "true"
click at [438, 316] on button "SUBMIT" at bounding box center [462, 319] width 87 height 20
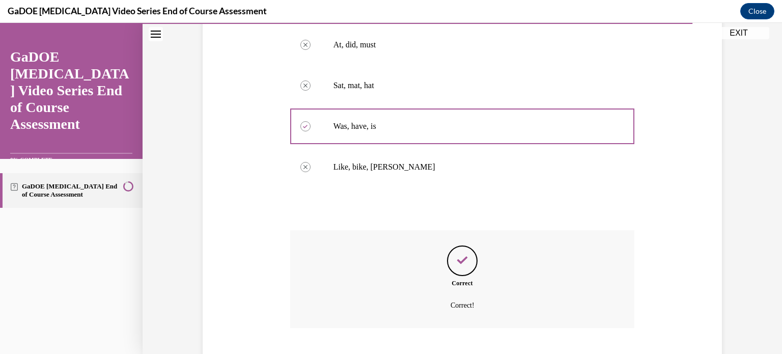
scroll to position [265, 0]
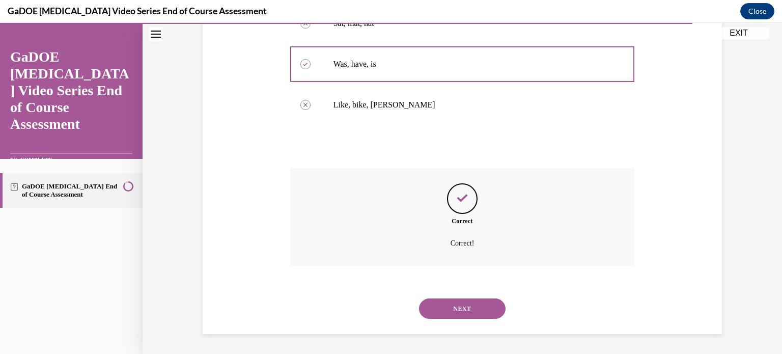
click at [447, 317] on button "NEXT" at bounding box center [462, 308] width 87 height 20
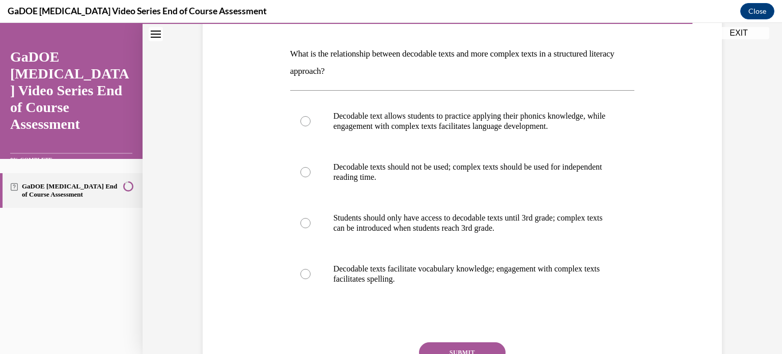
scroll to position [150, 0]
click at [440, 232] on label "Students should only have access to decodable texts until 3rd grade; complex te…" at bounding box center [462, 222] width 345 height 51
click at [311, 227] on input "Students should only have access to decodable texts until 3rd grade; complex te…" at bounding box center [305, 222] width 10 height 10
radio input "true"
click at [455, 344] on button "SUBMIT" at bounding box center [462, 351] width 87 height 20
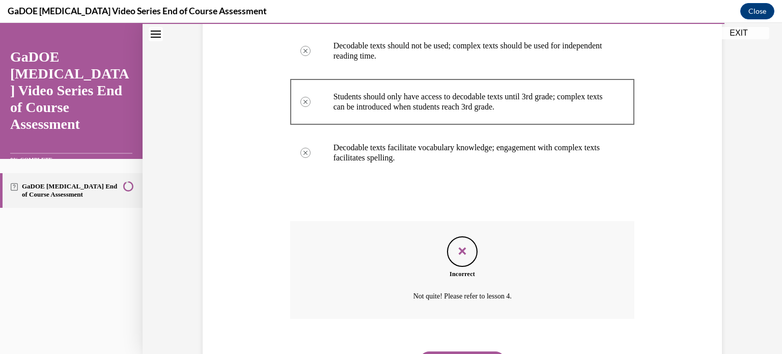
scroll to position [323, 0]
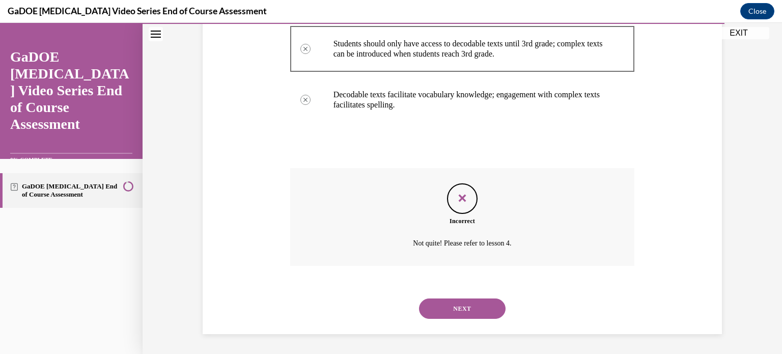
click at [473, 308] on button "NEXT" at bounding box center [462, 308] width 87 height 20
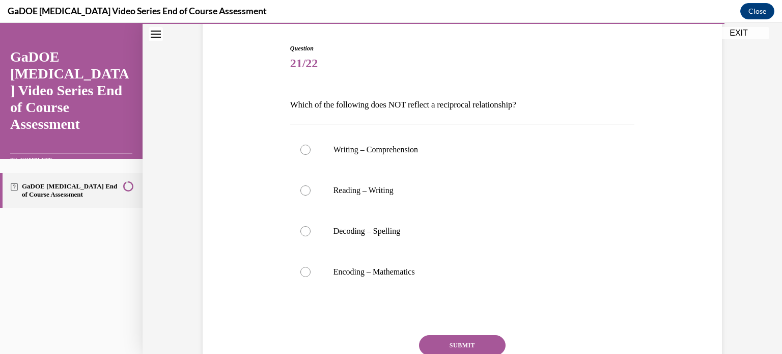
scroll to position [99, 0]
click at [420, 224] on label "Decoding – Spelling" at bounding box center [462, 230] width 345 height 41
click at [311, 225] on input "Decoding – Spelling" at bounding box center [305, 230] width 10 height 10
radio input "true"
click at [413, 264] on label "Encoding – Mathematics" at bounding box center [462, 271] width 345 height 41
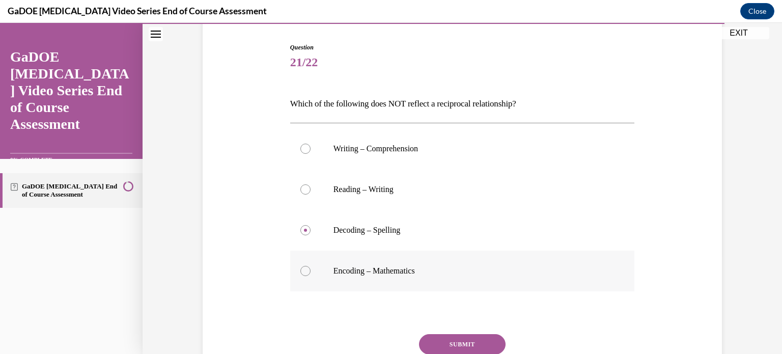
click at [311, 266] on input "Encoding – Mathematics" at bounding box center [305, 271] width 10 height 10
radio input "true"
click at [470, 348] on button "SUBMIT" at bounding box center [462, 344] width 87 height 20
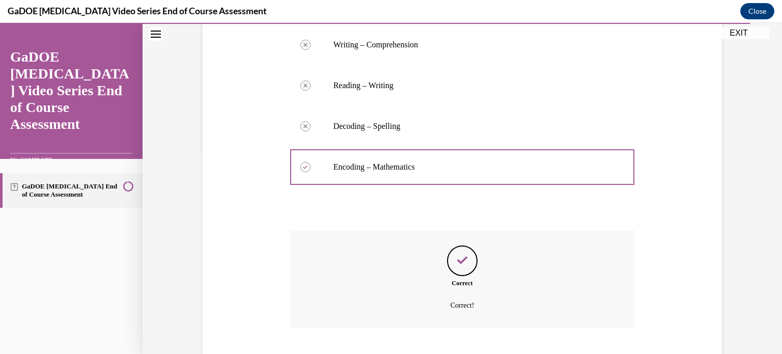
scroll to position [265, 0]
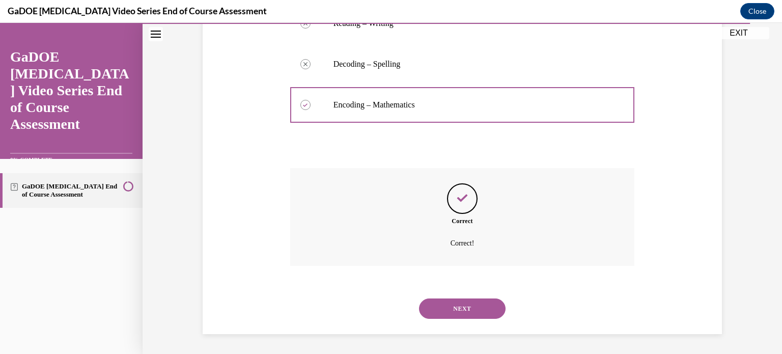
click at [472, 313] on button "NEXT" at bounding box center [462, 308] width 87 height 20
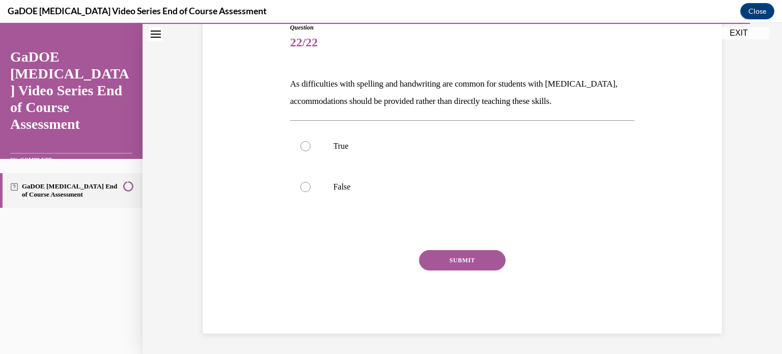
scroll to position [113, 0]
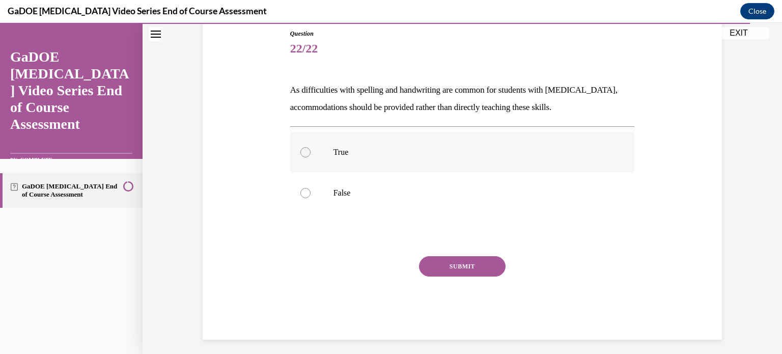
click at [334, 154] on p "True" at bounding box center [472, 152] width 276 height 10
click at [311, 154] on input "True" at bounding box center [305, 152] width 10 height 10
radio input "true"
click at [459, 263] on button "SUBMIT" at bounding box center [462, 266] width 87 height 20
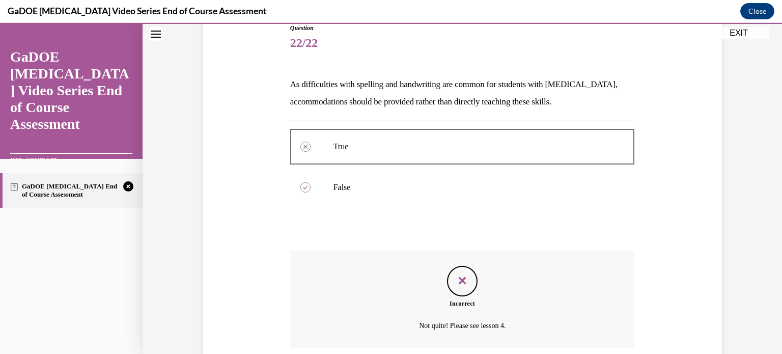
scroll to position [201, 0]
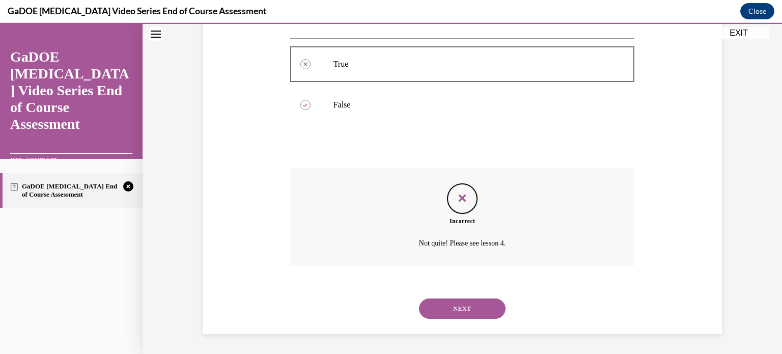
click at [455, 304] on button "NEXT" at bounding box center [462, 308] width 87 height 20
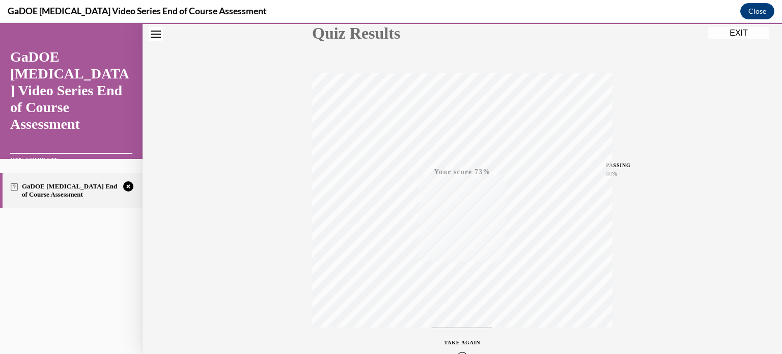
scroll to position [190, 0]
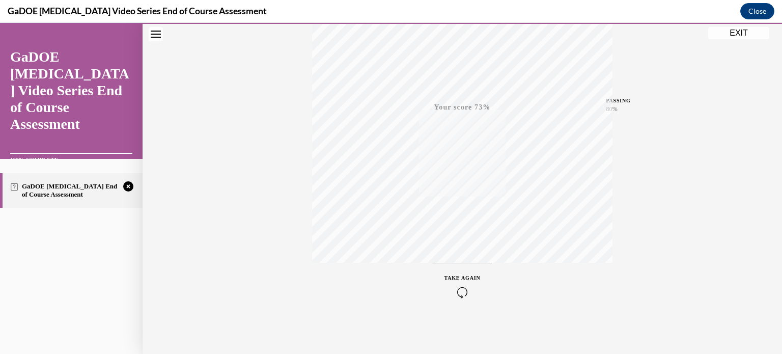
click at [459, 289] on icon "button" at bounding box center [463, 292] width 36 height 11
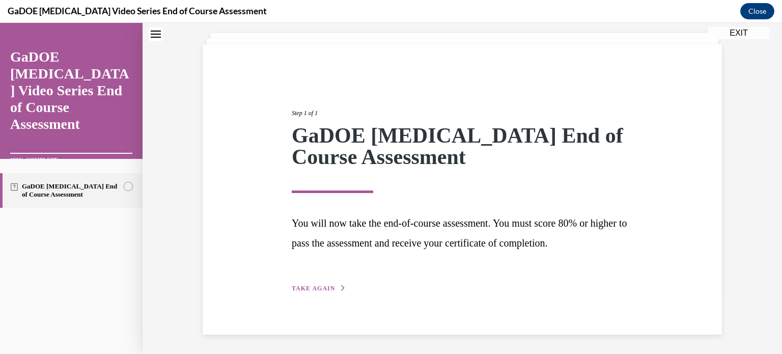
click at [321, 289] on span "TAKE AGAIN" at bounding box center [313, 288] width 43 height 7
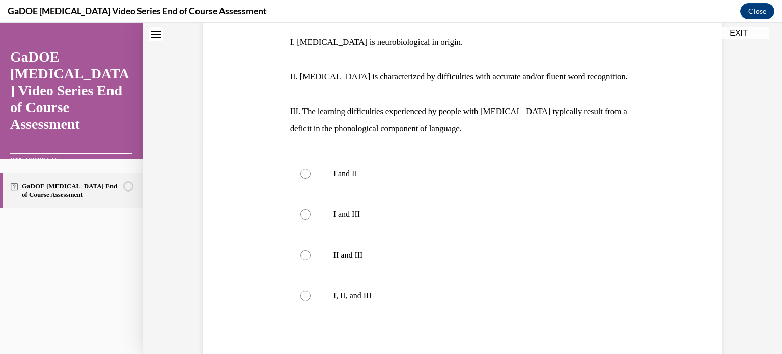
scroll to position [213, 0]
click at [321, 281] on label "I, II, and III" at bounding box center [462, 295] width 345 height 41
click at [311, 290] on input "I, II, and III" at bounding box center [305, 295] width 10 height 10
radio input "true"
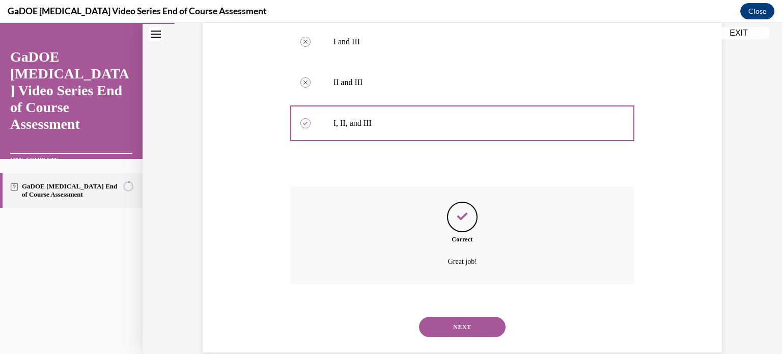
scroll to position [386, 0]
click at [455, 316] on button "NEXT" at bounding box center [462, 326] width 87 height 20
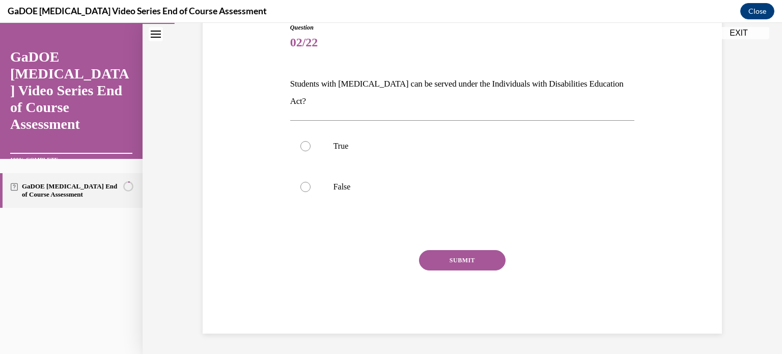
scroll to position [101, 0]
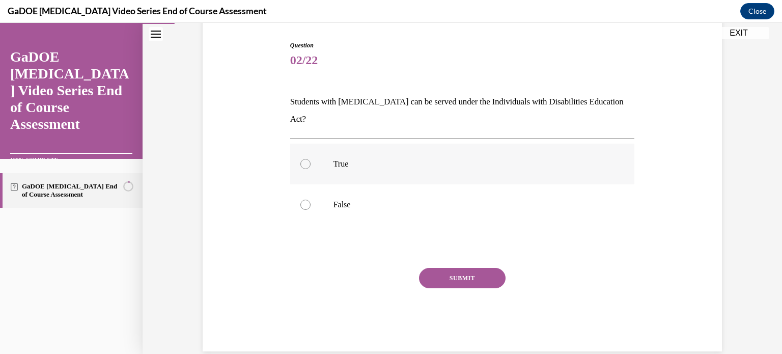
click at [338, 159] on p "True" at bounding box center [472, 164] width 276 height 10
click at [311, 159] on input "True" at bounding box center [305, 164] width 10 height 10
radio input "true"
click at [445, 268] on button "SUBMIT" at bounding box center [462, 278] width 87 height 20
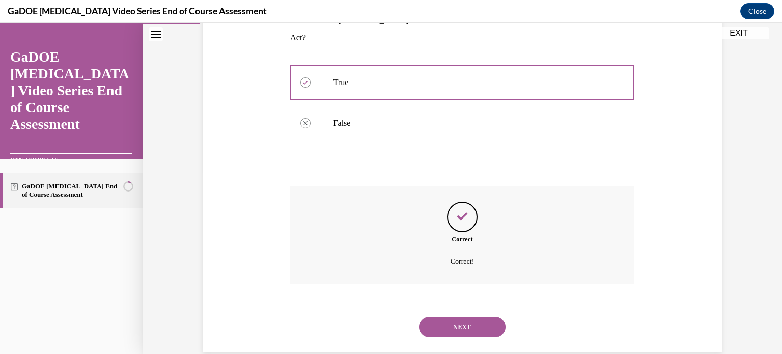
scroll to position [183, 0]
click at [441, 316] on button "NEXT" at bounding box center [462, 326] width 87 height 20
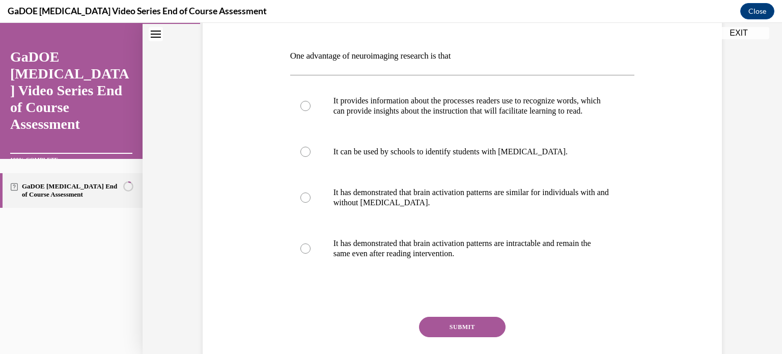
scroll to position [148, 0]
click at [450, 113] on p "It provides information about the processes readers use to recognize words, whi…" at bounding box center [472, 105] width 276 height 20
click at [311, 110] on input "It provides information about the processes readers use to recognize words, whi…" at bounding box center [305, 105] width 10 height 10
radio input "true"
click at [468, 331] on button "SUBMIT" at bounding box center [462, 326] width 87 height 20
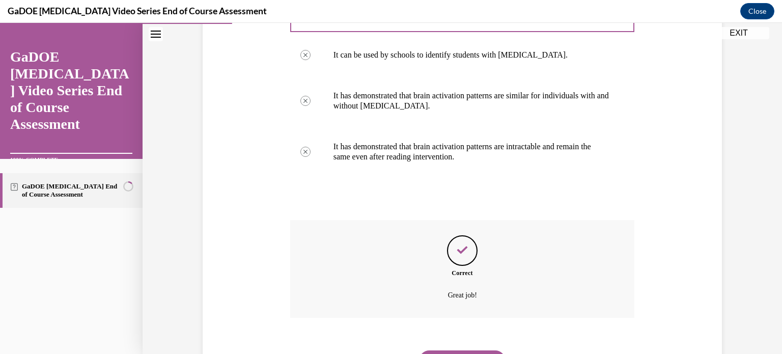
scroll to position [305, 0]
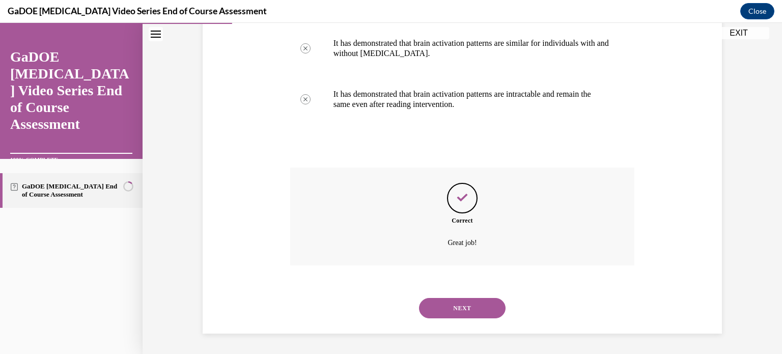
click at [469, 310] on button "NEXT" at bounding box center [462, 308] width 87 height 20
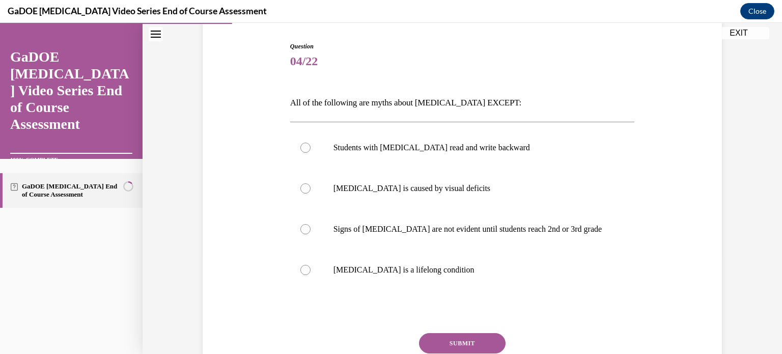
scroll to position [102, 0]
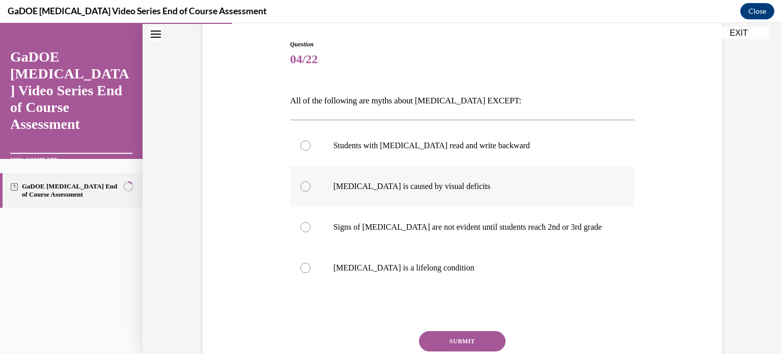
click at [443, 188] on p "Dyslexia is caused by visual deficits" at bounding box center [472, 186] width 276 height 10
click at [311, 188] on input "Dyslexia is caused by visual deficits" at bounding box center [305, 186] width 10 height 10
radio input "true"
click at [465, 337] on button "SUBMIT" at bounding box center [462, 341] width 87 height 20
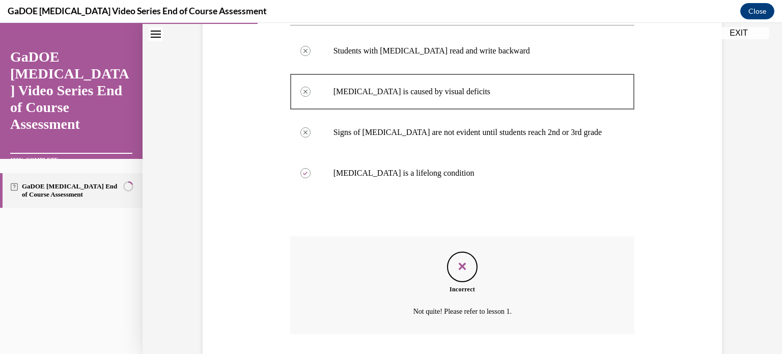
scroll to position [265, 0]
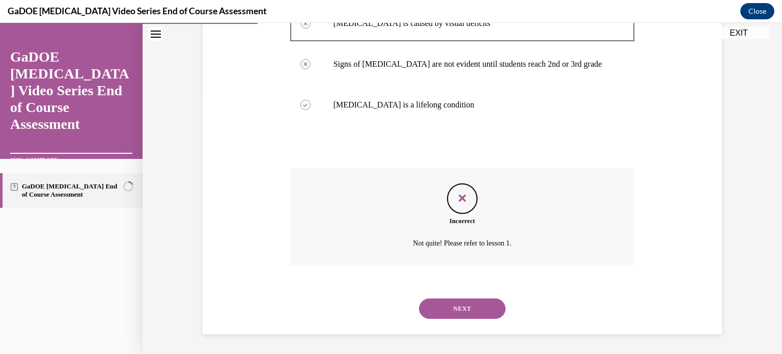
click at [457, 313] on button "NEXT" at bounding box center [462, 308] width 87 height 20
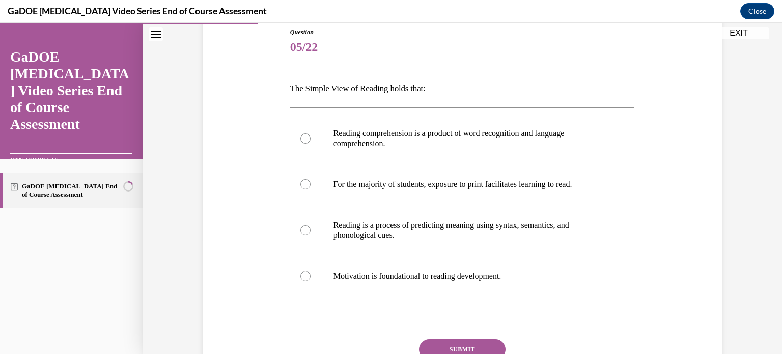
scroll to position [116, 0]
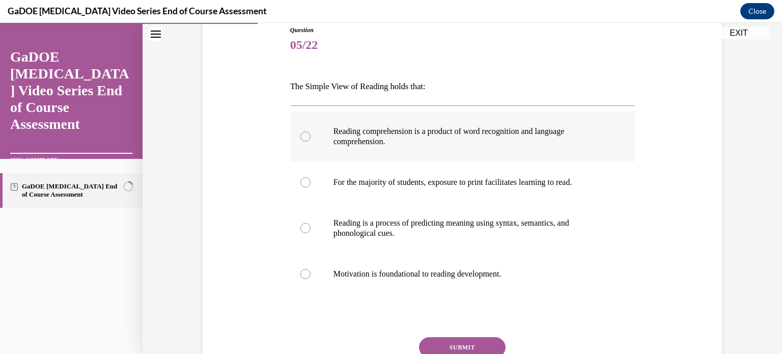
click at [444, 138] on p "Reading comprehension is a product of word recognition and language comprehensi…" at bounding box center [472, 136] width 276 height 20
click at [311, 138] on input "Reading comprehension is a product of word recognition and language comprehensi…" at bounding box center [305, 136] width 10 height 10
radio input "true"
click at [460, 339] on button "SUBMIT" at bounding box center [462, 347] width 87 height 20
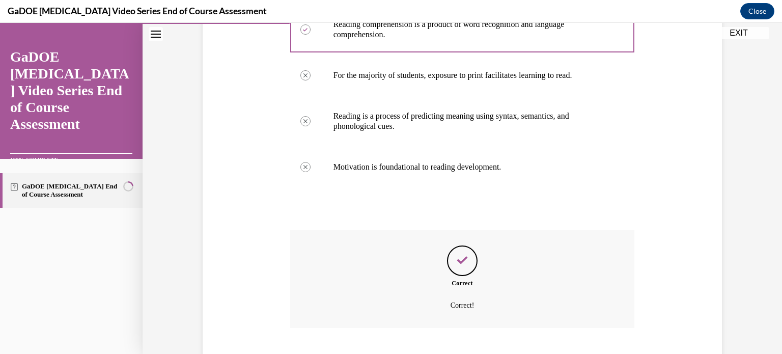
scroll to position [285, 0]
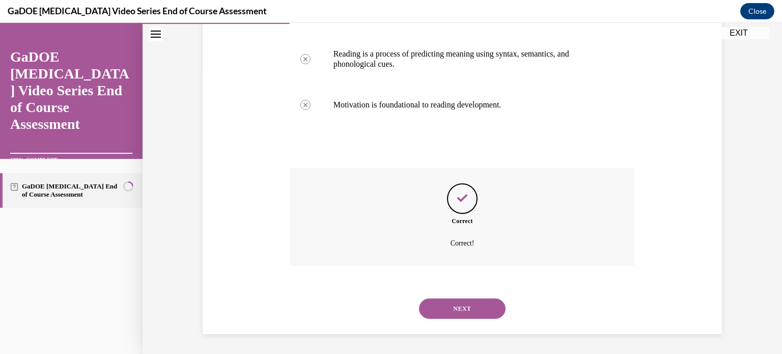
click at [460, 309] on button "NEXT" at bounding box center [462, 308] width 87 height 20
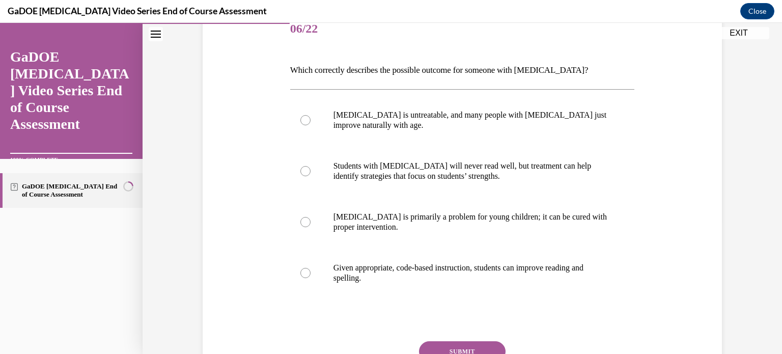
scroll to position [132, 0]
click at [430, 266] on p "Given appropriate, code-based instruction, students can improve reading and spe…" at bounding box center [472, 273] width 276 height 20
click at [311, 268] on input "Given appropriate, code-based instruction, students can improve reading and spe…" at bounding box center [305, 273] width 10 height 10
radio input "true"
click at [459, 349] on button "SUBMIT" at bounding box center [462, 351] width 87 height 20
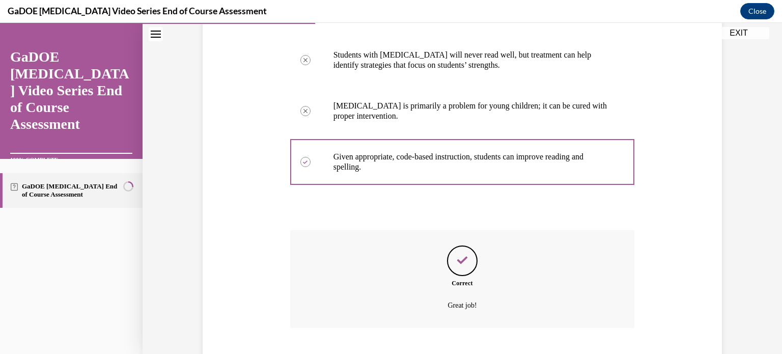
scroll to position [305, 0]
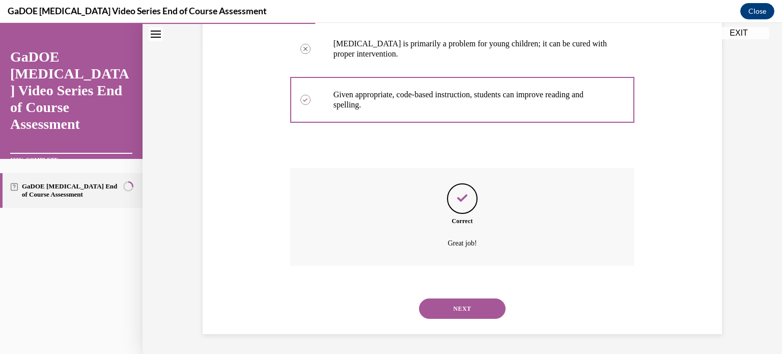
click at [449, 310] on button "NEXT" at bounding box center [462, 308] width 87 height 20
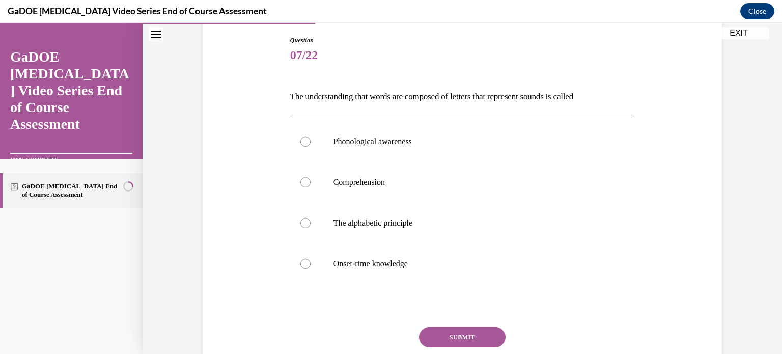
scroll to position [106, 0]
click at [403, 146] on label "Phonological awareness" at bounding box center [462, 141] width 345 height 41
click at [311, 146] on input "Phonological awareness" at bounding box center [305, 141] width 10 height 10
radio input "true"
click at [456, 329] on button "SUBMIT" at bounding box center [462, 337] width 87 height 20
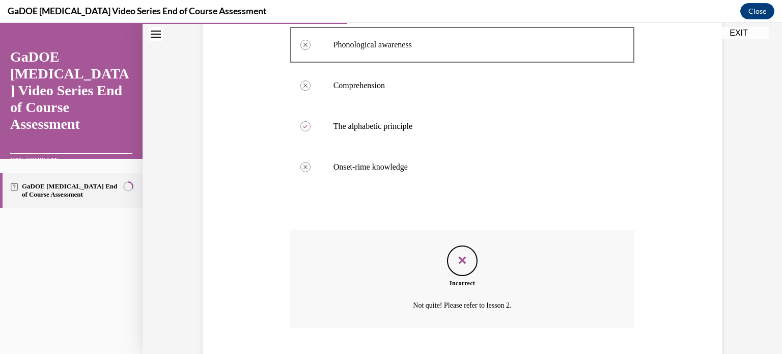
scroll to position [265, 0]
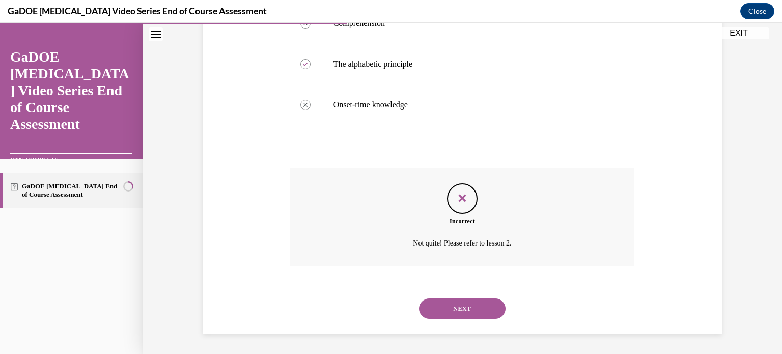
click at [456, 305] on button "NEXT" at bounding box center [462, 308] width 87 height 20
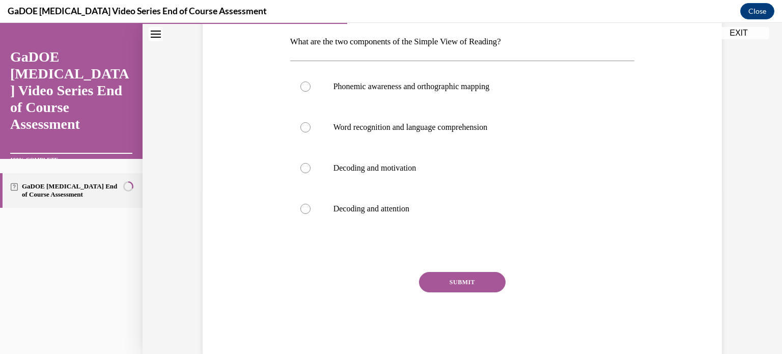
scroll to position [161, 0]
click at [440, 129] on p "Word recognition and language comprehension" at bounding box center [472, 127] width 276 height 10
click at [311, 129] on input "Word recognition and language comprehension" at bounding box center [305, 127] width 10 height 10
radio input "true"
click at [481, 284] on button "SUBMIT" at bounding box center [462, 282] width 87 height 20
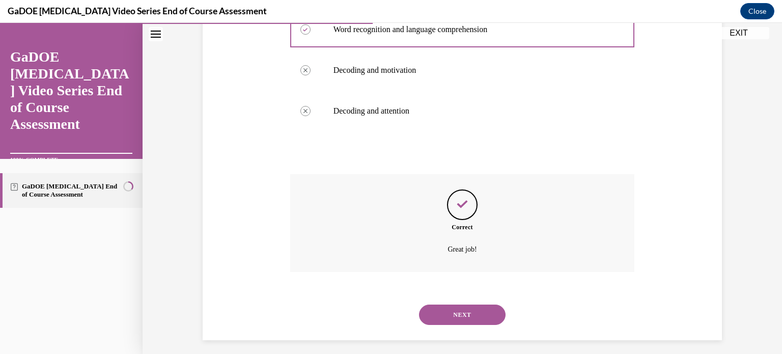
scroll to position [265, 0]
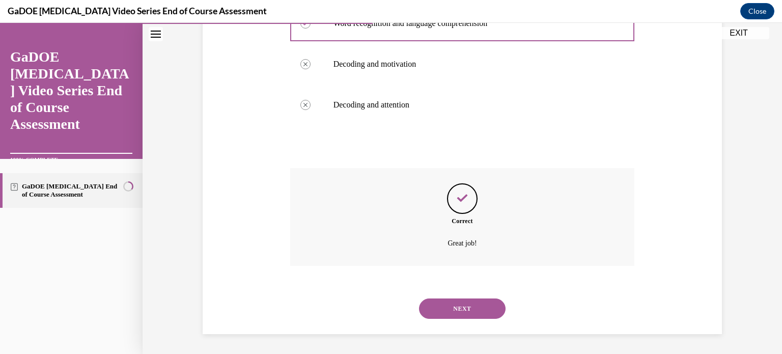
click at [471, 307] on button "NEXT" at bounding box center [462, 308] width 87 height 20
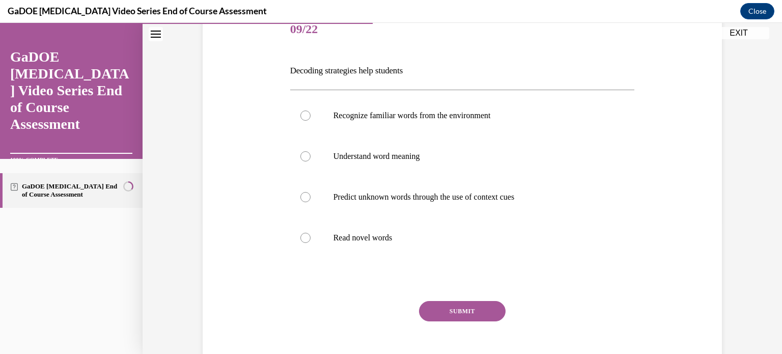
scroll to position [138, 0]
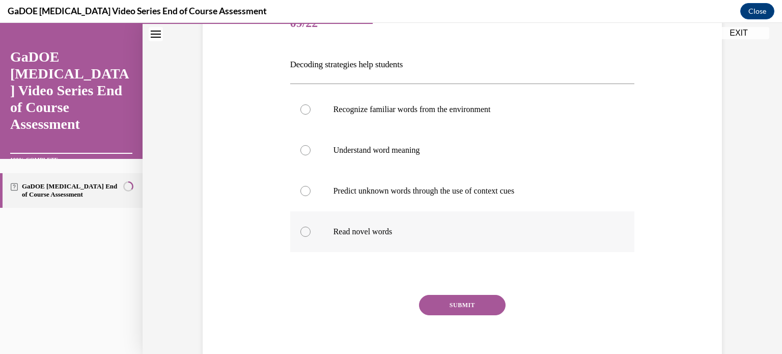
click at [430, 220] on label "Read novel words" at bounding box center [462, 231] width 345 height 41
click at [311, 227] on input "Read novel words" at bounding box center [305, 232] width 10 height 10
radio input "true"
click at [477, 310] on button "SUBMIT" at bounding box center [462, 305] width 87 height 20
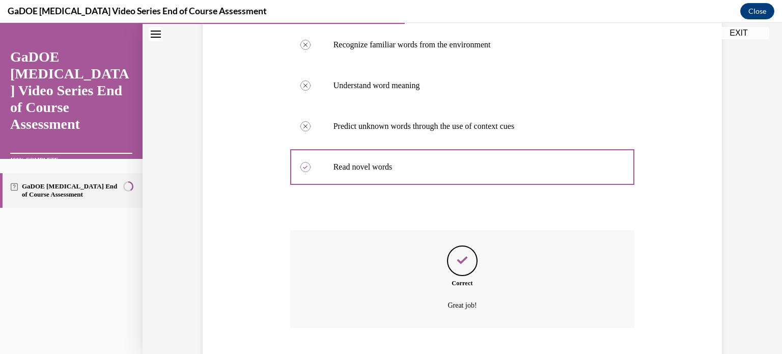
scroll to position [265, 0]
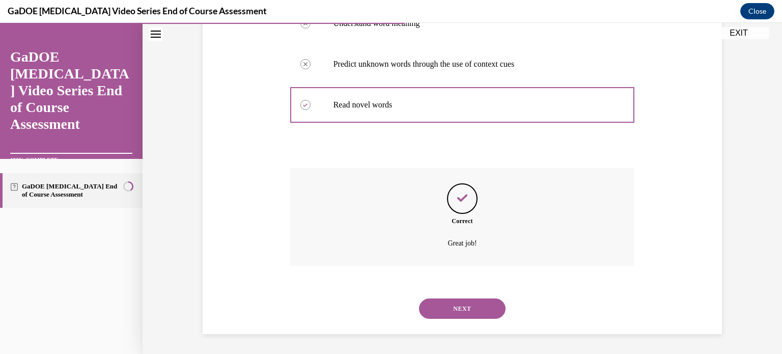
click at [472, 310] on button "NEXT" at bounding box center [462, 308] width 87 height 20
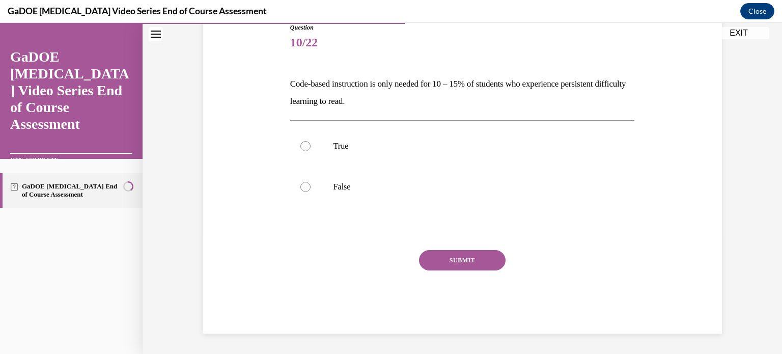
scroll to position [113, 0]
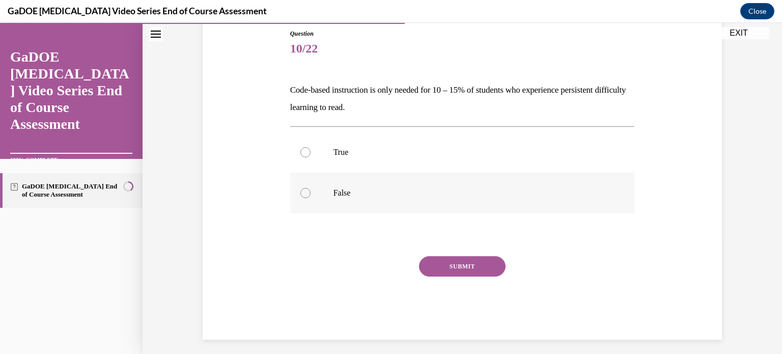
click at [359, 198] on label "False" at bounding box center [462, 193] width 345 height 41
click at [311, 198] on input "False" at bounding box center [305, 193] width 10 height 10
radio input "true"
click at [451, 265] on button "SUBMIT" at bounding box center [462, 266] width 87 height 20
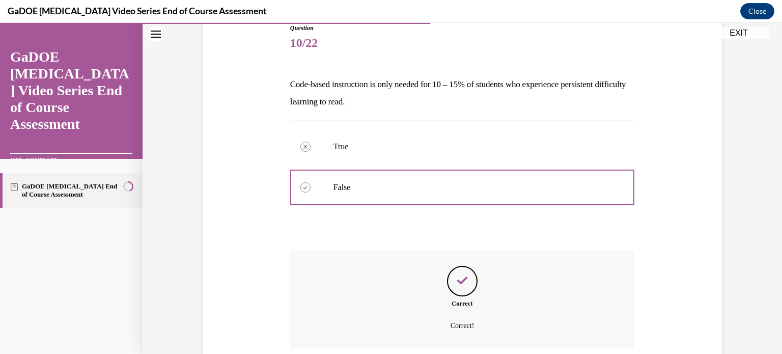
scroll to position [201, 0]
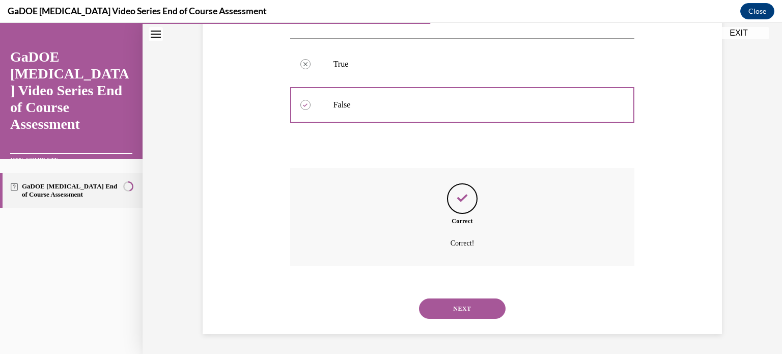
click at [457, 304] on button "NEXT" at bounding box center [462, 308] width 87 height 20
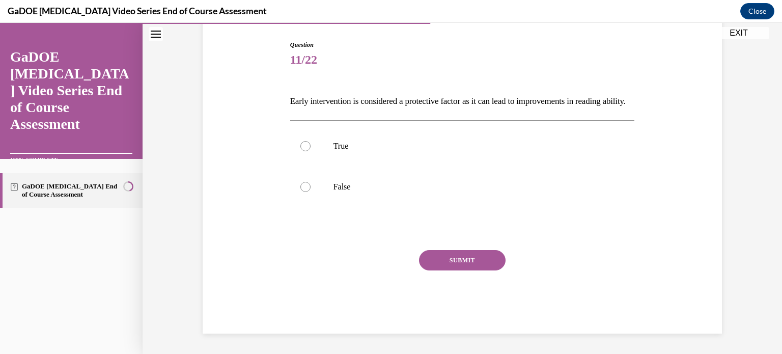
scroll to position [113, 0]
click at [353, 161] on label "True" at bounding box center [462, 146] width 345 height 41
click at [311, 151] on input "True" at bounding box center [305, 146] width 10 height 10
radio input "true"
click at [451, 264] on button "SUBMIT" at bounding box center [462, 260] width 87 height 20
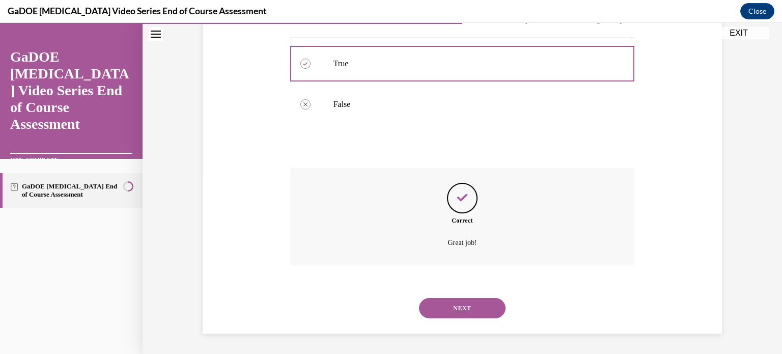
scroll to position [201, 0]
click at [469, 310] on button "NEXT" at bounding box center [462, 308] width 87 height 20
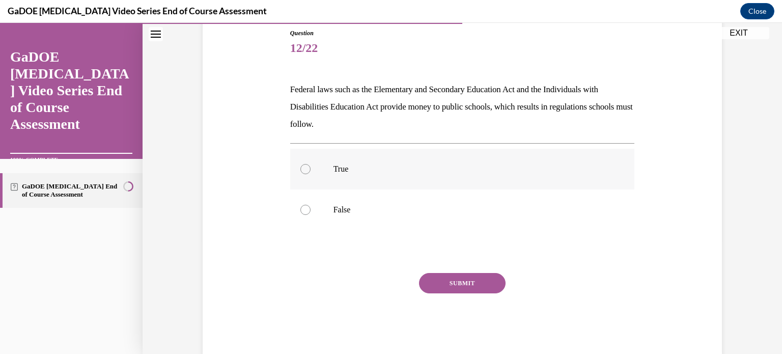
click at [392, 184] on label "True" at bounding box center [462, 169] width 345 height 41
click at [311, 174] on input "True" at bounding box center [305, 169] width 10 height 10
radio input "true"
click at [453, 278] on button "SUBMIT" at bounding box center [462, 283] width 87 height 20
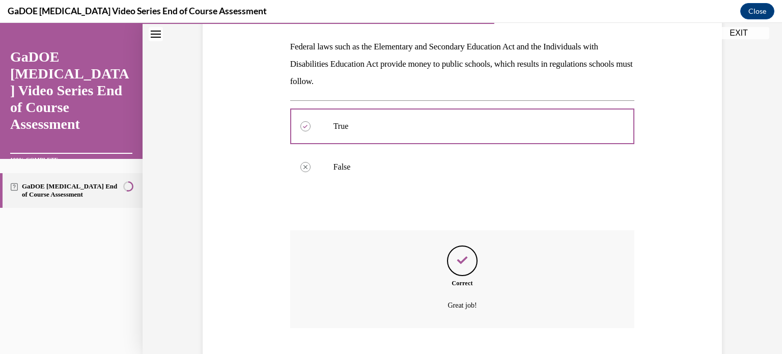
scroll to position [218, 0]
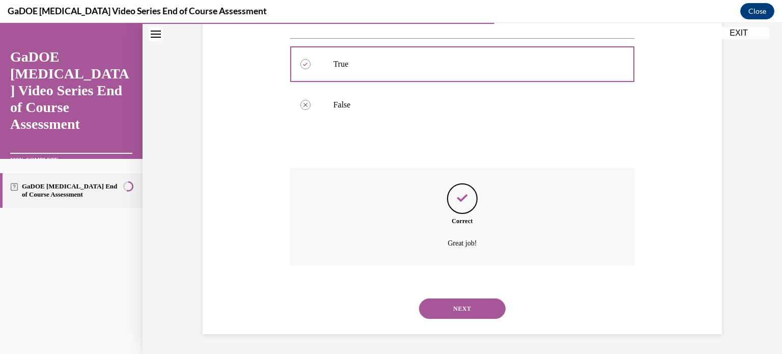
click at [458, 303] on button "NEXT" at bounding box center [462, 308] width 87 height 20
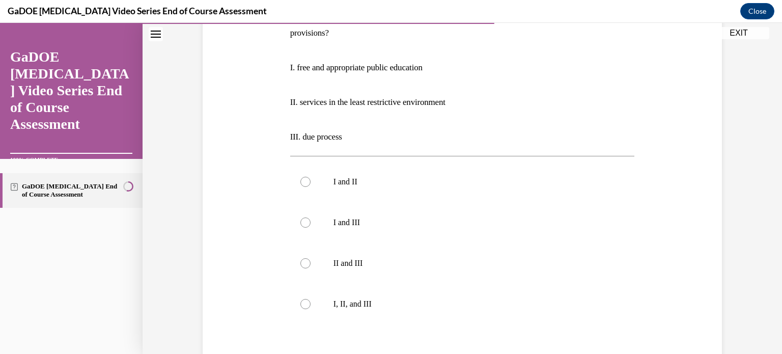
scroll to position [191, 0]
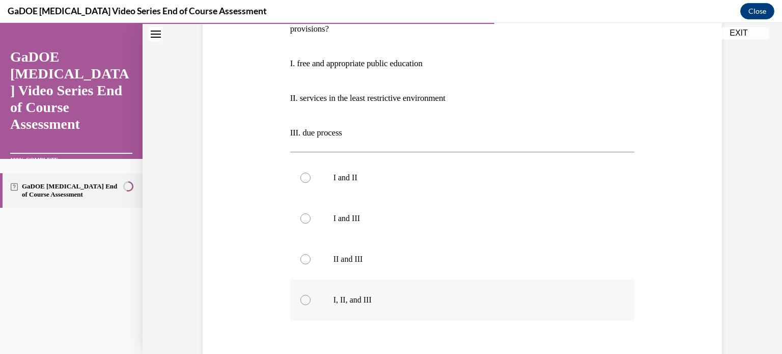
click at [352, 301] on p "I, II, and III" at bounding box center [472, 300] width 276 height 10
click at [311, 301] on input "I, II, and III" at bounding box center [305, 300] width 10 height 10
radio input "true"
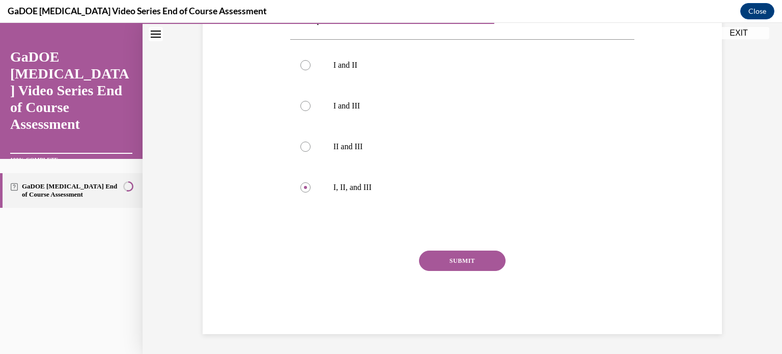
click at [466, 258] on button "SUBMIT" at bounding box center [462, 261] width 87 height 20
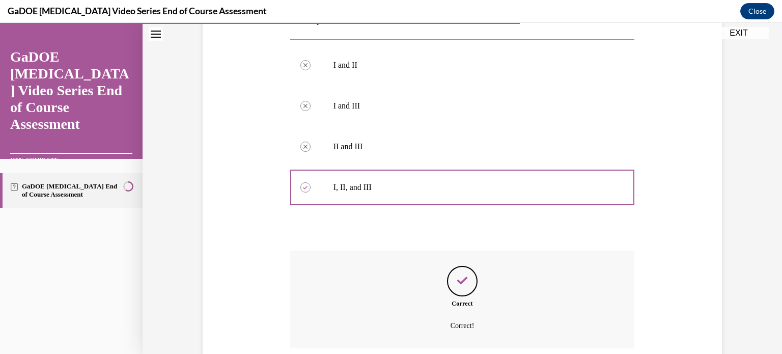
scroll to position [386, 0]
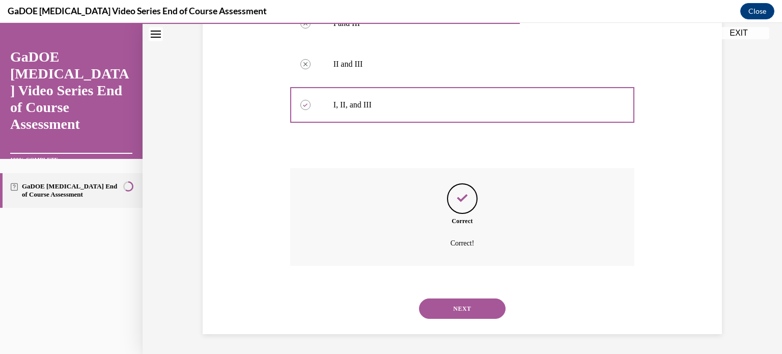
click at [463, 301] on button "NEXT" at bounding box center [462, 308] width 87 height 20
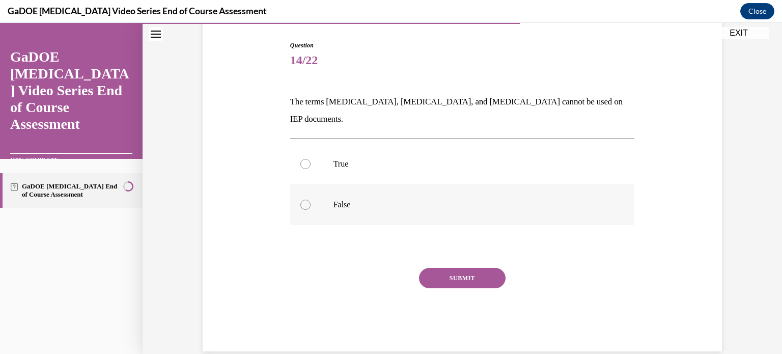
click at [373, 184] on label "False" at bounding box center [462, 204] width 345 height 41
click at [311, 200] on input "False" at bounding box center [305, 205] width 10 height 10
radio input "true"
click at [439, 268] on button "SUBMIT" at bounding box center [462, 278] width 87 height 20
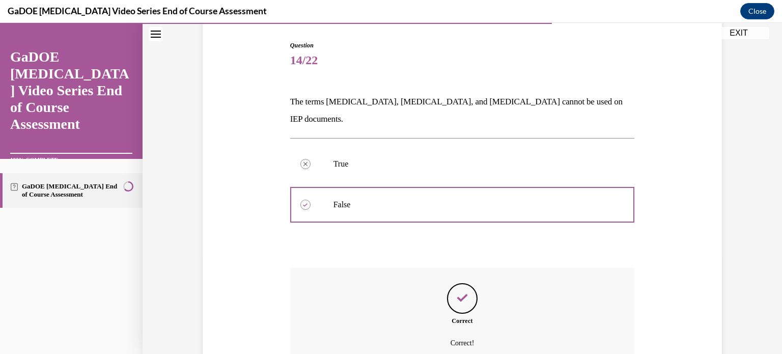
scroll to position [183, 0]
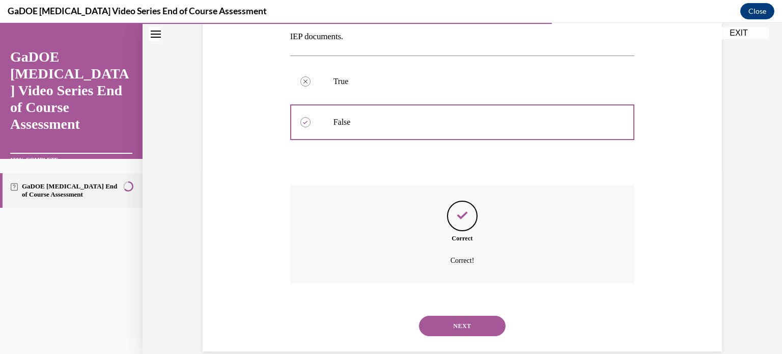
click at [457, 316] on button "NEXT" at bounding box center [462, 326] width 87 height 20
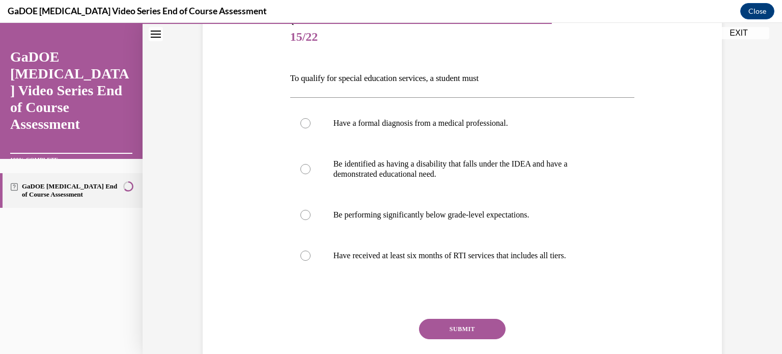
scroll to position [127, 0]
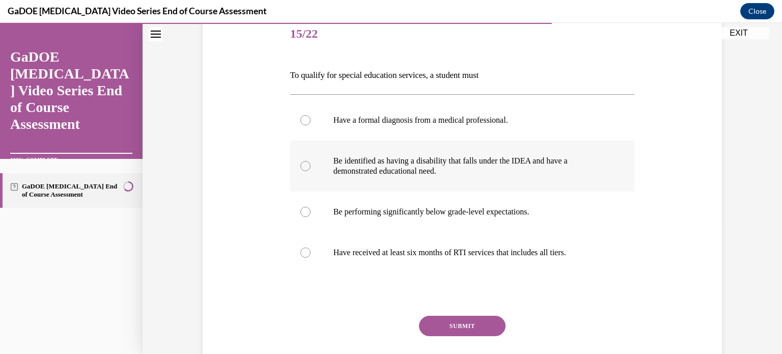
click at [431, 179] on label "Be identified as having a disability that falls under the IDEA and have a demon…" at bounding box center [462, 166] width 345 height 51
click at [311, 171] on input "Be identified as having a disability that falls under the IDEA and have a demon…" at bounding box center [305, 166] width 10 height 10
radio input "true"
click at [458, 321] on button "SUBMIT" at bounding box center [462, 326] width 87 height 20
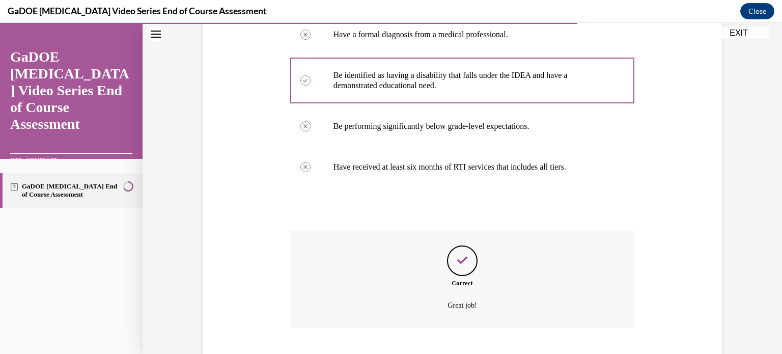
scroll to position [275, 0]
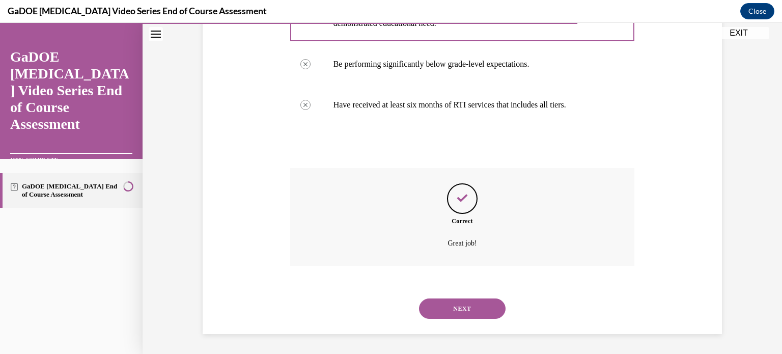
click at [458, 321] on div "NEXT" at bounding box center [462, 308] width 345 height 41
click at [455, 309] on button "NEXT" at bounding box center [462, 308] width 87 height 20
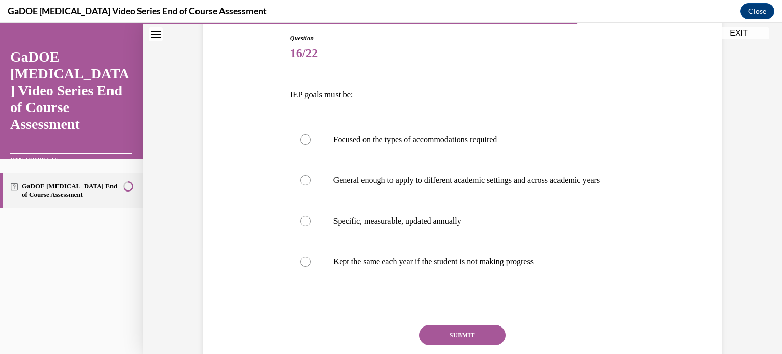
scroll to position [117, 0]
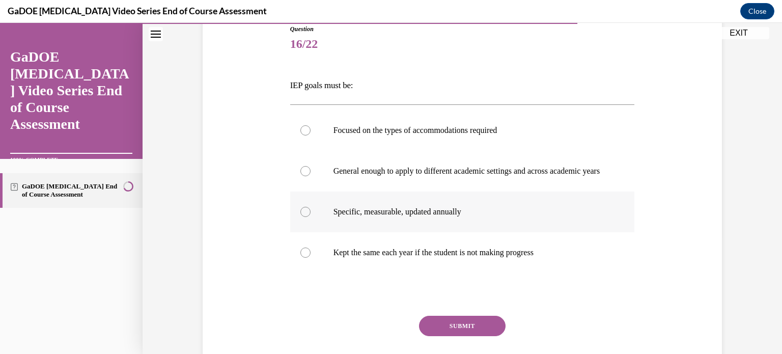
click at [440, 217] on p "Specific, measurable, updated annually" at bounding box center [472, 212] width 276 height 10
click at [311, 217] on input "Specific, measurable, updated annually" at bounding box center [305, 212] width 10 height 10
radio input "true"
click at [453, 336] on button "SUBMIT" at bounding box center [462, 326] width 87 height 20
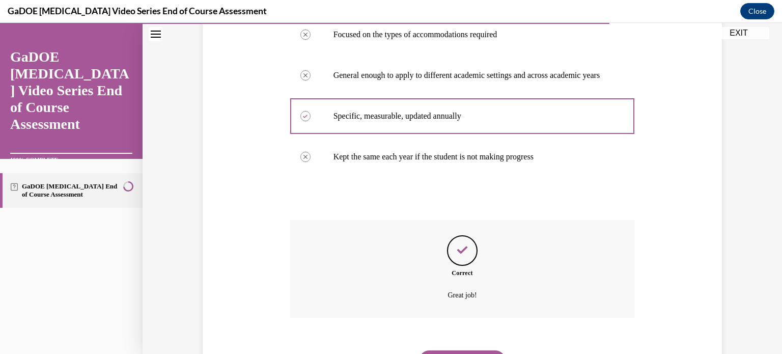
scroll to position [275, 0]
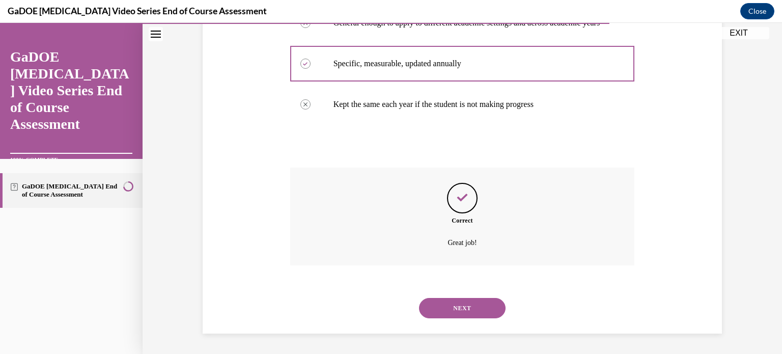
click at [458, 312] on button "NEXT" at bounding box center [462, 308] width 87 height 20
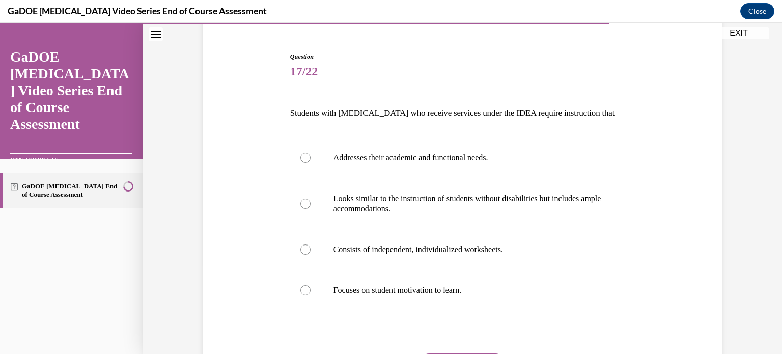
scroll to position [90, 0]
click at [432, 165] on label "Addresses their academic and functional needs." at bounding box center [462, 157] width 345 height 41
click at [311, 163] on input "Addresses their academic and functional needs." at bounding box center [305, 158] width 10 height 10
radio input "true"
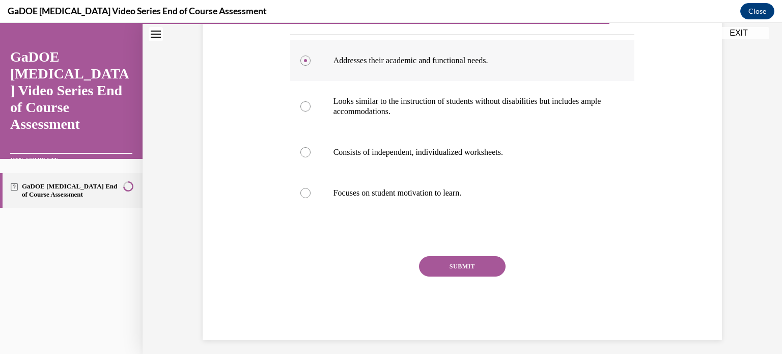
scroll to position [187, 0]
click at [459, 263] on button "SUBMIT" at bounding box center [462, 266] width 87 height 20
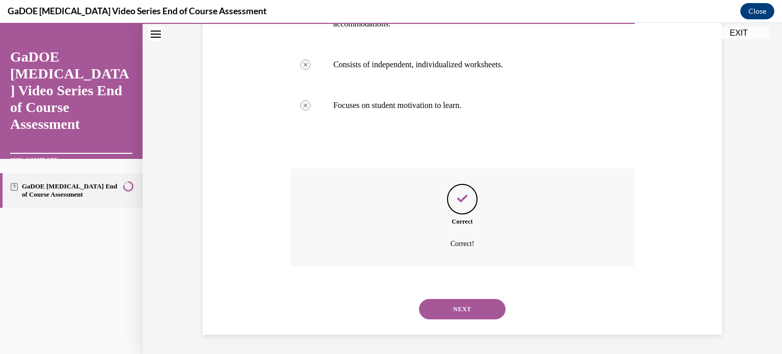
scroll to position [275, 0]
click at [464, 302] on button "NEXT" at bounding box center [462, 308] width 87 height 20
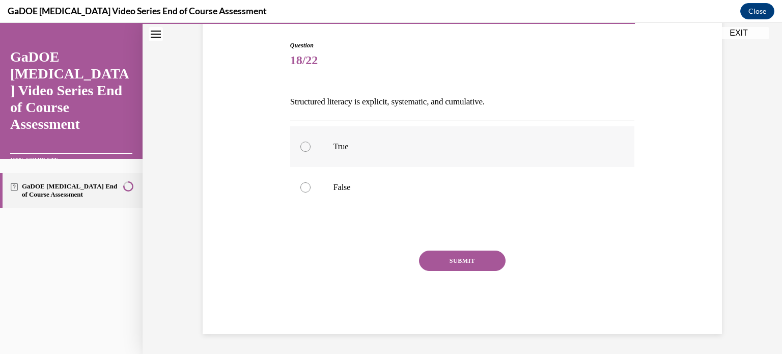
click at [350, 147] on p "True" at bounding box center [472, 147] width 276 height 10
click at [311, 147] on input "True" at bounding box center [305, 147] width 10 height 10
radio input "true"
click at [434, 254] on button "SUBMIT" at bounding box center [462, 261] width 87 height 20
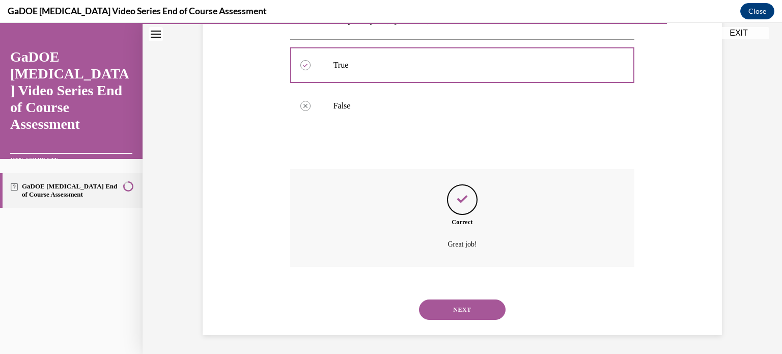
scroll to position [183, 0]
click at [445, 305] on button "NEXT" at bounding box center [462, 308] width 87 height 20
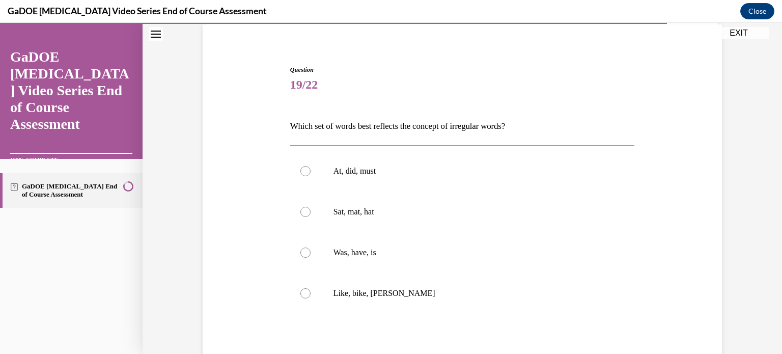
scroll to position [77, 0]
click at [422, 256] on p "Was, have, is" at bounding box center [472, 252] width 276 height 10
click at [311, 256] on input "Was, have, is" at bounding box center [305, 252] width 10 height 10
radio input "true"
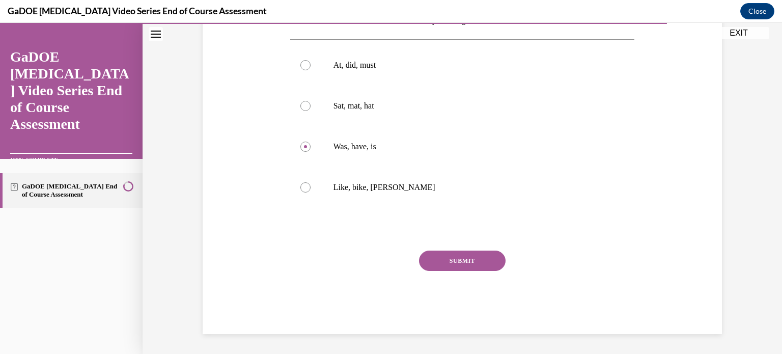
click at [455, 266] on button "SUBMIT" at bounding box center [462, 261] width 87 height 20
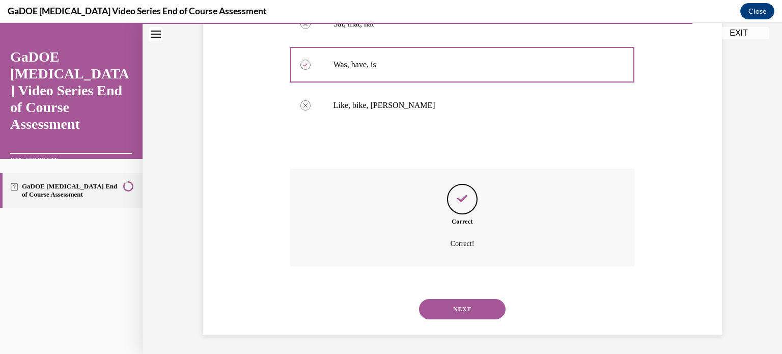
scroll to position [265, 0]
click at [463, 300] on button "NEXT" at bounding box center [462, 308] width 87 height 20
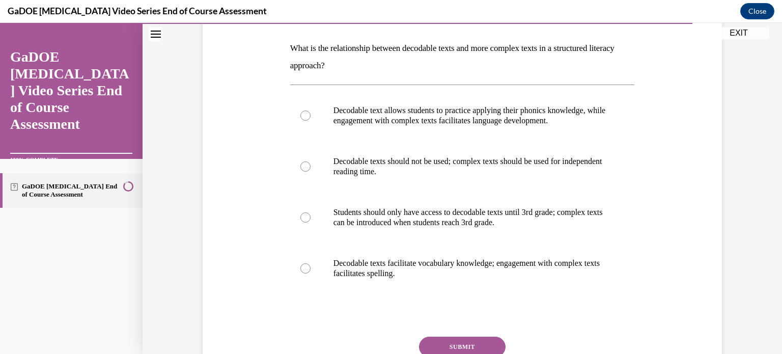
scroll to position [156, 0]
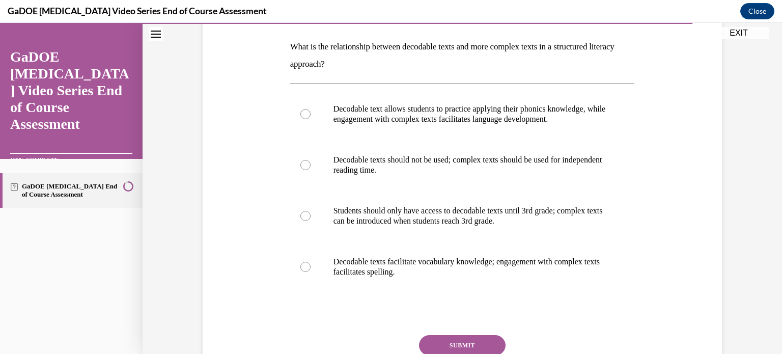
click at [463, 300] on div "Question 20/22 What is the relationship between decodable texts and more comple…" at bounding box center [462, 202] width 345 height 433
click at [446, 114] on p "Decodable text allows students to practice applying their phonics knowledge, wh…" at bounding box center [472, 114] width 276 height 20
click at [311, 114] on input "Decodable text allows students to practice applying their phonics knowledge, wh…" at bounding box center [305, 114] width 10 height 10
radio input "true"
click at [491, 338] on button "SUBMIT" at bounding box center [462, 345] width 87 height 20
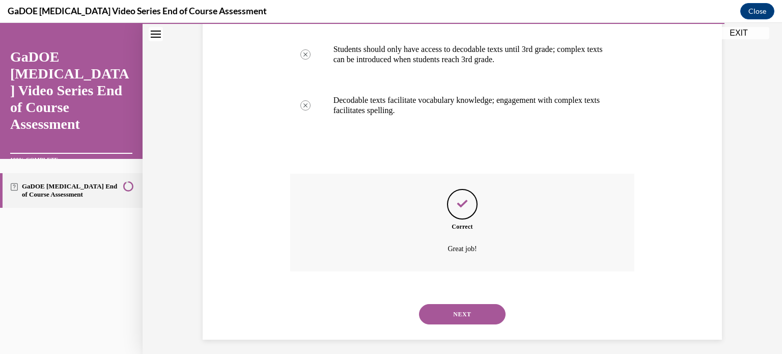
scroll to position [323, 0]
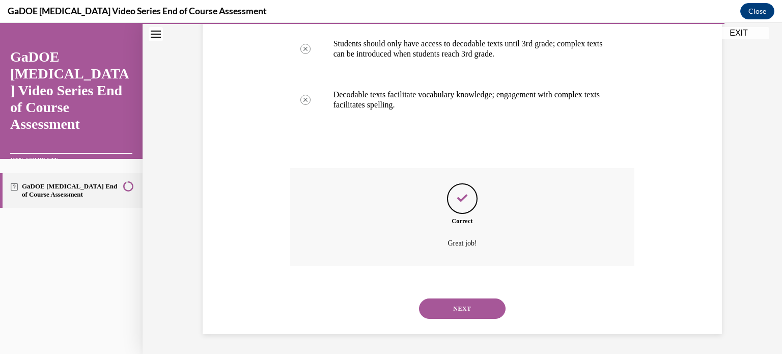
click at [467, 310] on button "NEXT" at bounding box center [462, 308] width 87 height 20
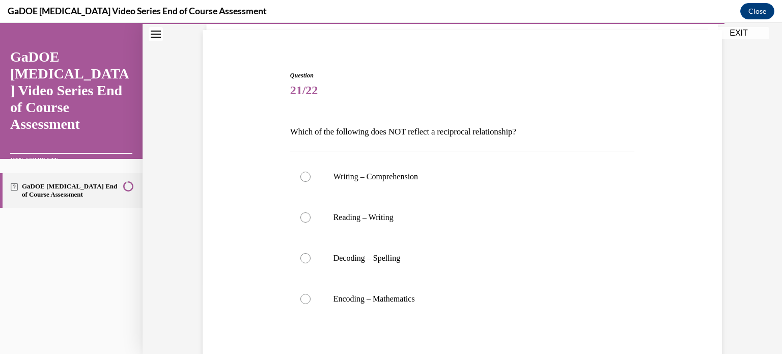
scroll to position [102, 0]
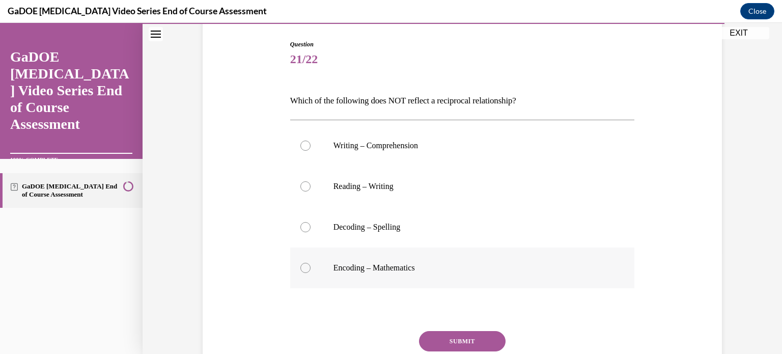
click at [390, 269] on p "Encoding – Mathematics" at bounding box center [472, 268] width 276 height 10
click at [311, 269] on input "Encoding – Mathematics" at bounding box center [305, 268] width 10 height 10
radio input "true"
click at [454, 338] on button "SUBMIT" at bounding box center [462, 341] width 87 height 20
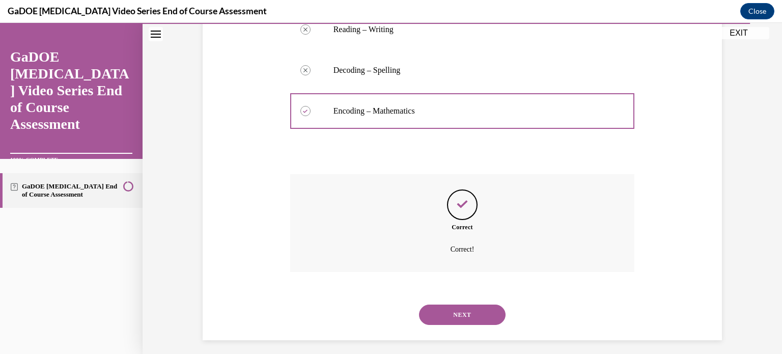
scroll to position [265, 0]
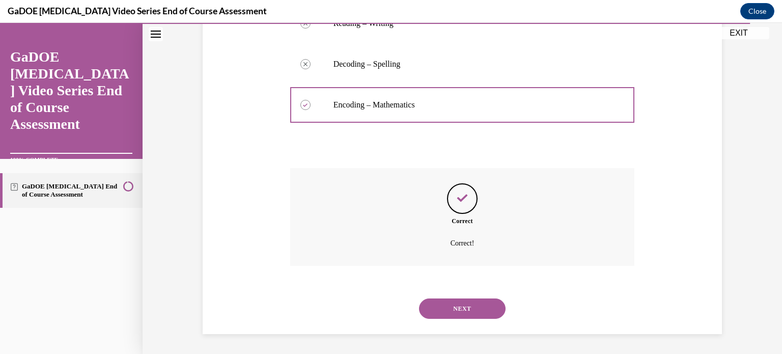
click at [454, 311] on button "NEXT" at bounding box center [462, 308] width 87 height 20
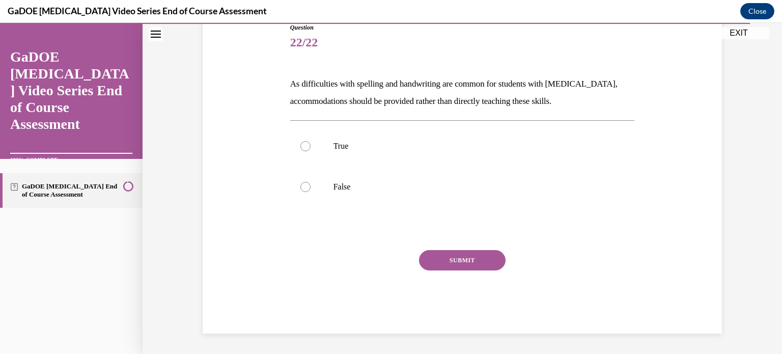
scroll to position [113, 0]
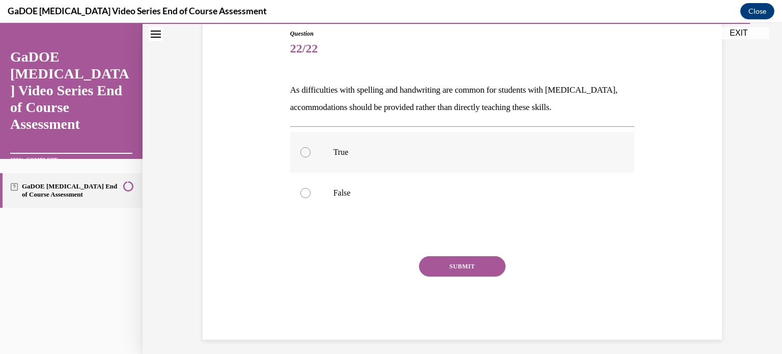
click at [381, 150] on p "True" at bounding box center [472, 152] width 276 height 10
click at [311, 150] on input "True" at bounding box center [305, 152] width 10 height 10
radio input "true"
click at [462, 265] on button "SUBMIT" at bounding box center [462, 266] width 87 height 20
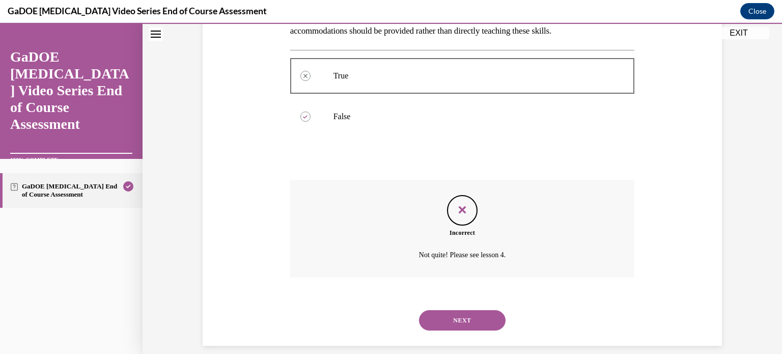
scroll to position [201, 0]
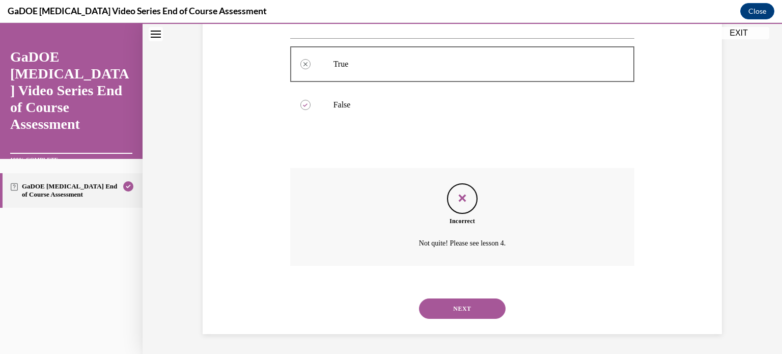
click at [473, 304] on button "NEXT" at bounding box center [462, 308] width 87 height 20
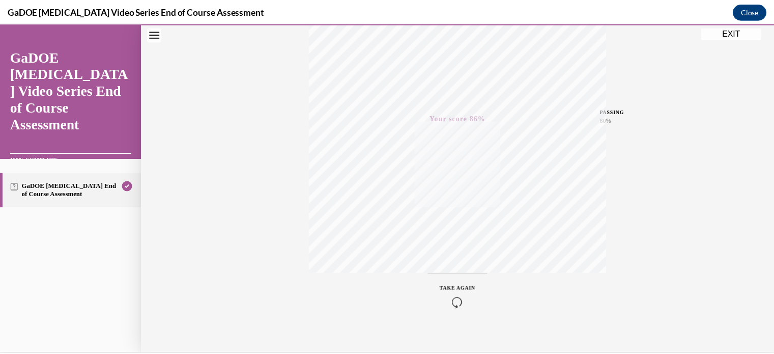
scroll to position [190, 0]
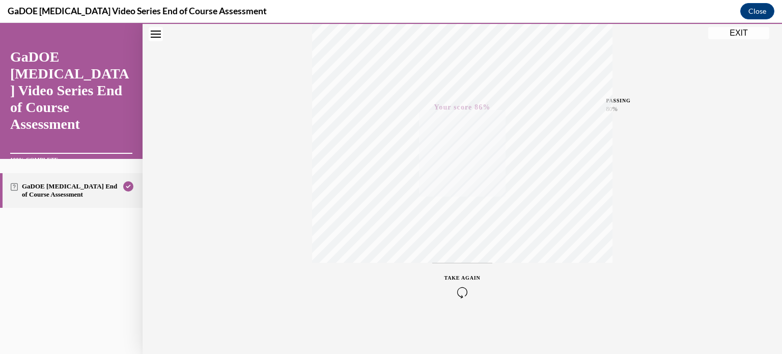
click at [746, 33] on button "EXIT" at bounding box center [738, 33] width 61 height 12
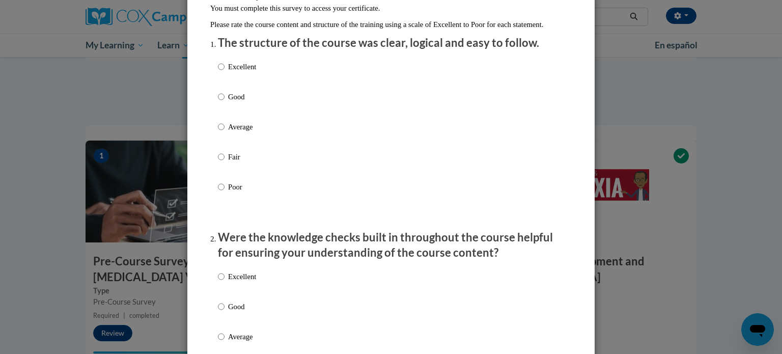
scroll to position [119, 0]
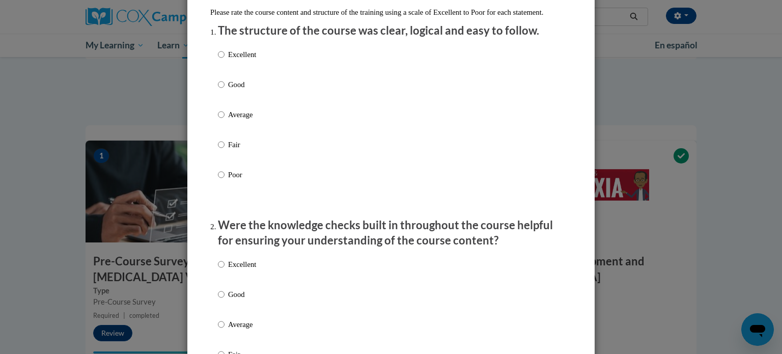
click at [228, 90] on p "Good" at bounding box center [242, 84] width 28 height 11
click at [225, 90] on input "Good" at bounding box center [221, 84] width 7 height 11
radio input "true"
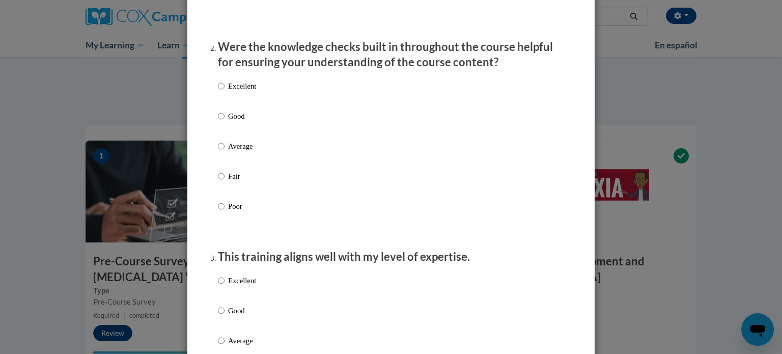
scroll to position [302, 0]
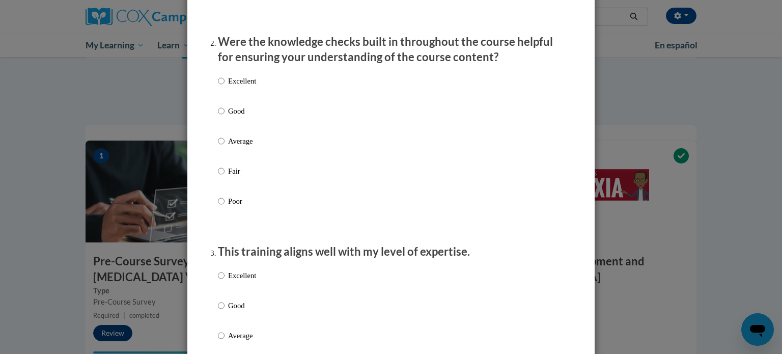
click at [229, 117] on p "Good" at bounding box center [242, 110] width 28 height 11
click at [225, 117] on input "Good" at bounding box center [221, 110] width 7 height 11
radio input "true"
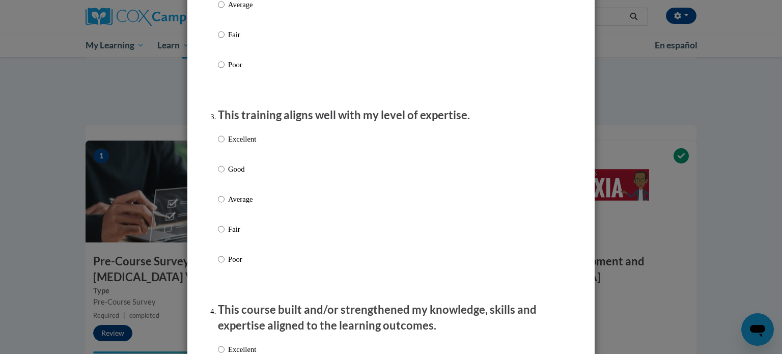
scroll to position [513, 0]
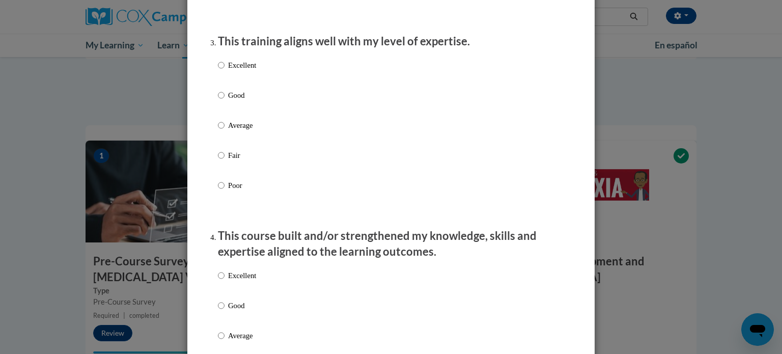
click at [231, 101] on p "Good" at bounding box center [242, 95] width 28 height 11
click at [225, 101] on input "Good" at bounding box center [221, 95] width 7 height 11
radio input "true"
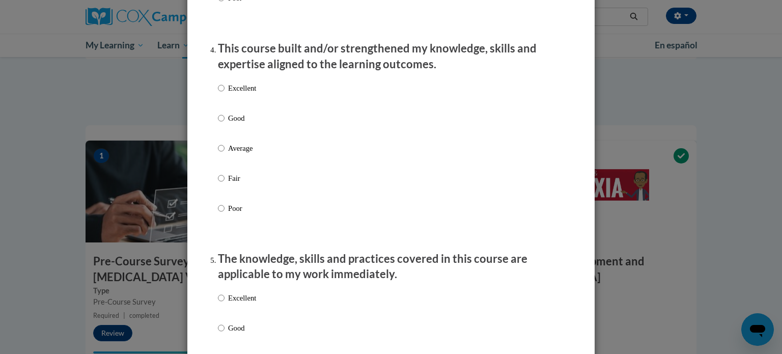
scroll to position [701, 0]
click at [222, 97] on label "Excellent" at bounding box center [237, 95] width 38 height 27
click at [222, 93] on input "Excellent" at bounding box center [221, 87] width 7 height 11
radio input "true"
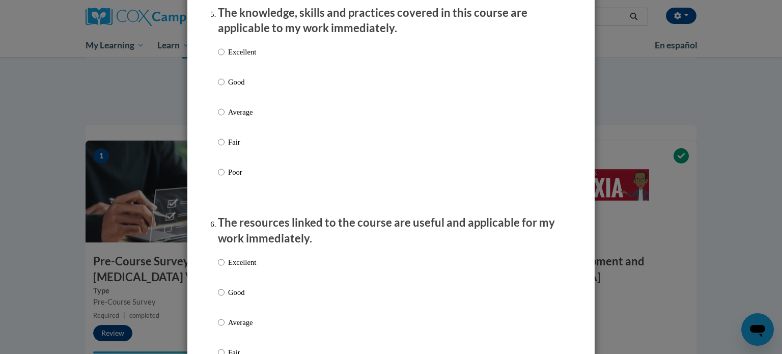
scroll to position [953, 0]
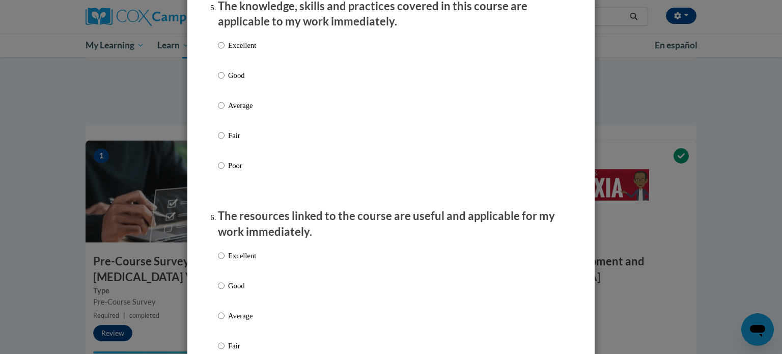
click at [222, 97] on label "Good" at bounding box center [237, 83] width 38 height 27
click at [222, 81] on input "Good" at bounding box center [221, 75] width 7 height 11
radio input "true"
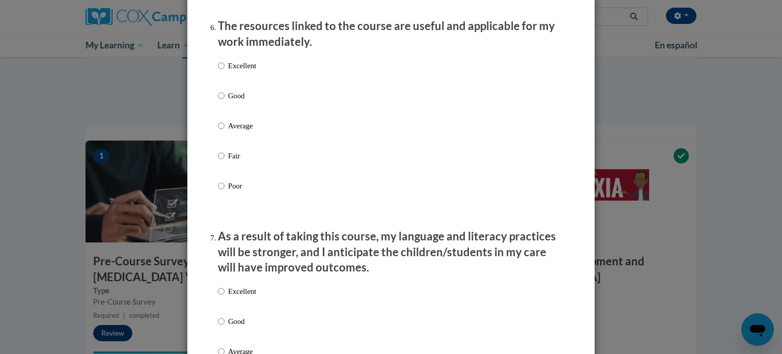
scroll to position [1145, 0]
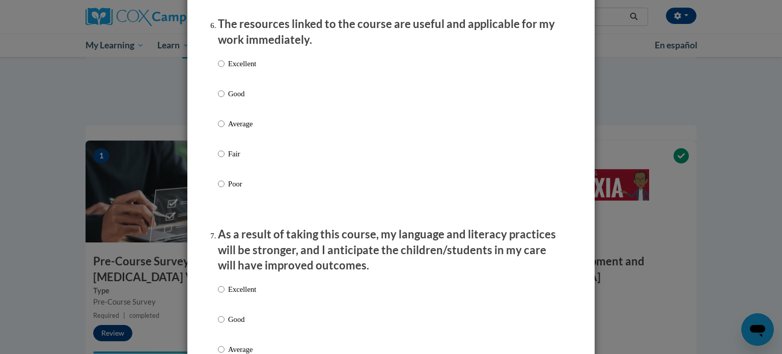
click at [241, 69] on p "Excellent" at bounding box center [242, 63] width 28 height 11
click at [225, 69] on input "Excellent" at bounding box center [221, 63] width 7 height 11
radio input "true"
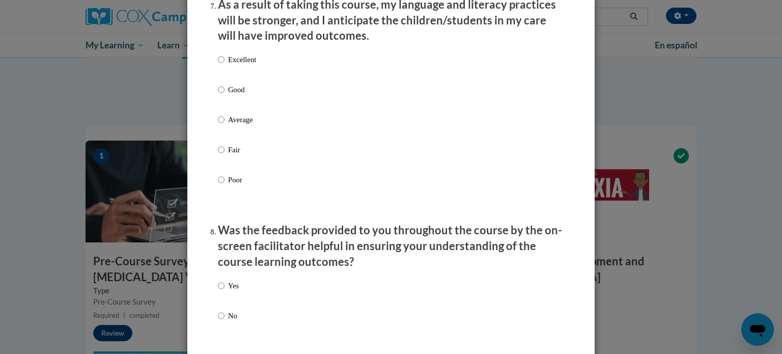
scroll to position [1375, 0]
click at [230, 95] on p "Good" at bounding box center [242, 89] width 28 height 11
click at [225, 95] on input "Good" at bounding box center [221, 89] width 7 height 11
radio input "true"
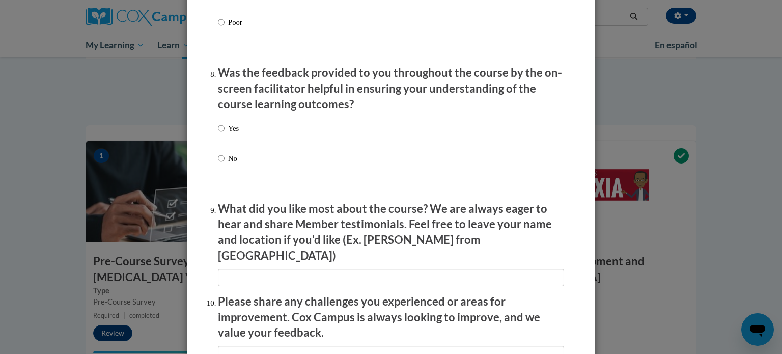
scroll to position [1541, 0]
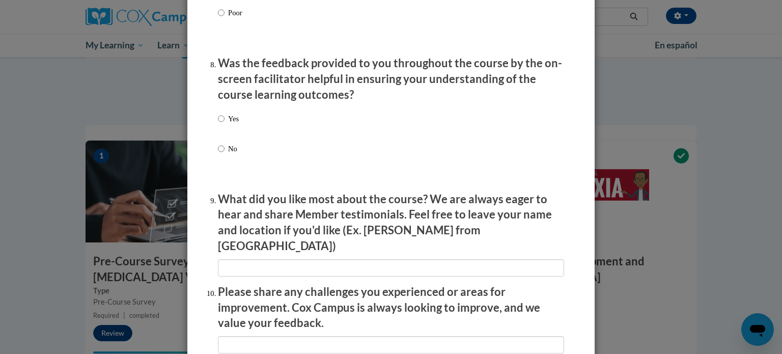
click at [228, 124] on p "Yes" at bounding box center [233, 118] width 11 height 11
click at [225, 124] on input "Yes" at bounding box center [221, 118] width 7 height 11
radio input "true"
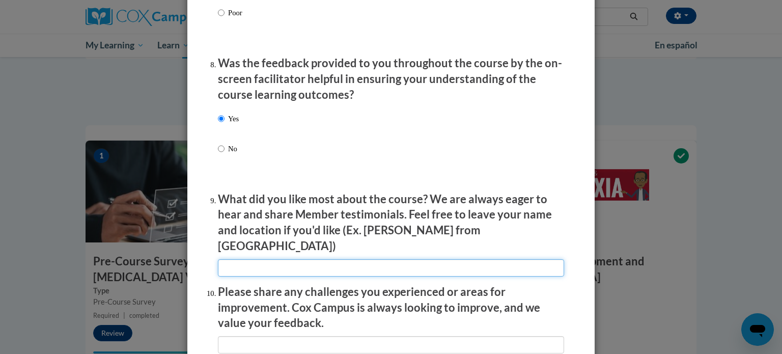
click at [279, 261] on input "textbox" at bounding box center [391, 267] width 346 height 17
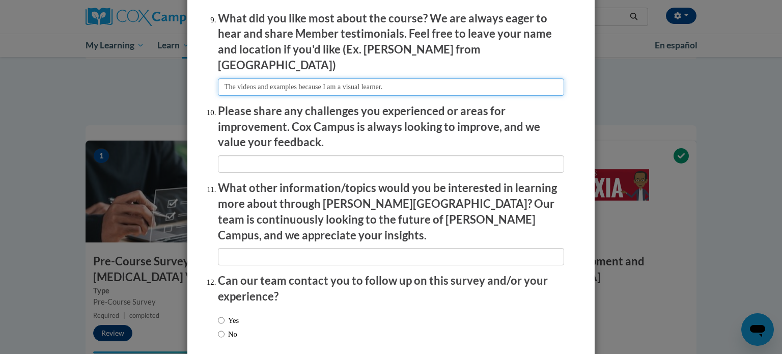
scroll to position [1723, 0]
type input "The videos and examples because I am a visual learner."
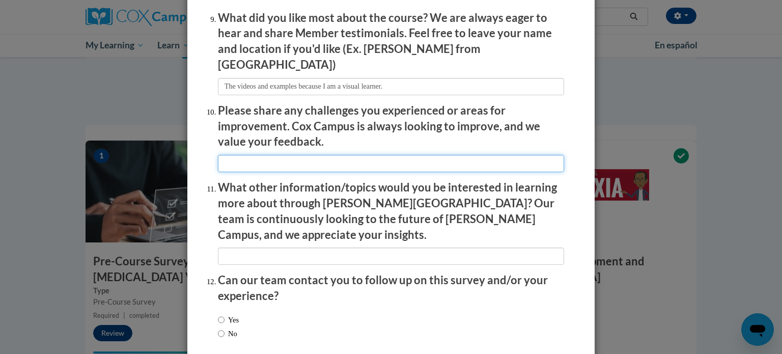
click at [285, 159] on input "textbox" at bounding box center [391, 163] width 346 height 17
type input "none"
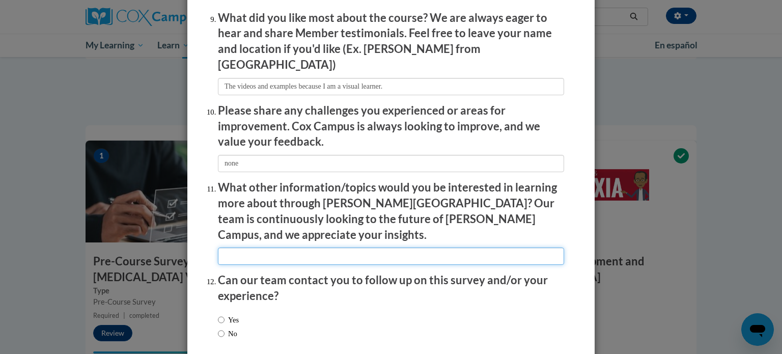
click at [288, 247] on input "textbox" at bounding box center [391, 255] width 346 height 17
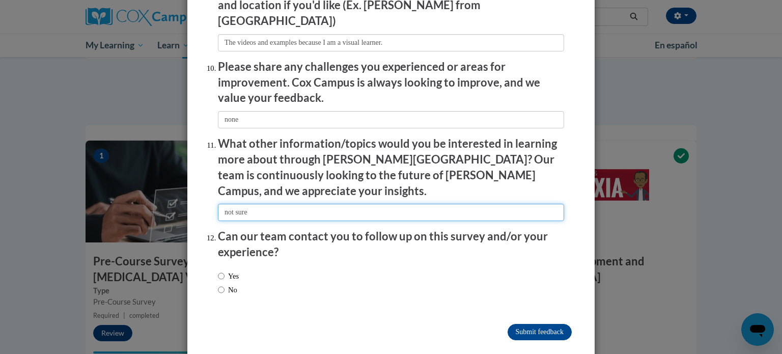
type input "not sure"
click at [225, 284] on label "No" at bounding box center [227, 289] width 19 height 11
click at [225, 284] on input "No" at bounding box center [221, 289] width 7 height 11
radio input "true"
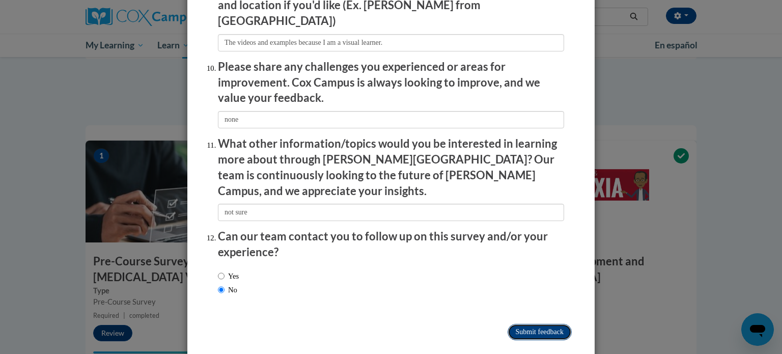
click at [513, 324] on input "Submit feedback" at bounding box center [540, 332] width 64 height 16
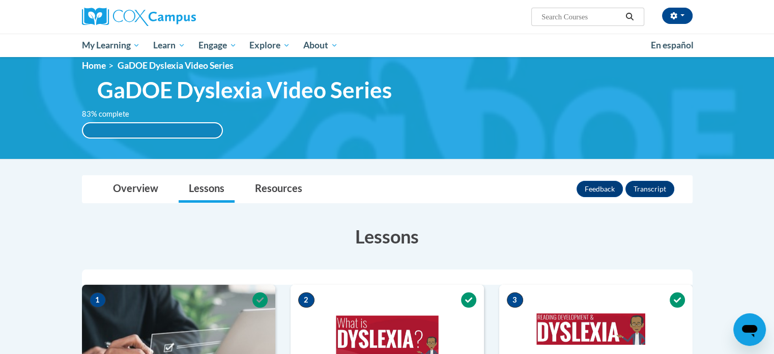
scroll to position [0, 0]
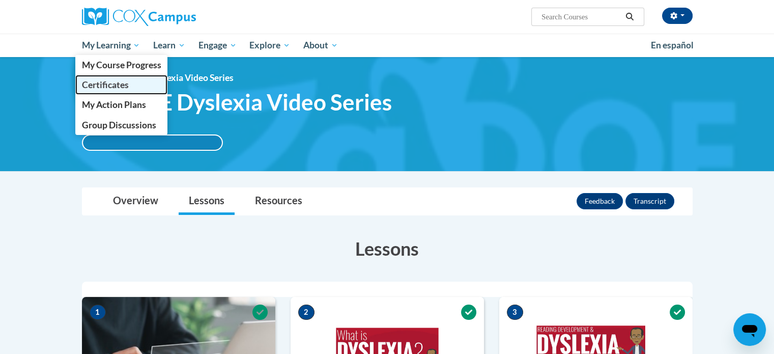
click at [108, 88] on span "Certificates" at bounding box center [104, 84] width 47 height 11
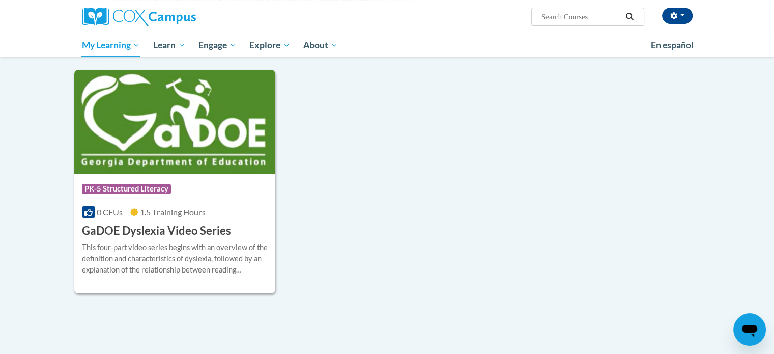
scroll to position [101, 0]
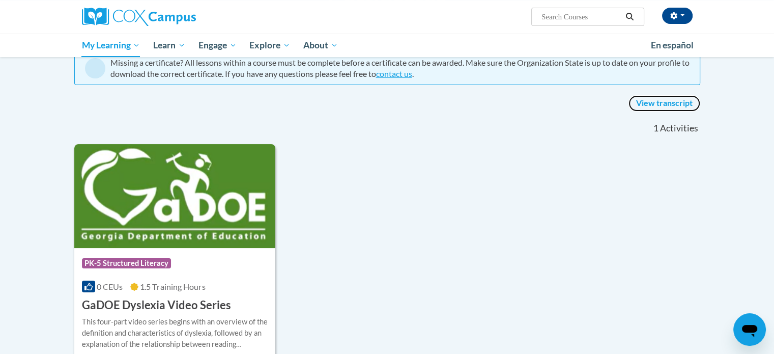
click at [650, 105] on link "View transcript" at bounding box center [665, 103] width 72 height 16
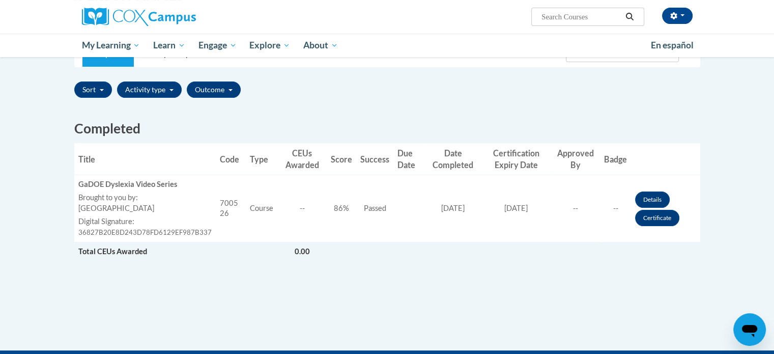
scroll to position [217, 0]
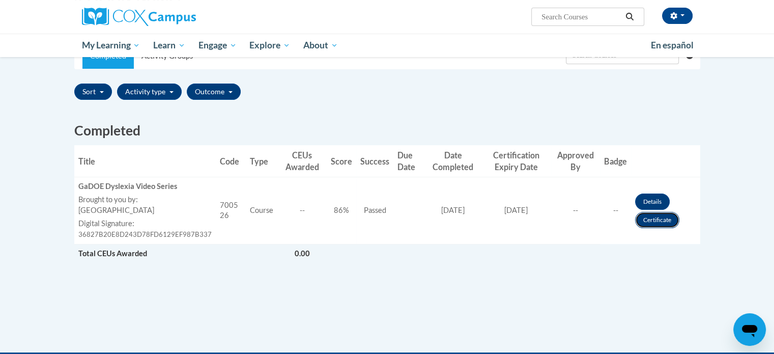
click at [666, 218] on link "Certificate" at bounding box center [657, 220] width 44 height 16
